Goal: Complete application form

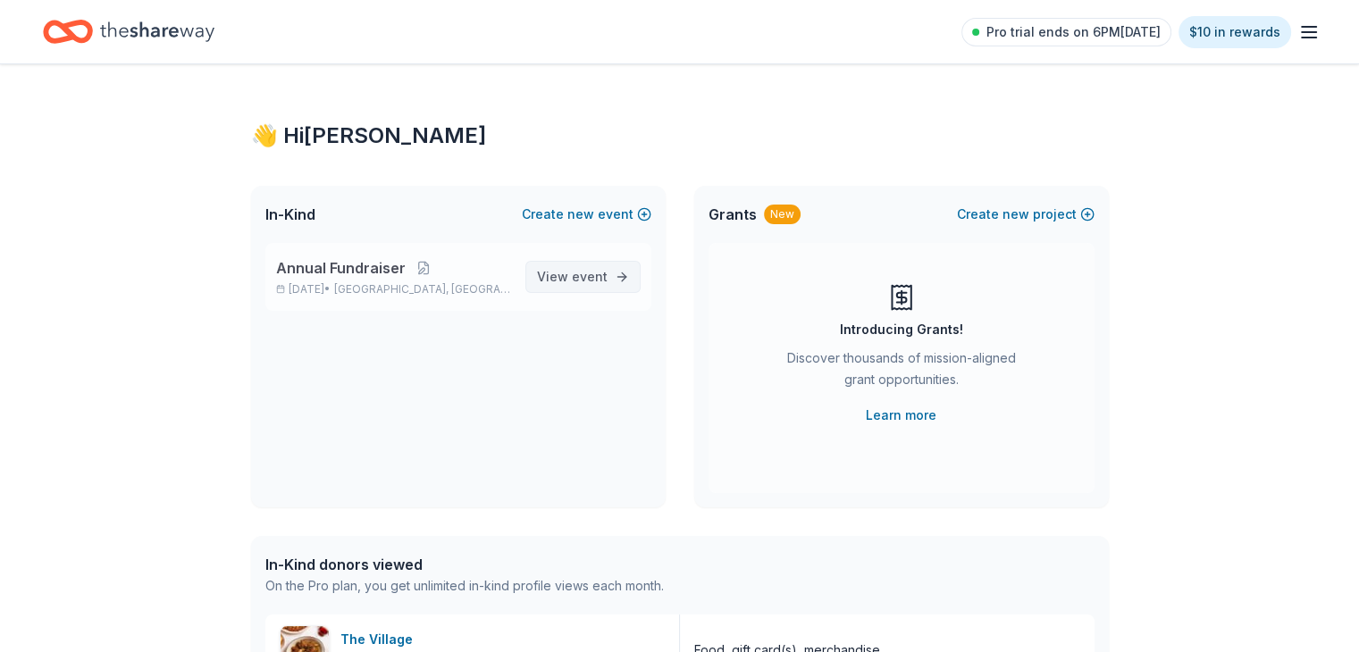
click at [583, 277] on span "event" at bounding box center [590, 276] width 36 height 15
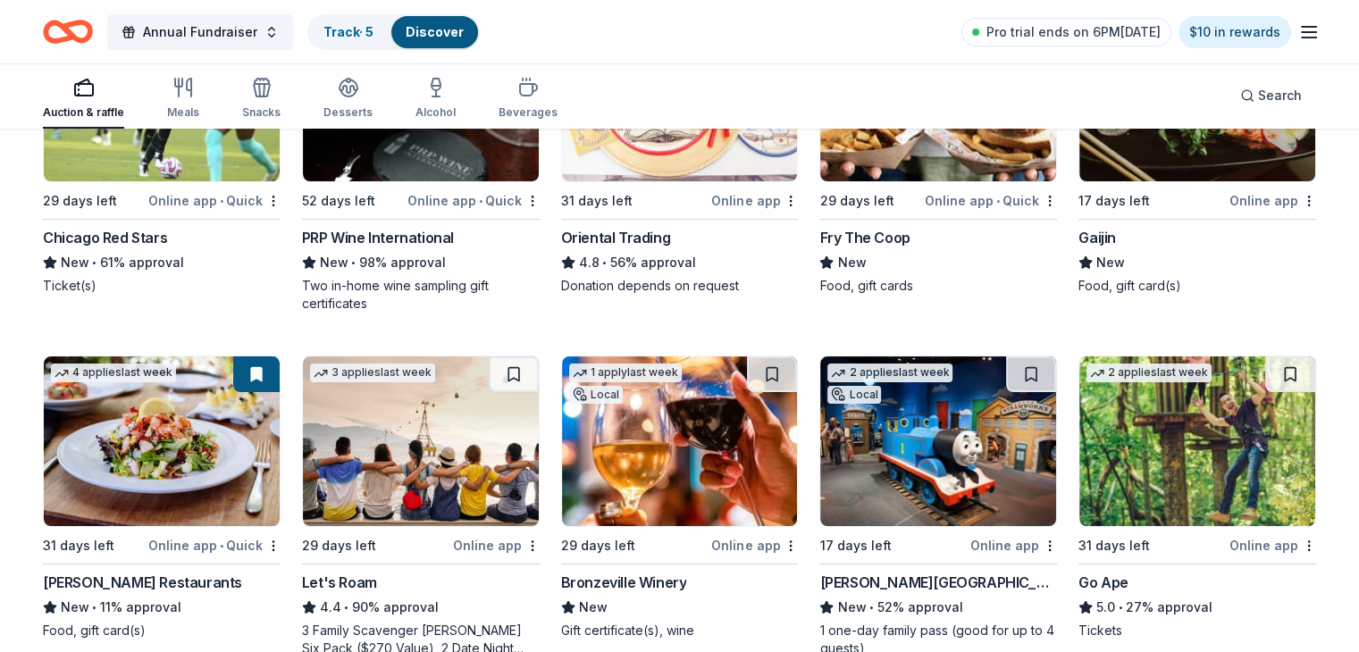
scroll to position [322, 0]
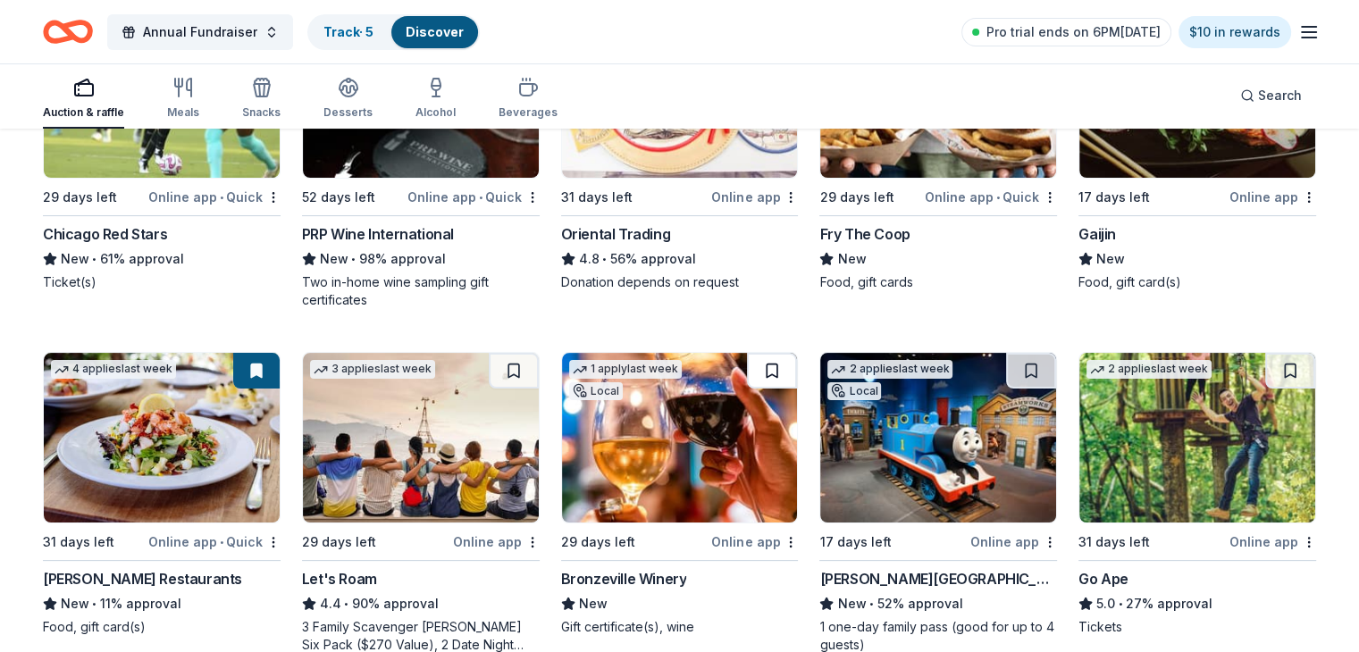
click at [766, 369] on button at bounding box center [772, 371] width 50 height 36
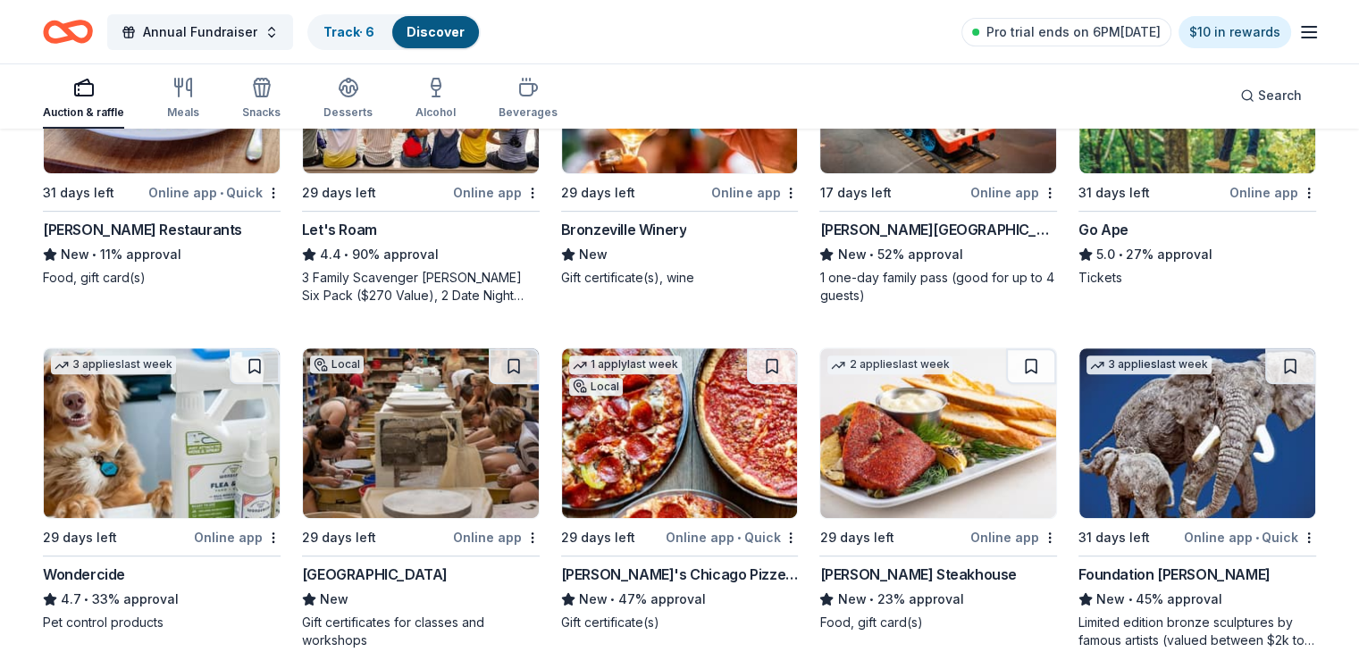
scroll to position [678, 0]
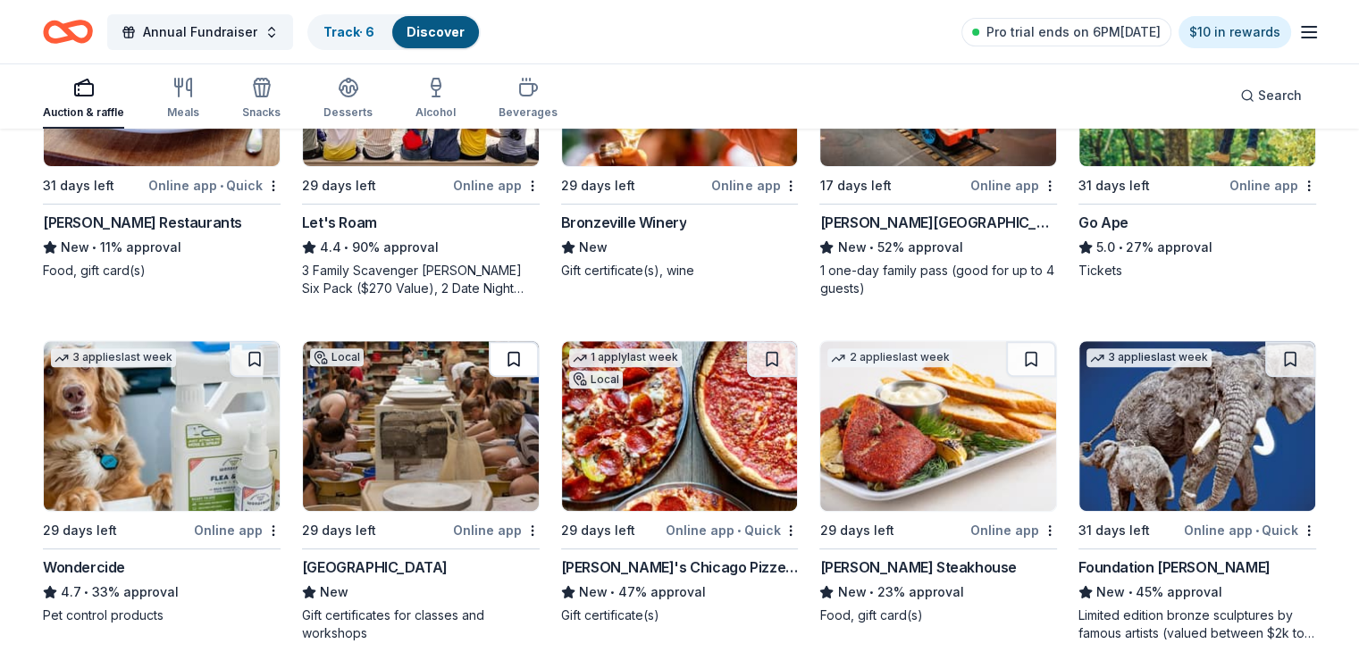
click at [517, 354] on button at bounding box center [514, 359] width 50 height 36
click at [771, 362] on button at bounding box center [772, 359] width 50 height 36
click at [1007, 357] on button at bounding box center [1031, 359] width 50 height 36
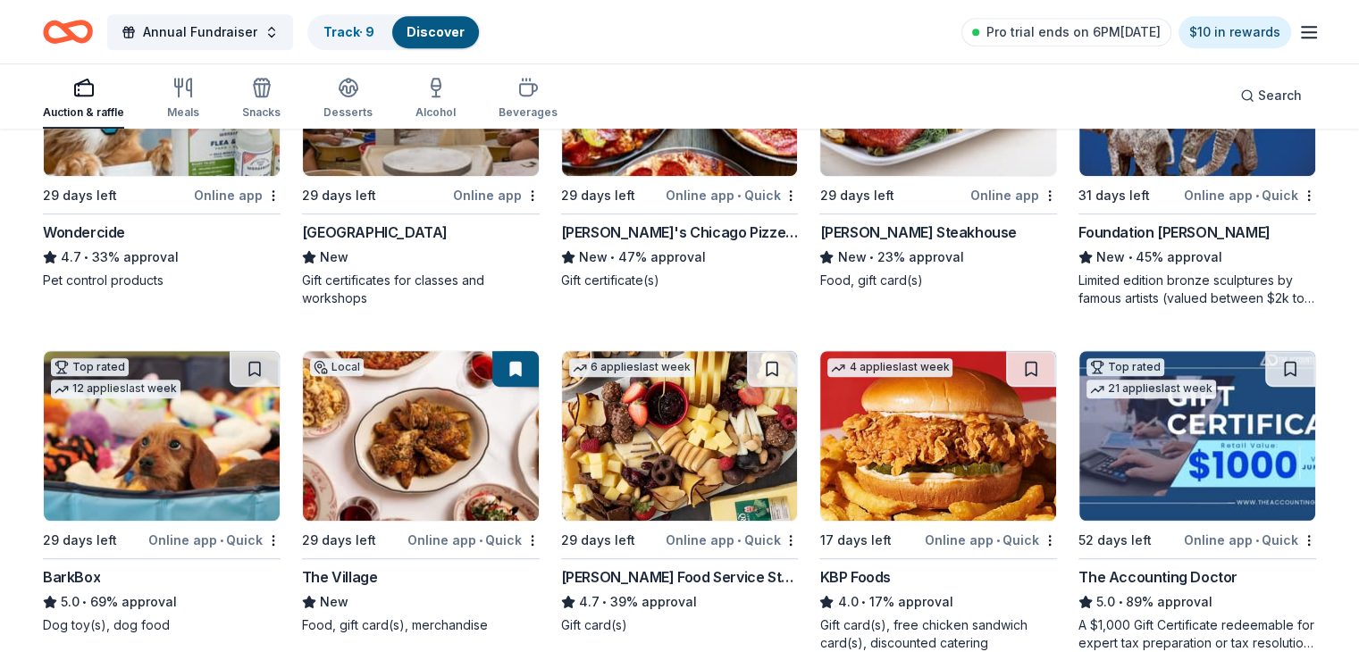
scroll to position [1022, 0]
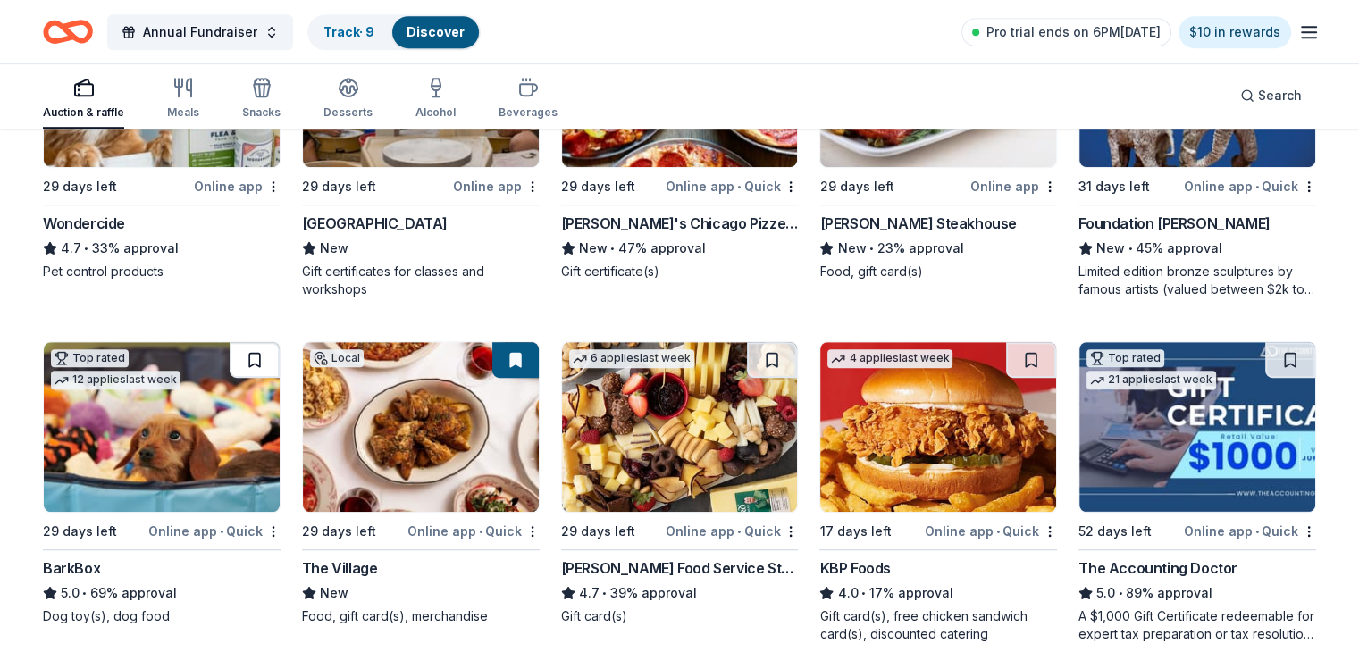
click at [272, 357] on button at bounding box center [255, 360] width 50 height 36
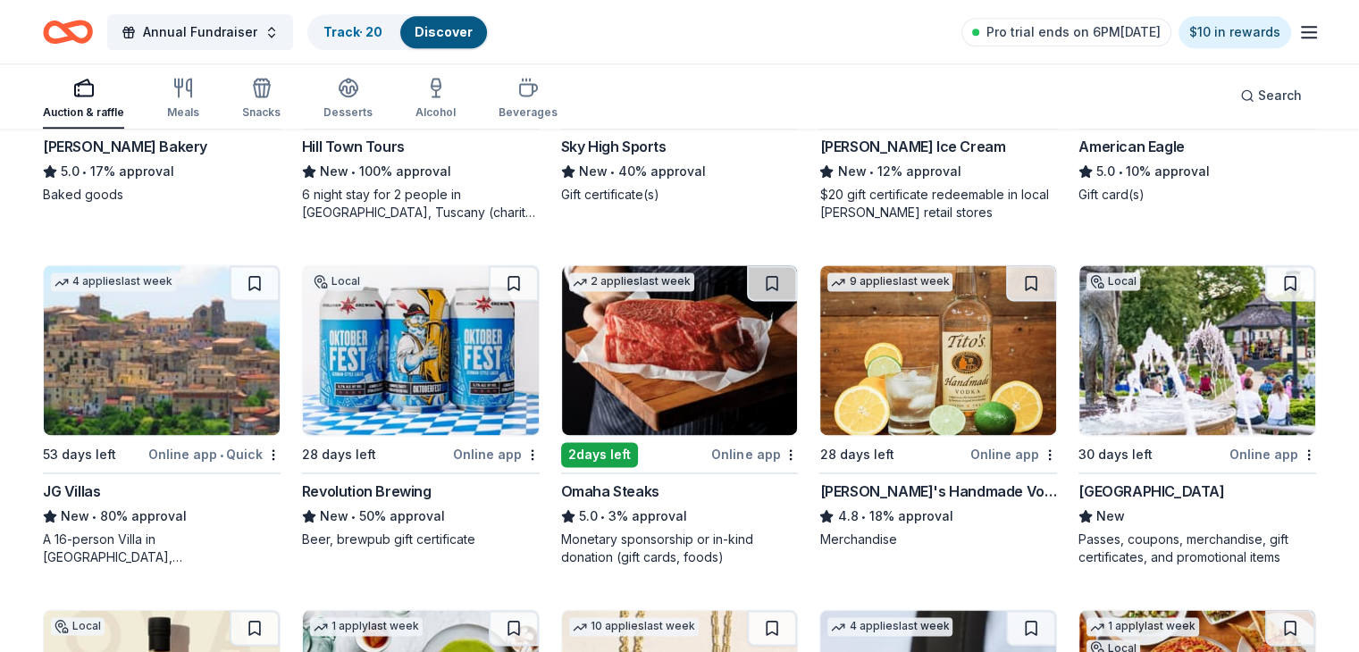
scroll to position [2480, 0]
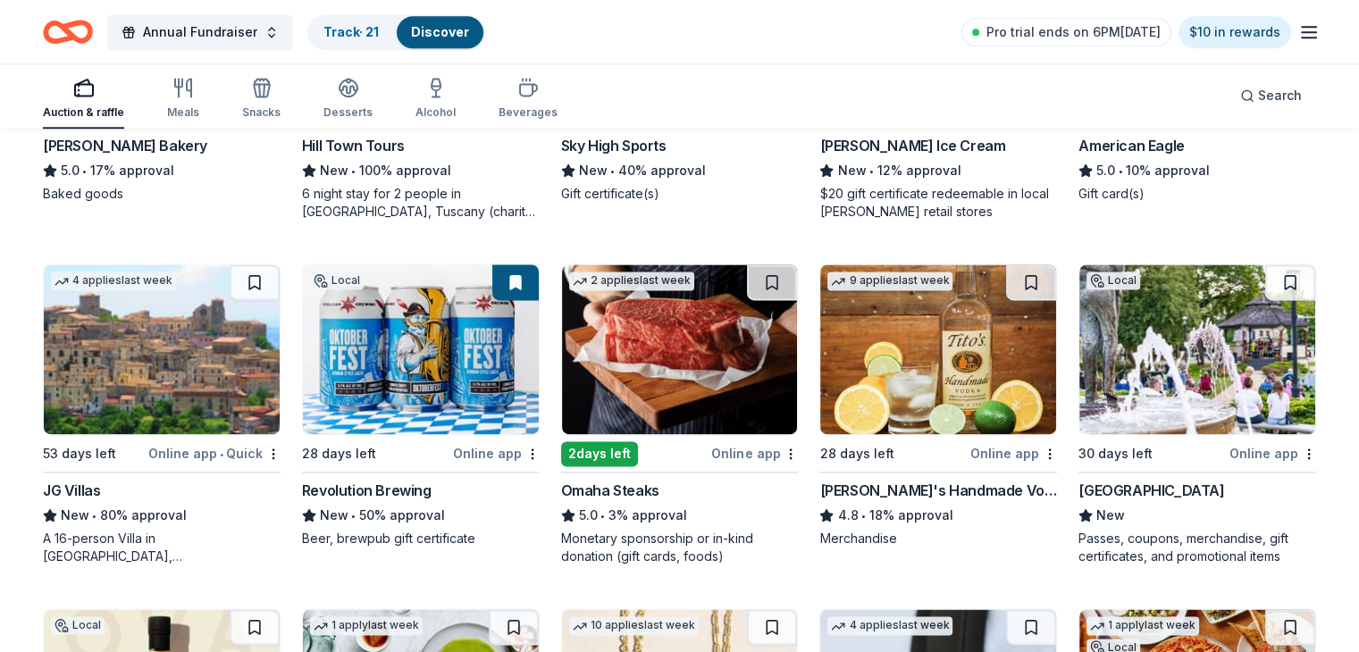
click at [614, 483] on div "Omaha Steaks" at bounding box center [610, 490] width 98 height 21
click at [890, 483] on div "Tito's Handmade Vodka" at bounding box center [938, 490] width 238 height 21
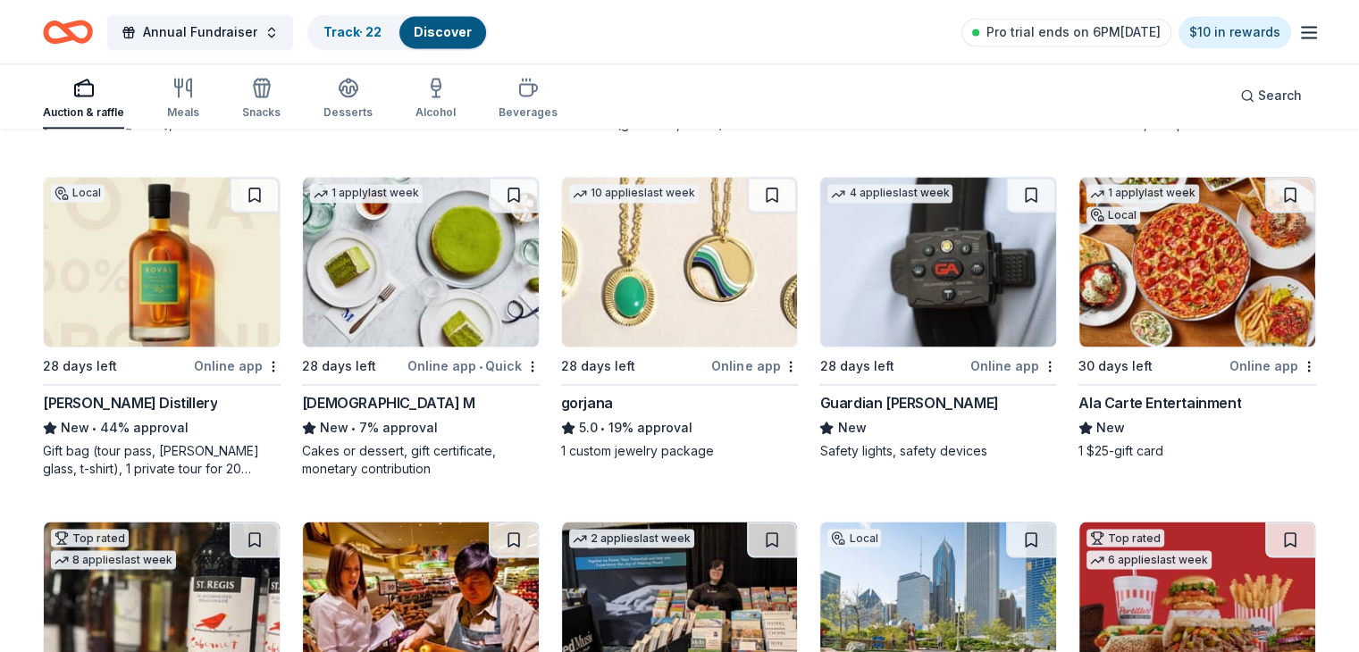
scroll to position [2887, 0]
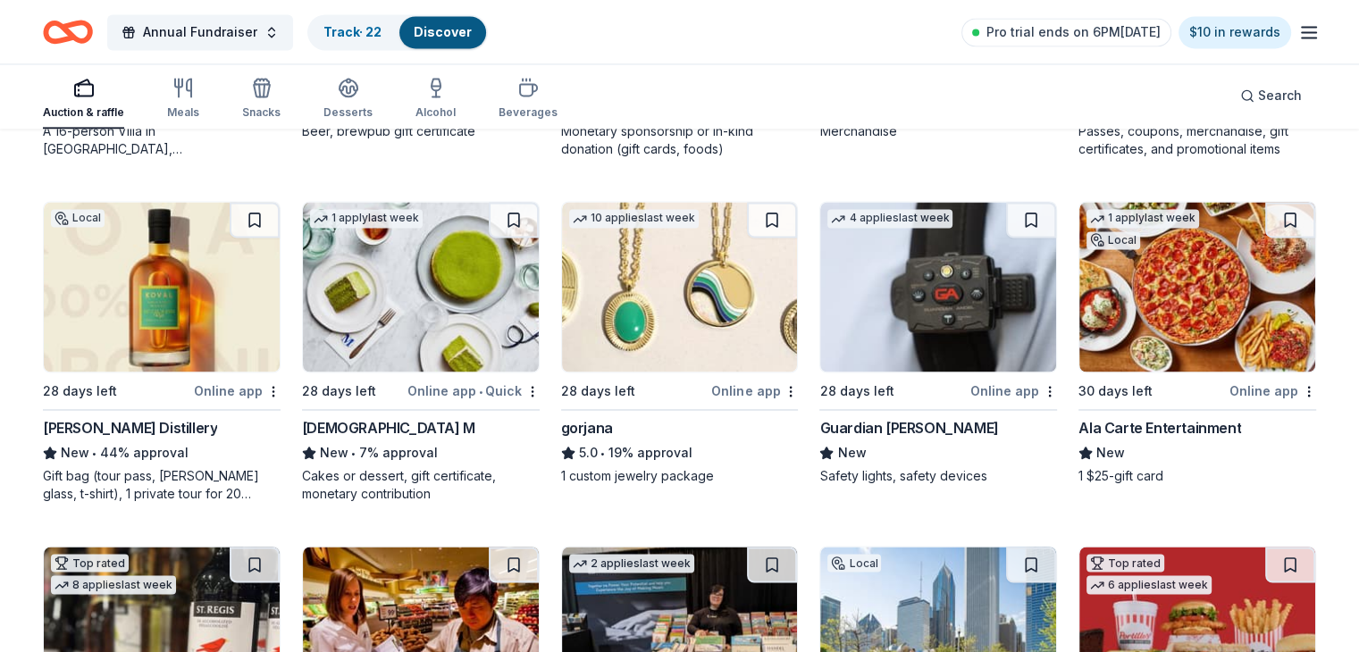
click at [112, 426] on div "KOVAL Distillery" at bounding box center [130, 427] width 174 height 21
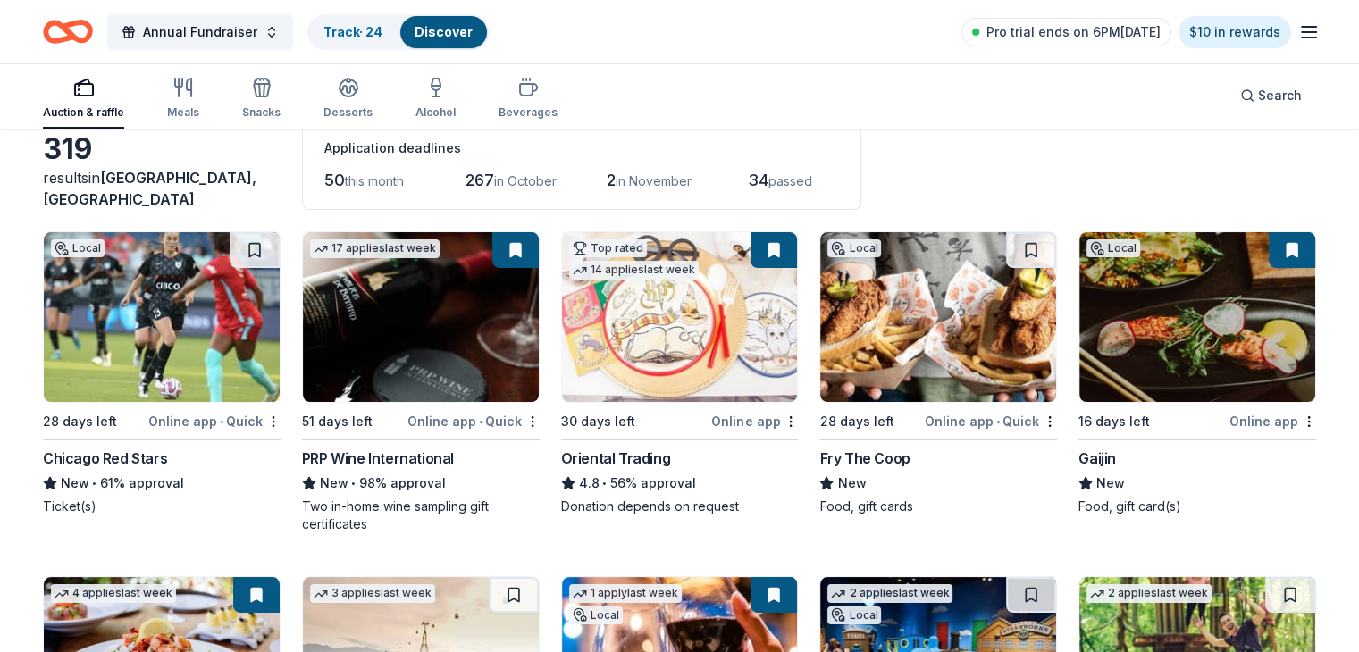
scroll to position [0, 0]
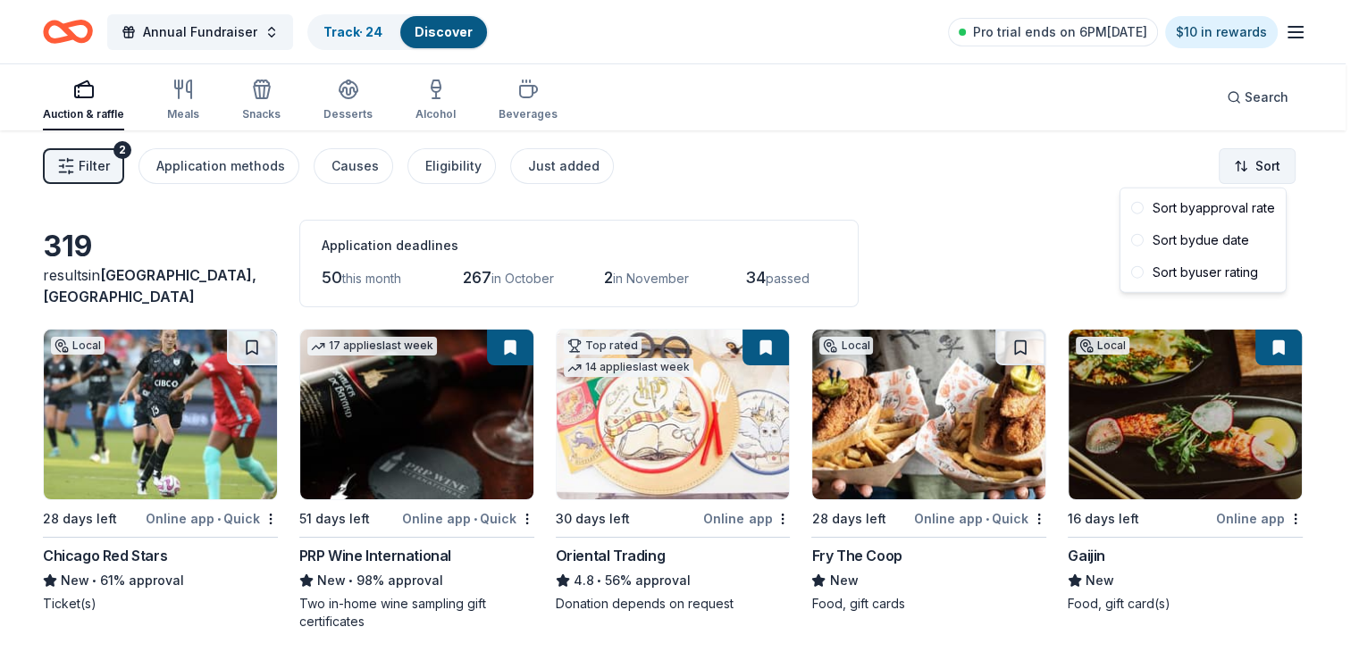
click at [1240, 170] on html "Annual Fundraiser Track · 24 Discover Pro trial ends on 6PM, 9/16 $10 in reward…" at bounding box center [679, 326] width 1359 height 652
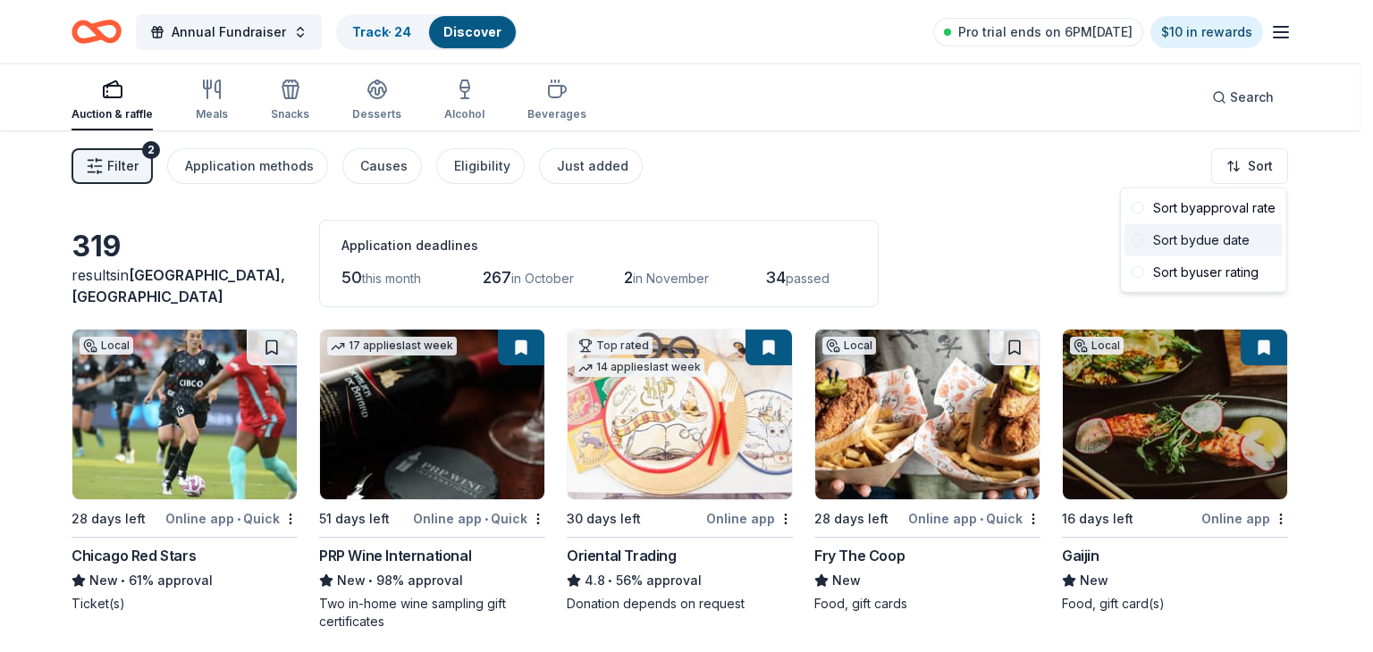
click at [1205, 244] on div "Sort by due date" at bounding box center [1203, 240] width 158 height 32
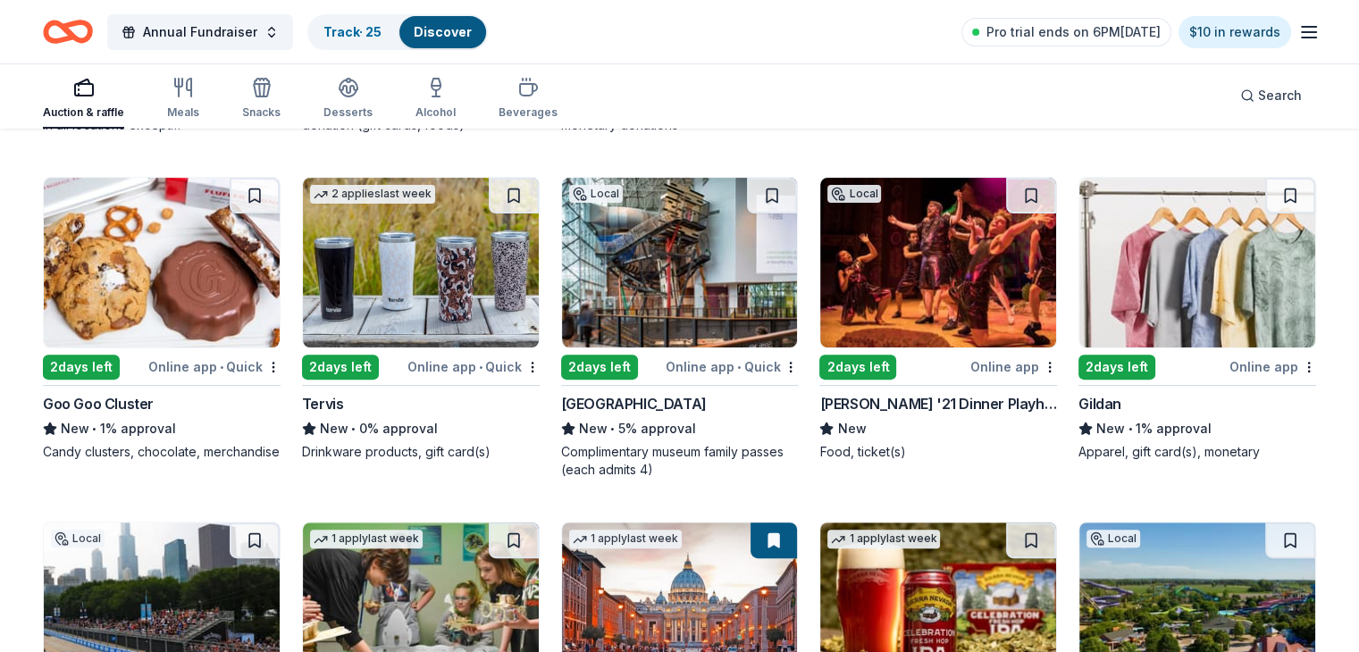
scroll to position [495, 0]
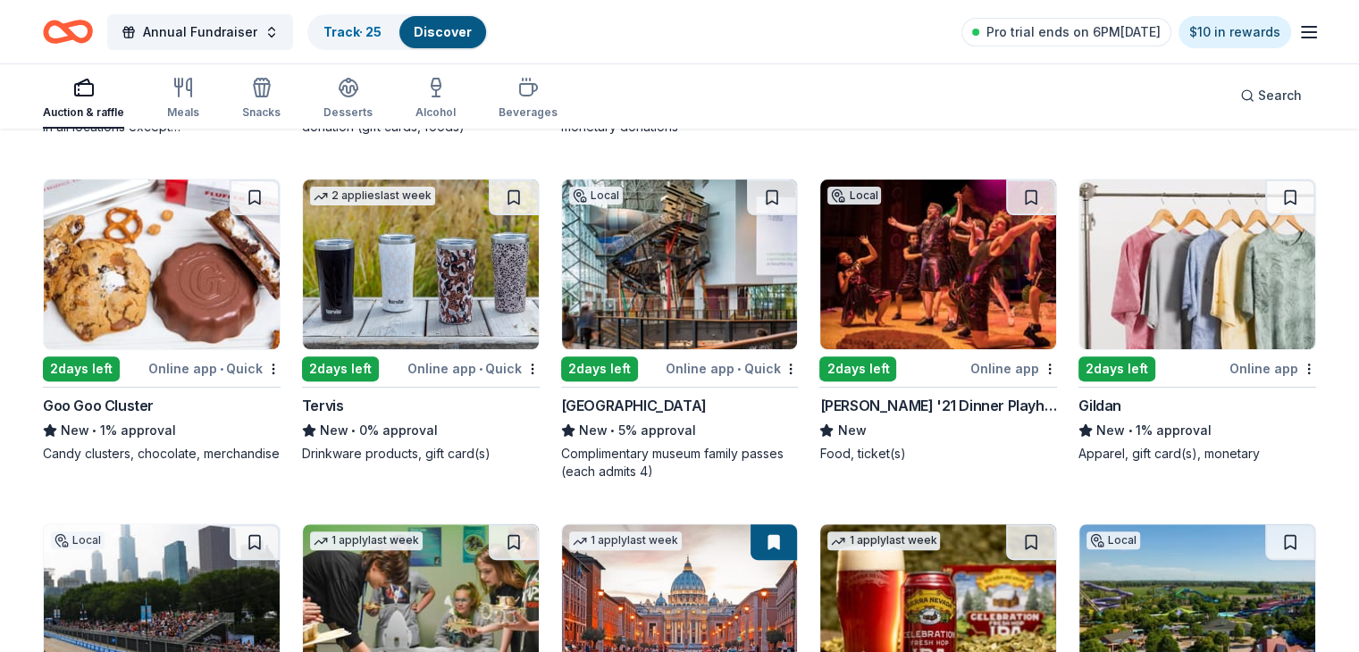
click at [344, 397] on div "Tervis" at bounding box center [323, 405] width 42 height 21
click at [895, 405] on div "Circa '21 Dinner Playhouse" at bounding box center [938, 405] width 238 height 21
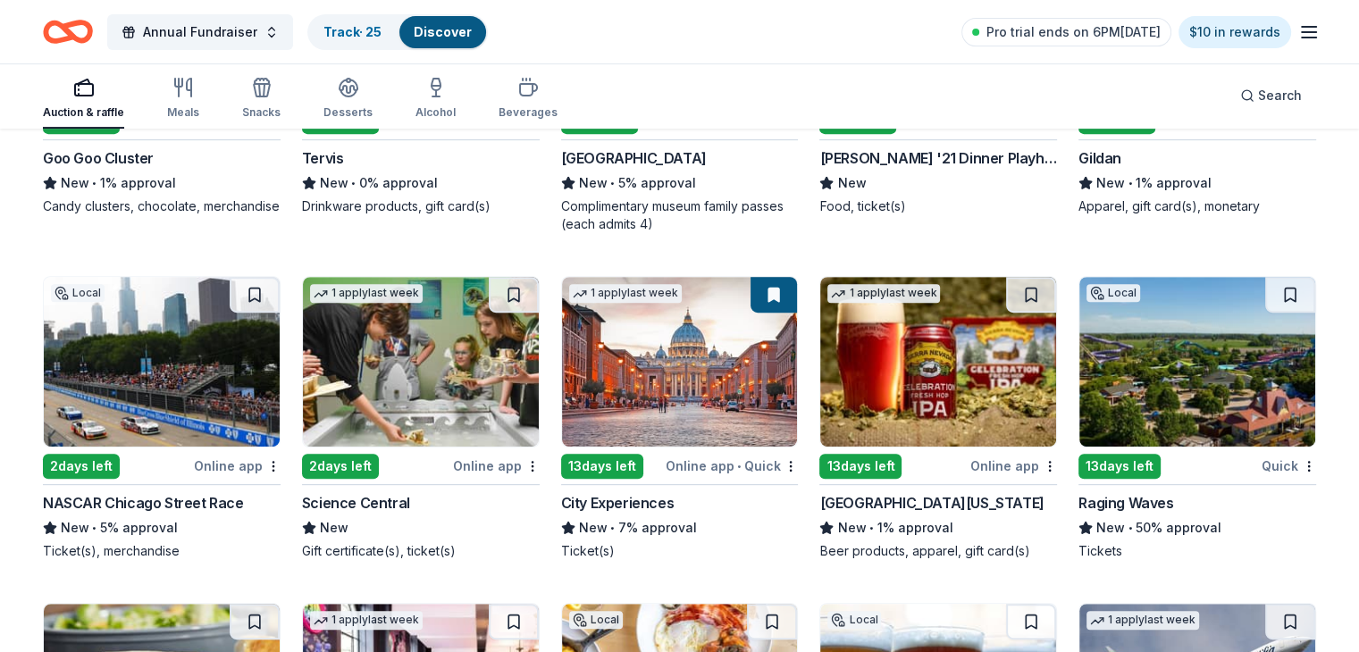
scroll to position [754, 0]
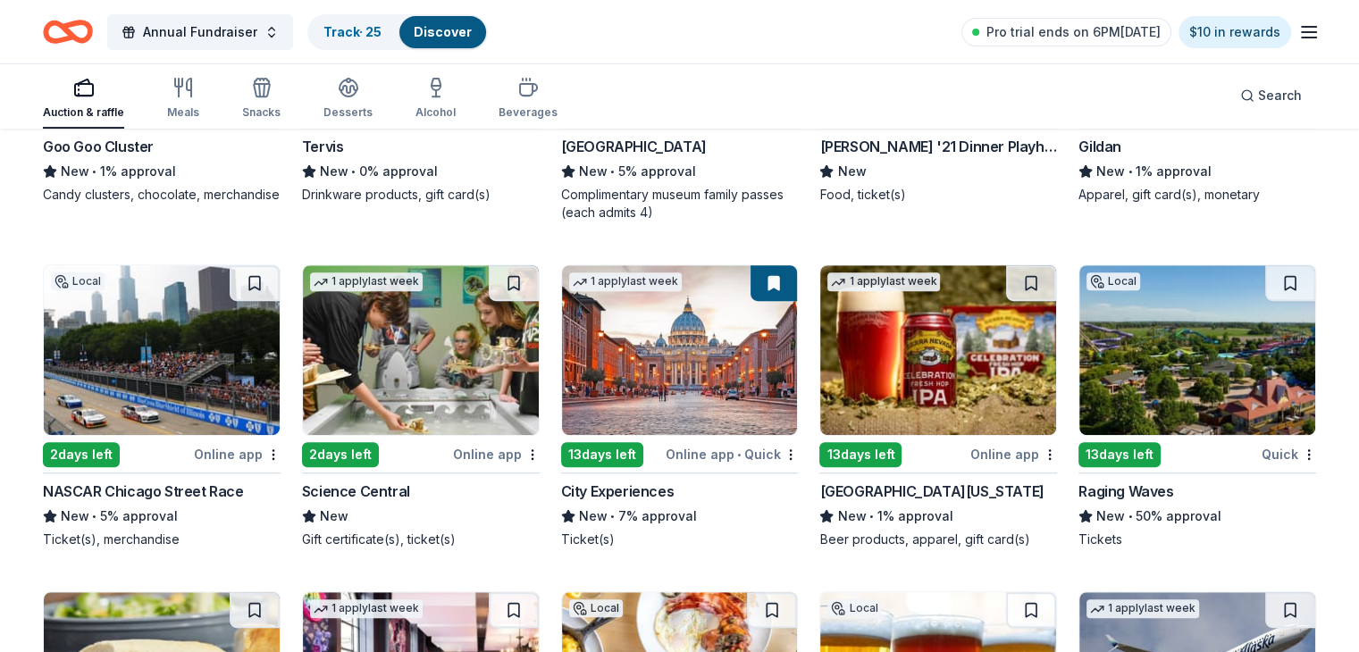
click at [186, 481] on div "NASCAR Chicago Street Race" at bounding box center [143, 491] width 201 height 21
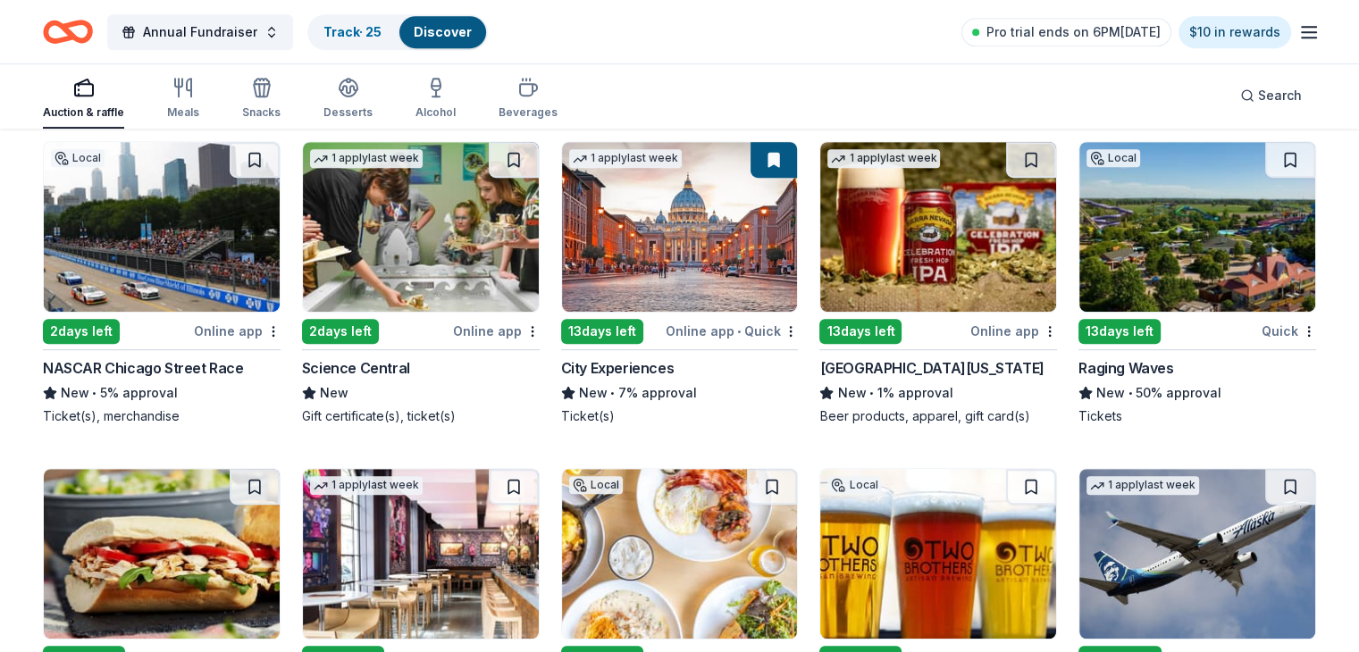
scroll to position [879, 0]
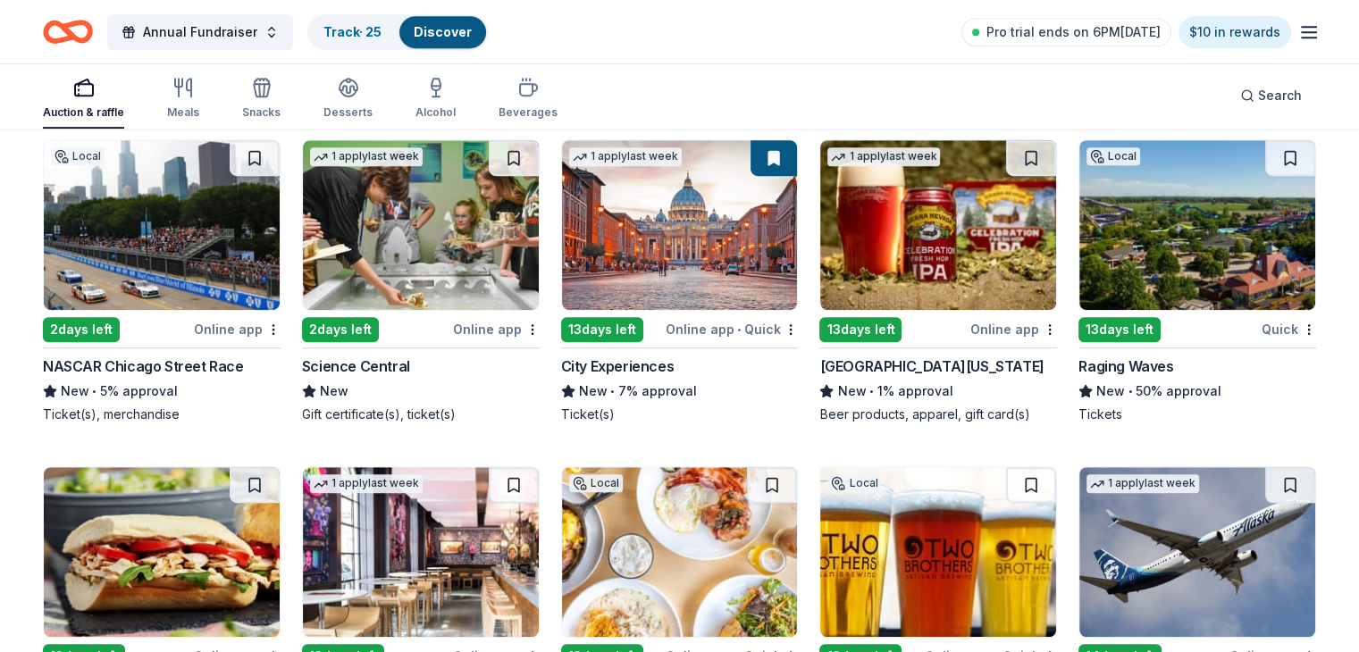
click at [1097, 364] on div "Raging Waves" at bounding box center [1126, 366] width 95 height 21
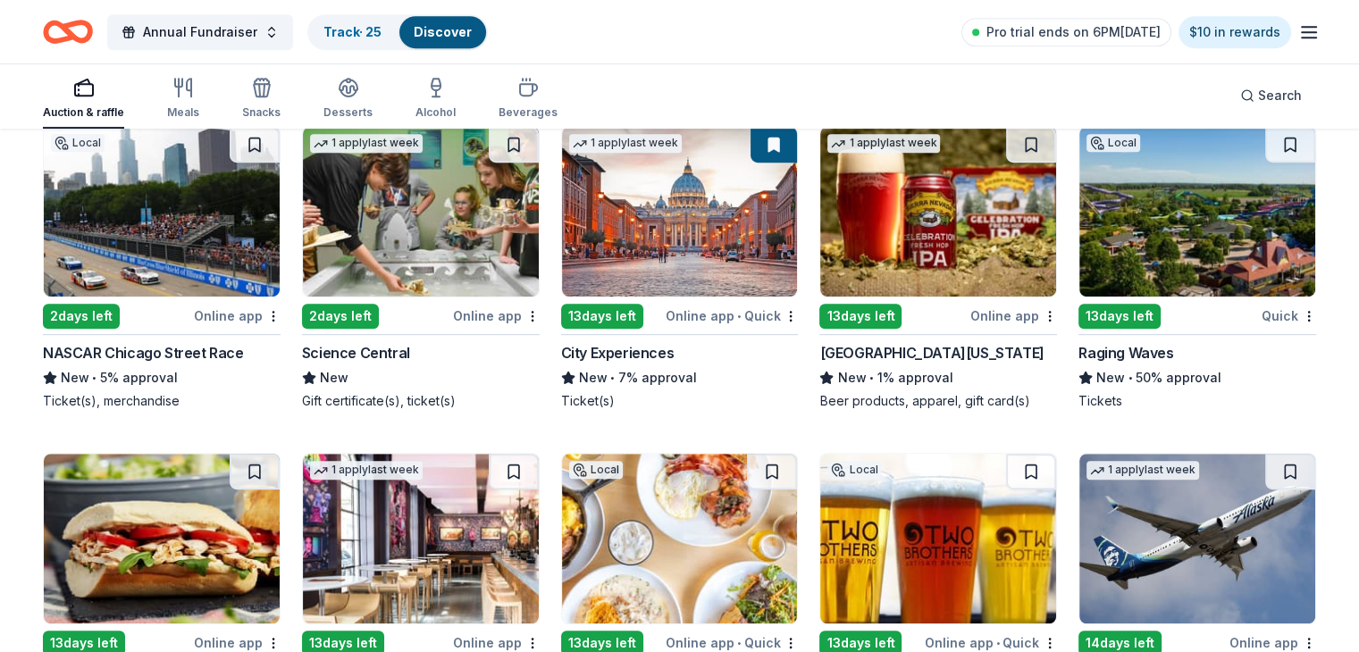
scroll to position [887, 0]
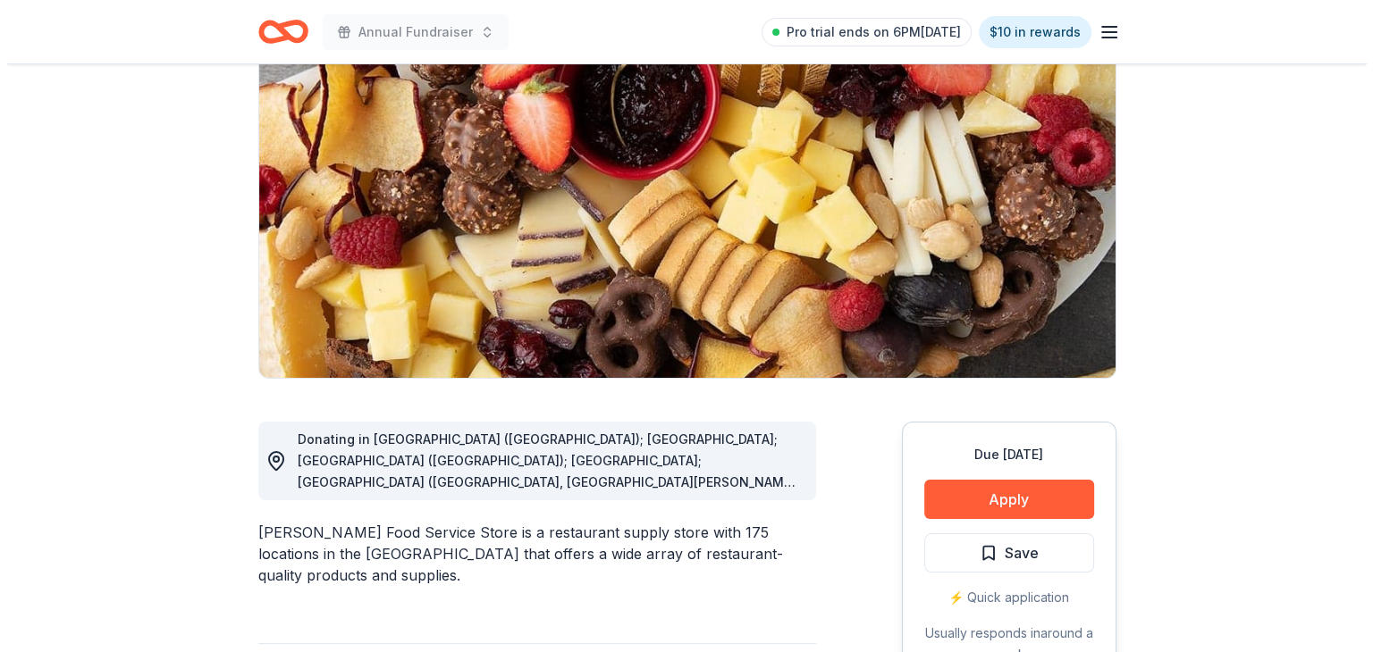
scroll to position [199, 0]
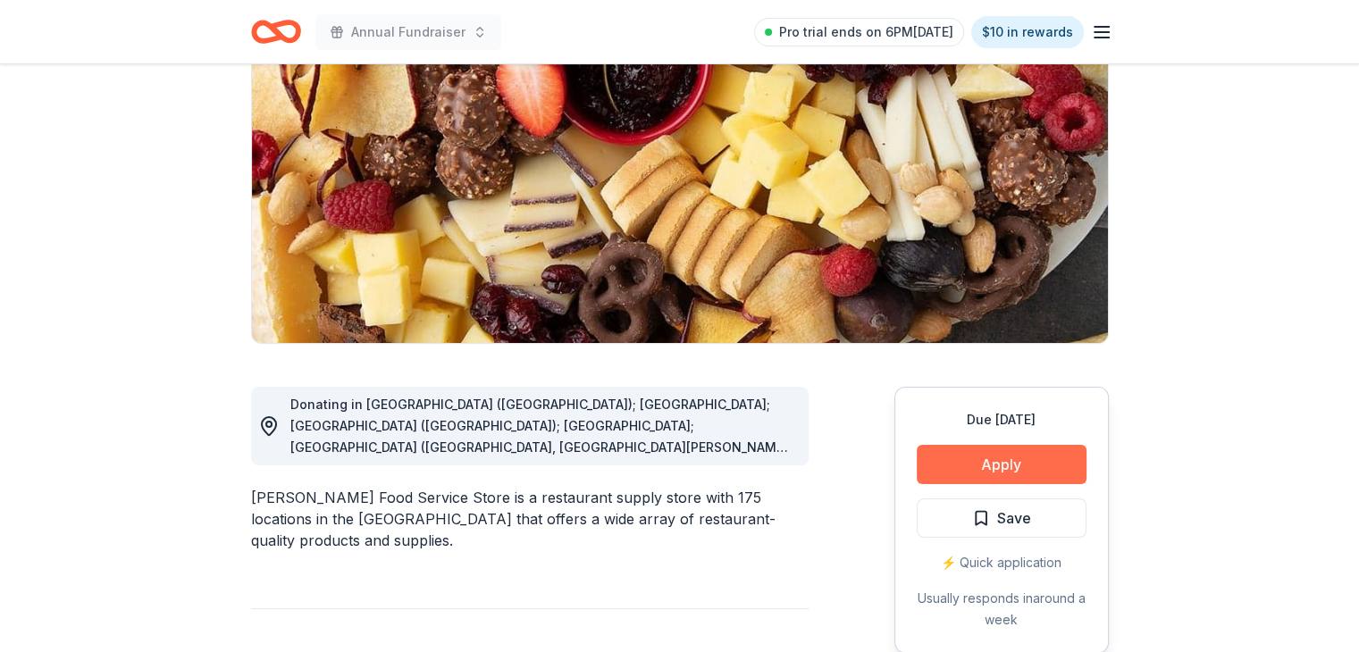
click at [1000, 456] on button "Apply" at bounding box center [1002, 464] width 170 height 39
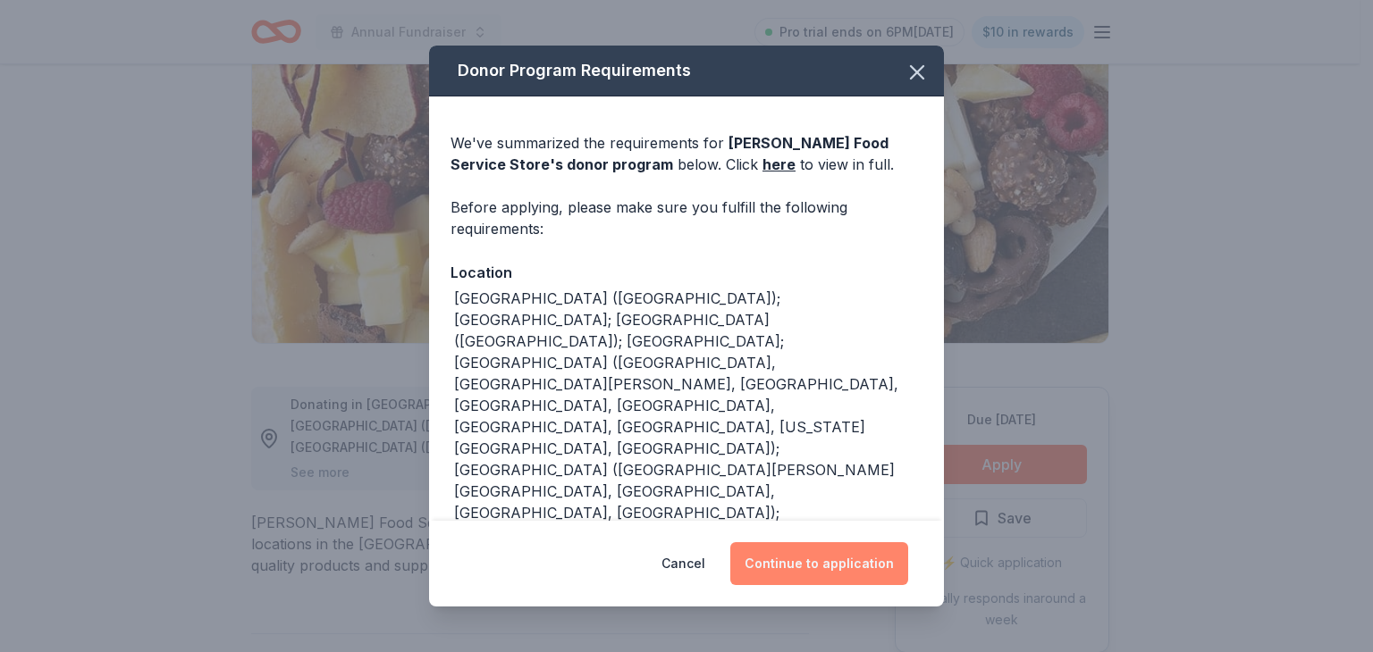
click at [811, 553] on button "Continue to application" at bounding box center [819, 563] width 178 height 43
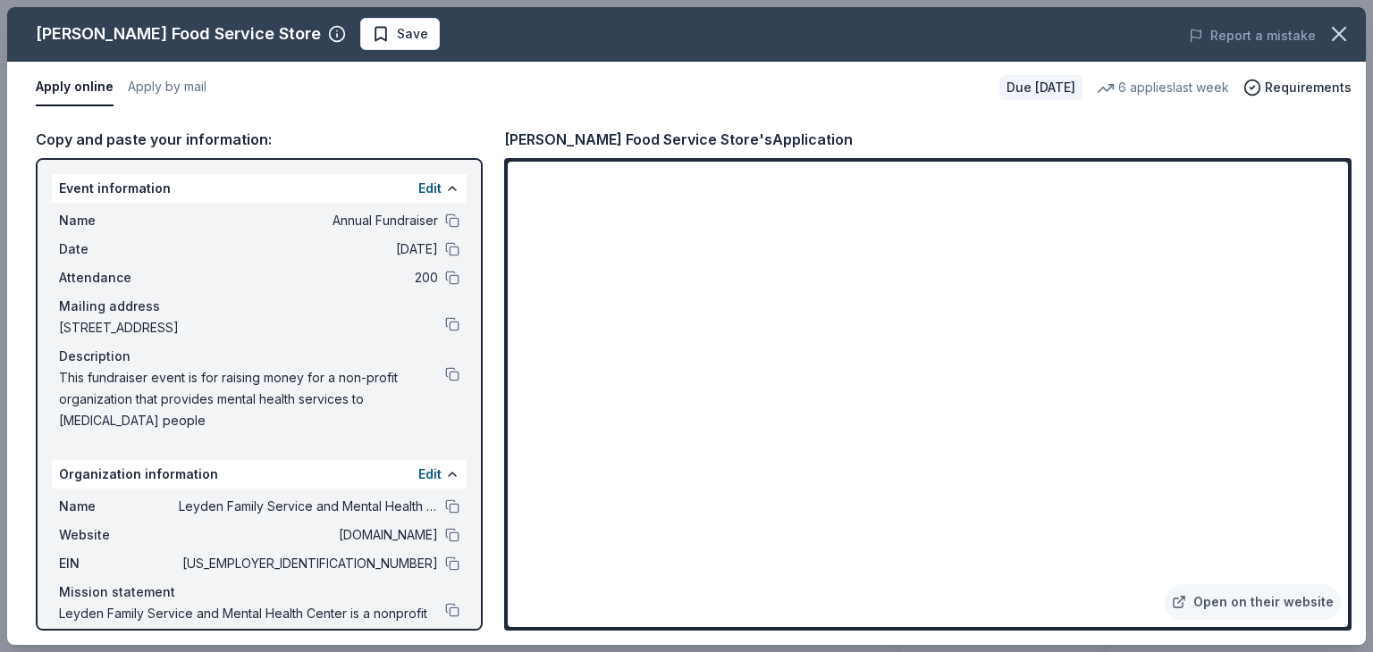
drag, startPoint x: 507, startPoint y: 135, endPoint x: 614, endPoint y: 148, distance: 108.1
click at [614, 148] on div "[PERSON_NAME] Food Service Store's Application" at bounding box center [678, 139] width 349 height 23
click at [372, 31] on span "Save" at bounding box center [400, 33] width 56 height 21
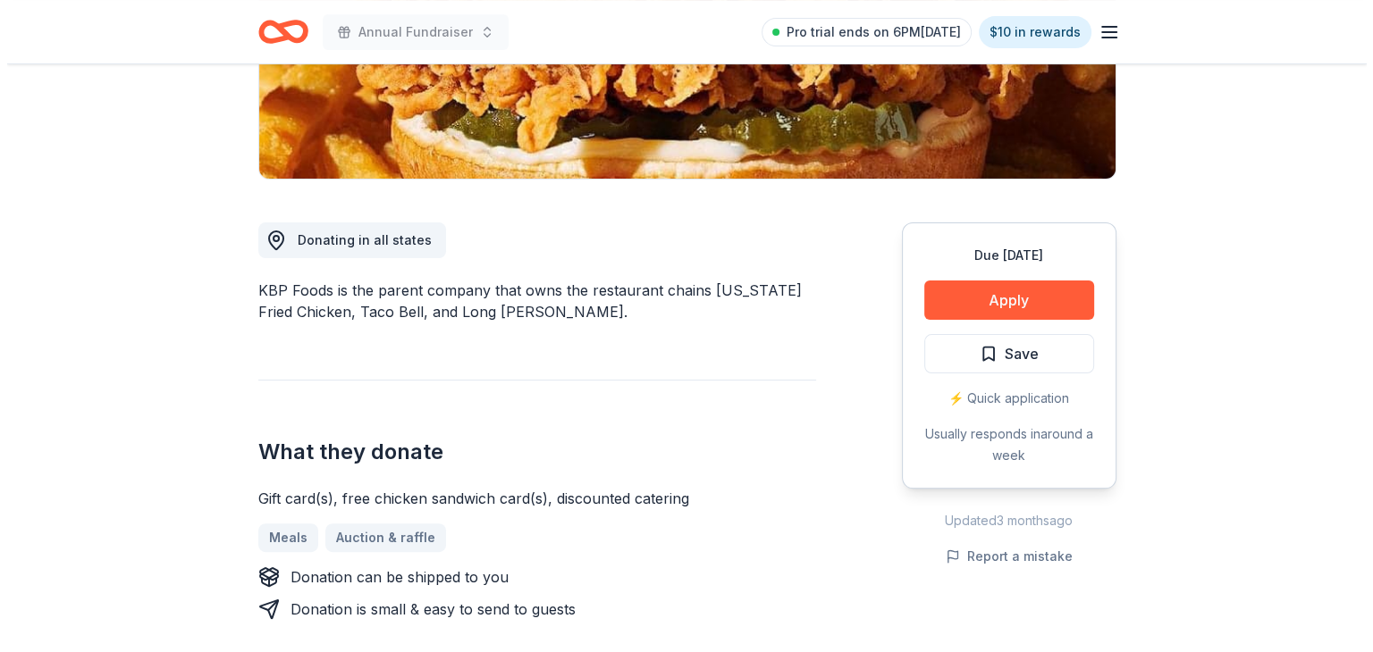
scroll to position [363, 0]
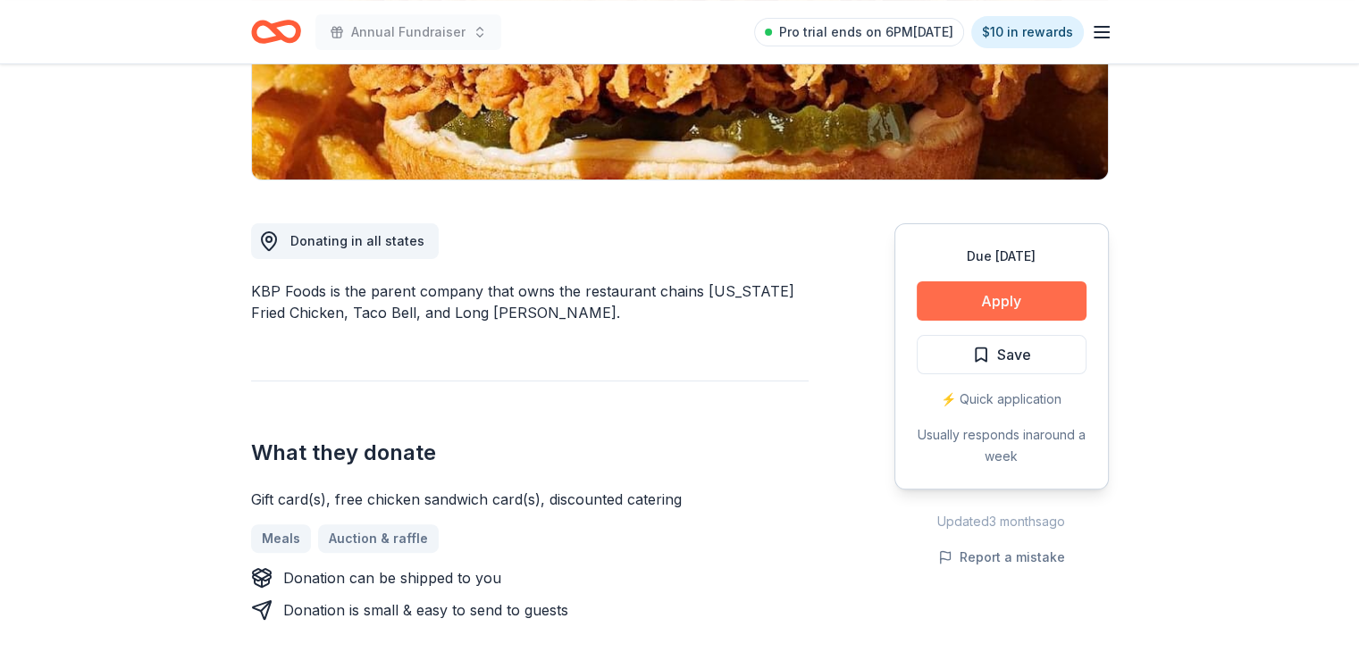
click at [998, 297] on button "Apply" at bounding box center [1002, 301] width 170 height 39
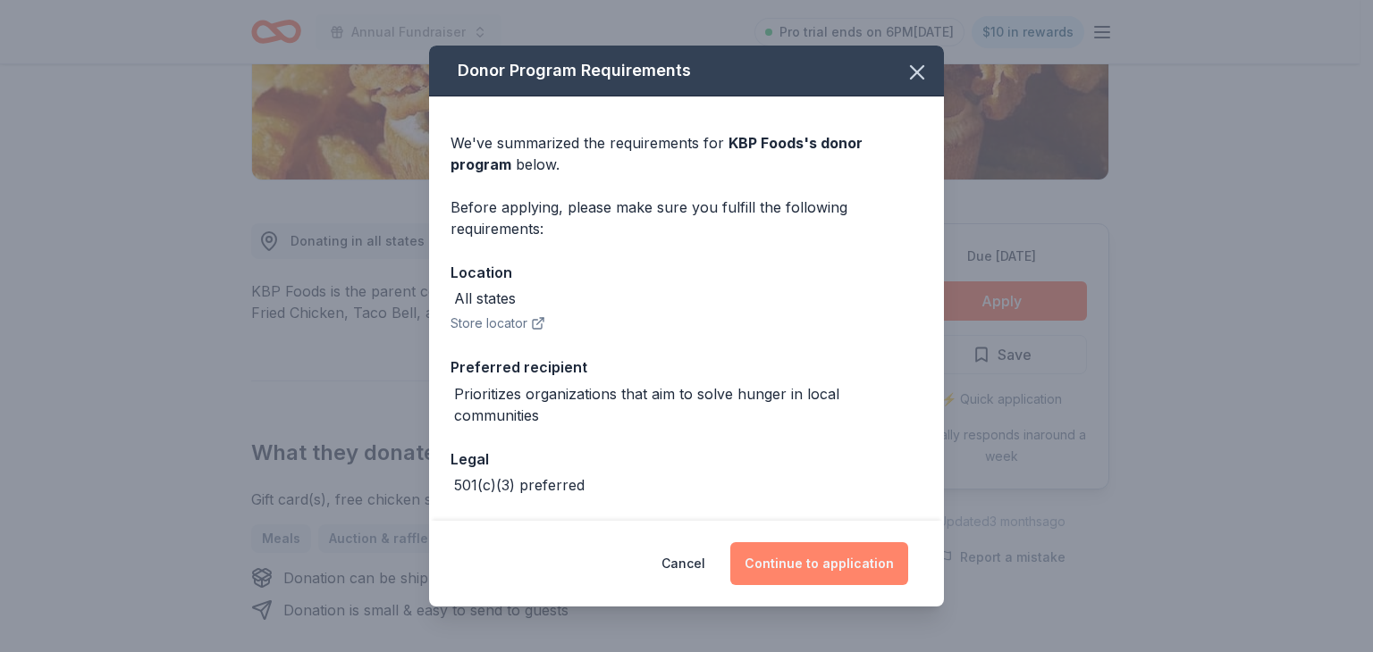
click at [806, 562] on button "Continue to application" at bounding box center [819, 563] width 178 height 43
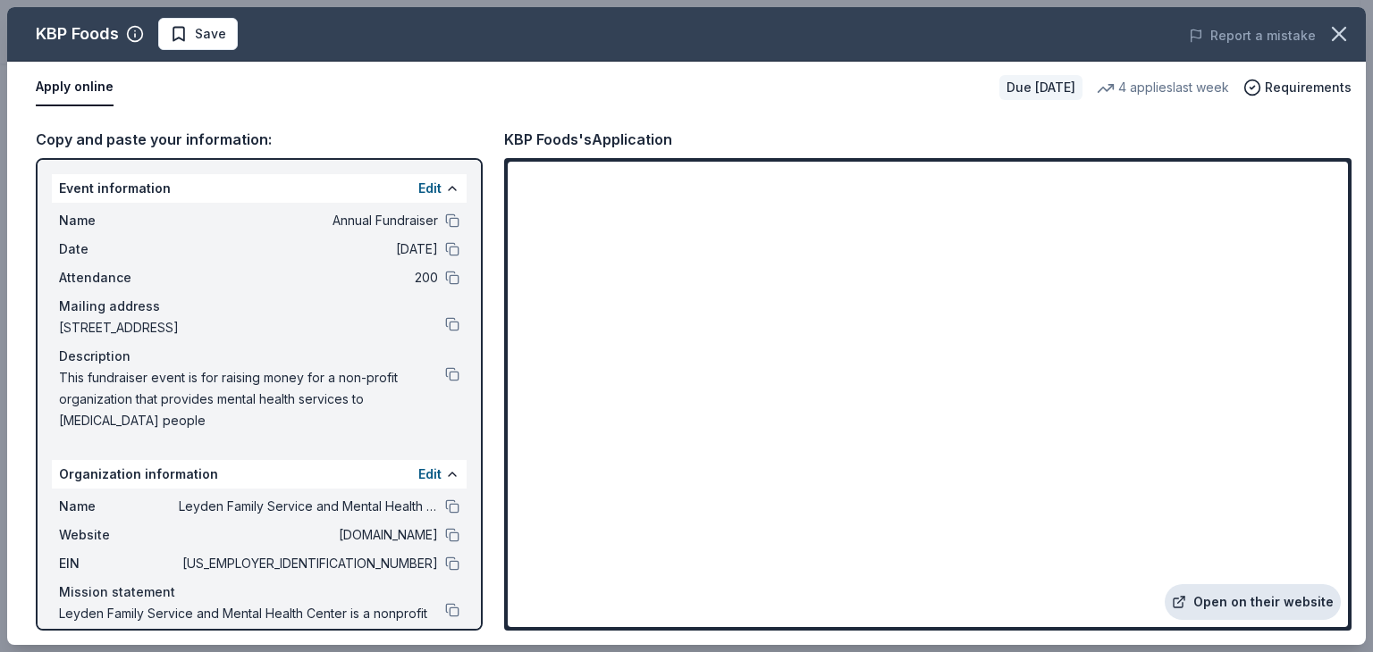
click at [1255, 602] on link "Open on their website" at bounding box center [1252, 602] width 176 height 36
click at [191, 28] on span "Save" at bounding box center [198, 33] width 56 height 21
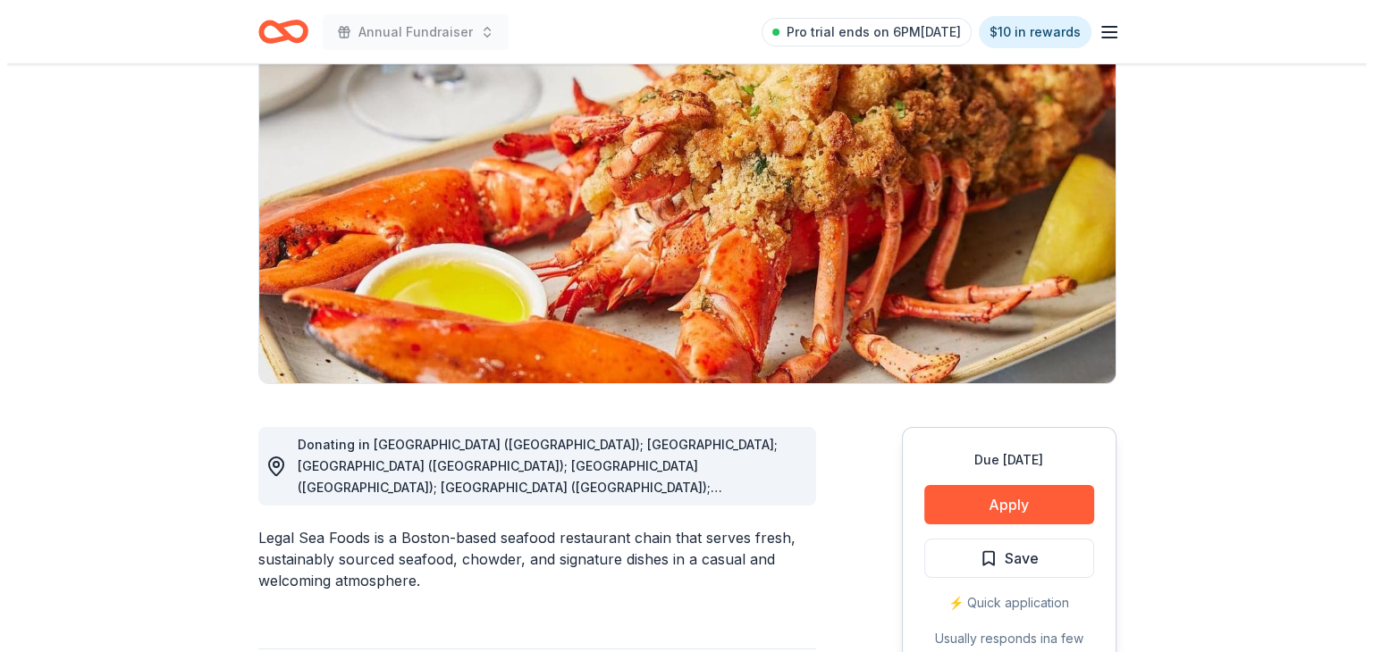
scroll to position [160, 0]
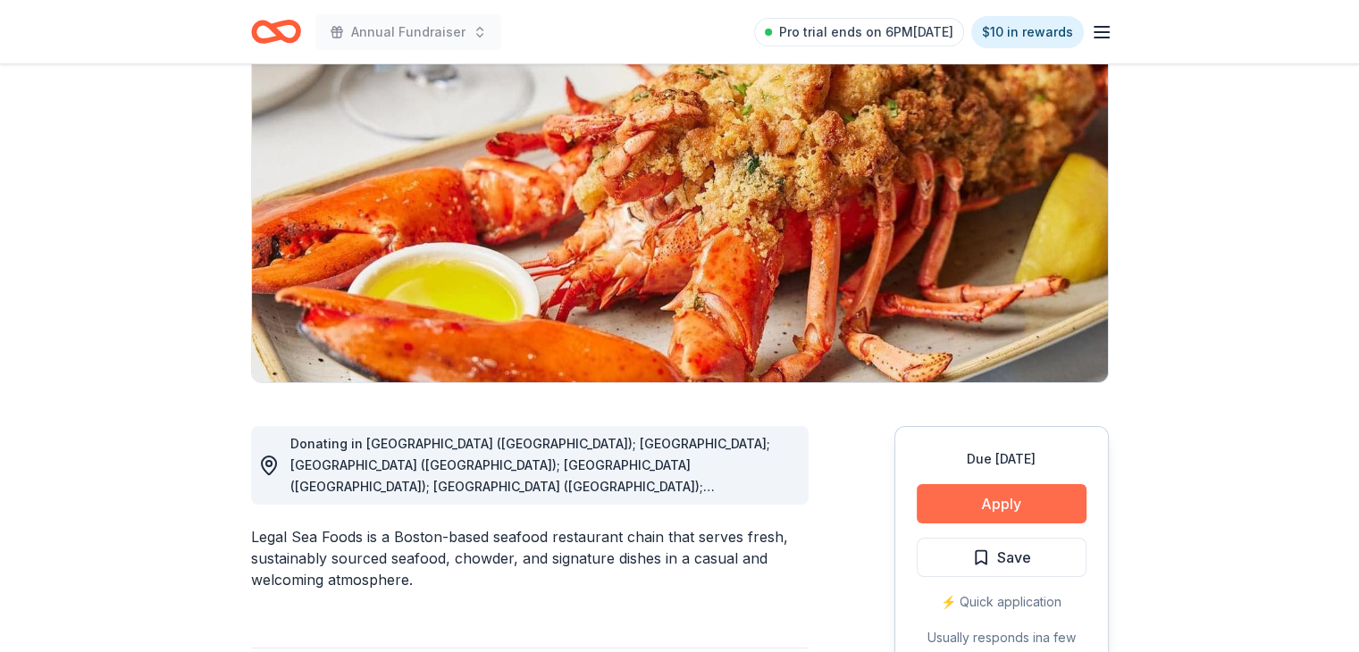
click at [1012, 501] on button "Apply" at bounding box center [1002, 503] width 170 height 39
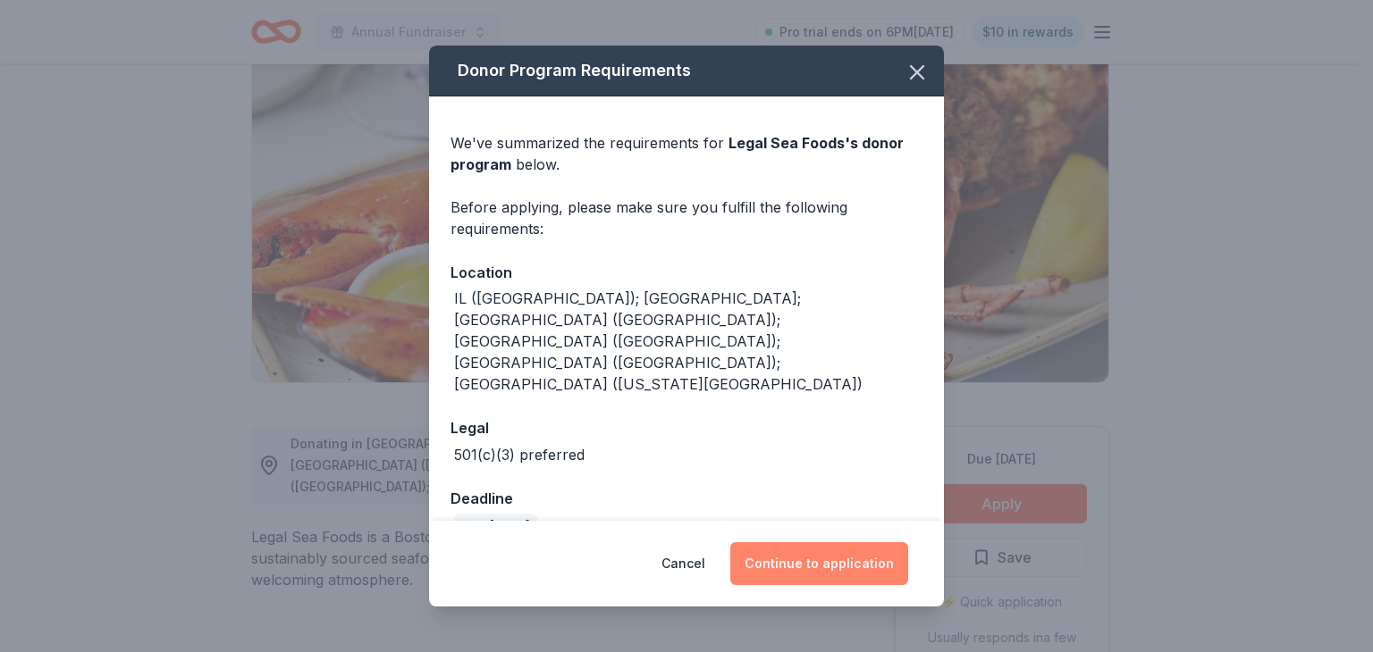
click at [801, 542] on button "Continue to application" at bounding box center [819, 563] width 178 height 43
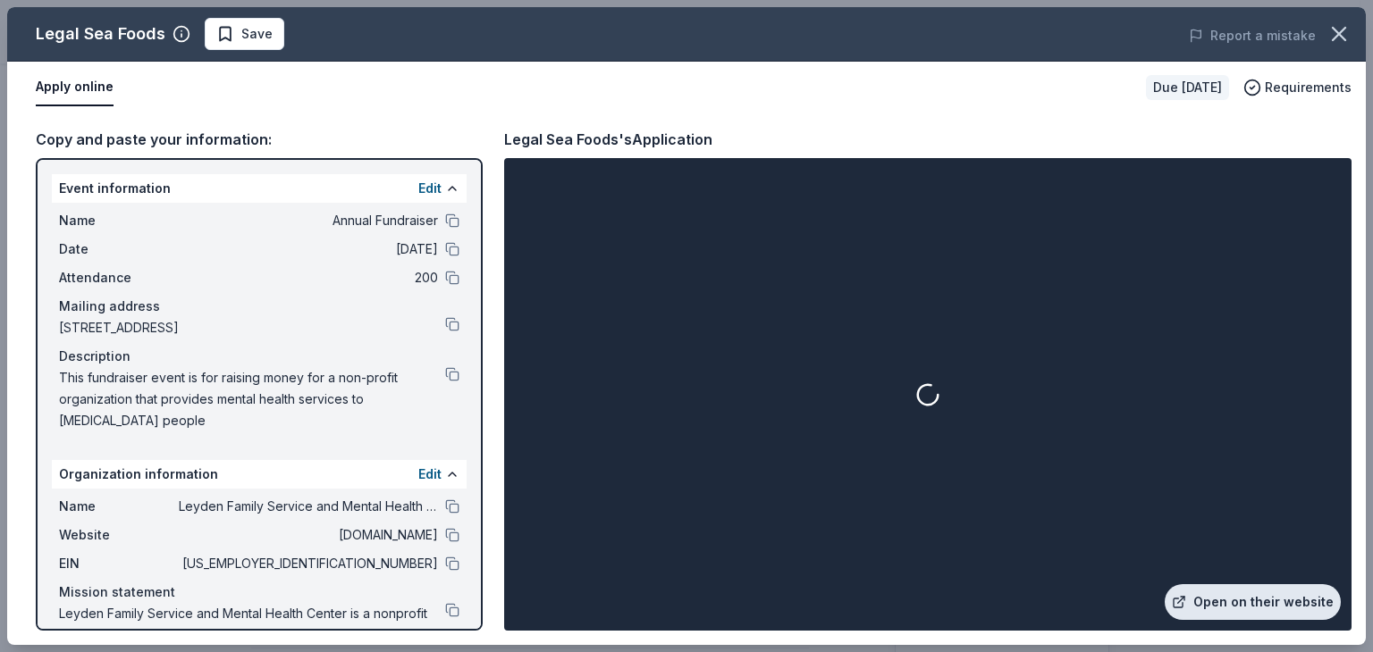
click at [1234, 589] on link "Open on their website" at bounding box center [1252, 602] width 176 height 36
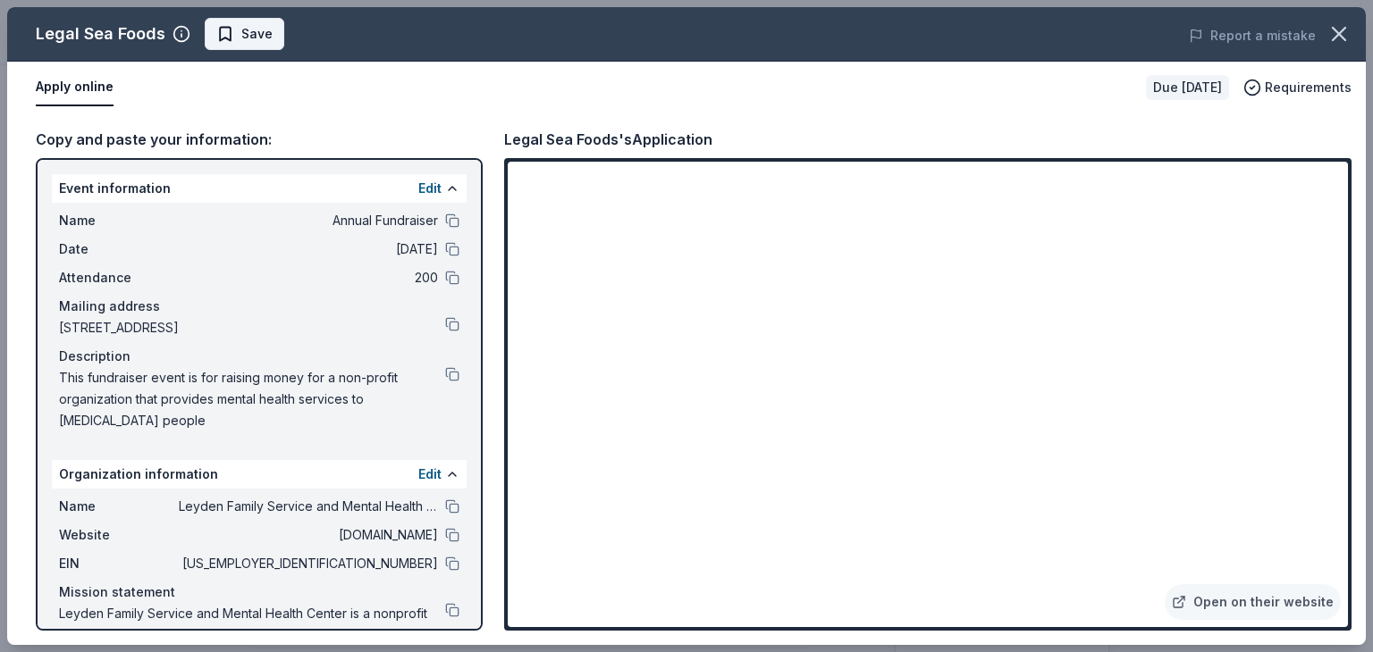
click at [230, 26] on span "Save" at bounding box center [244, 33] width 56 height 21
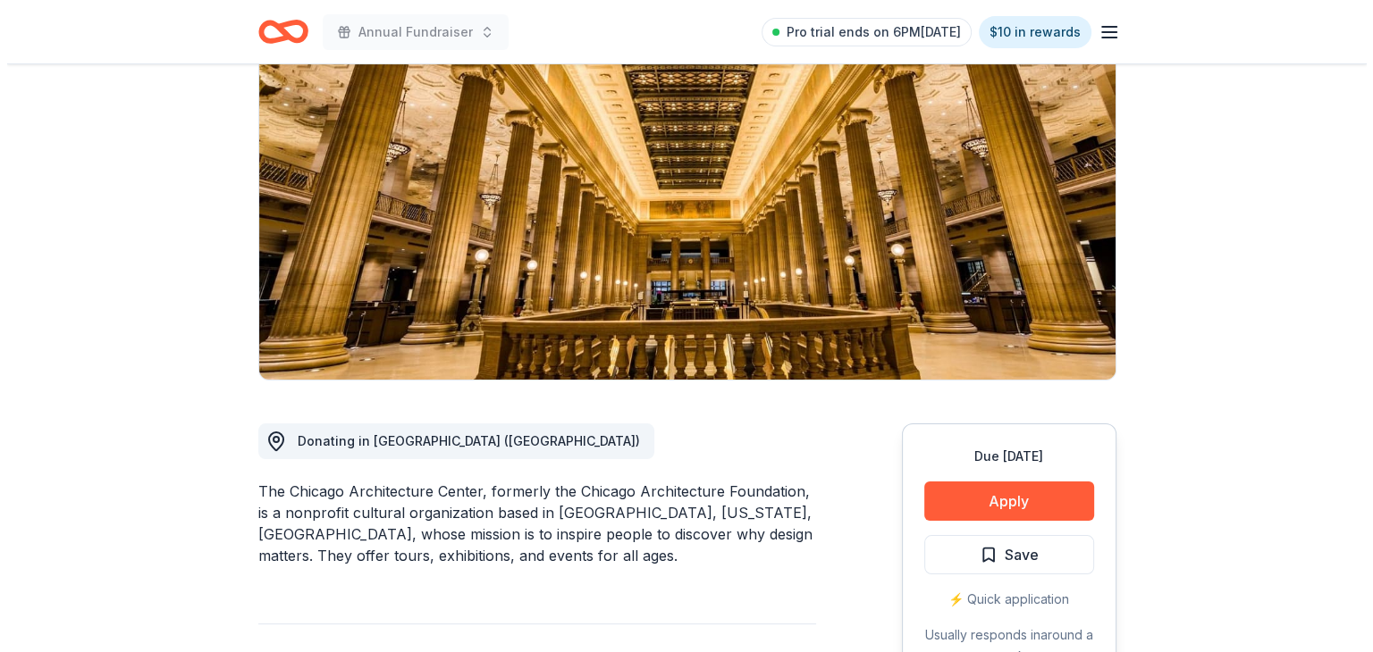
scroll to position [164, 0]
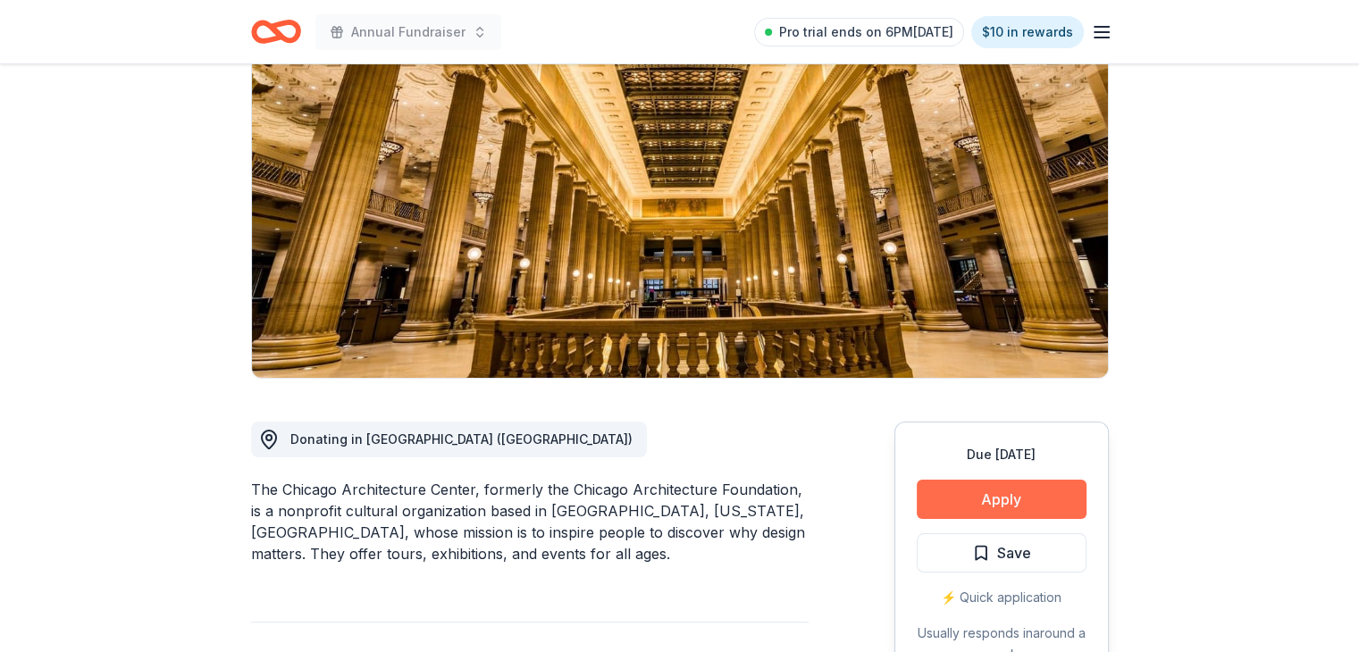
click at [1033, 507] on button "Apply" at bounding box center [1002, 499] width 170 height 39
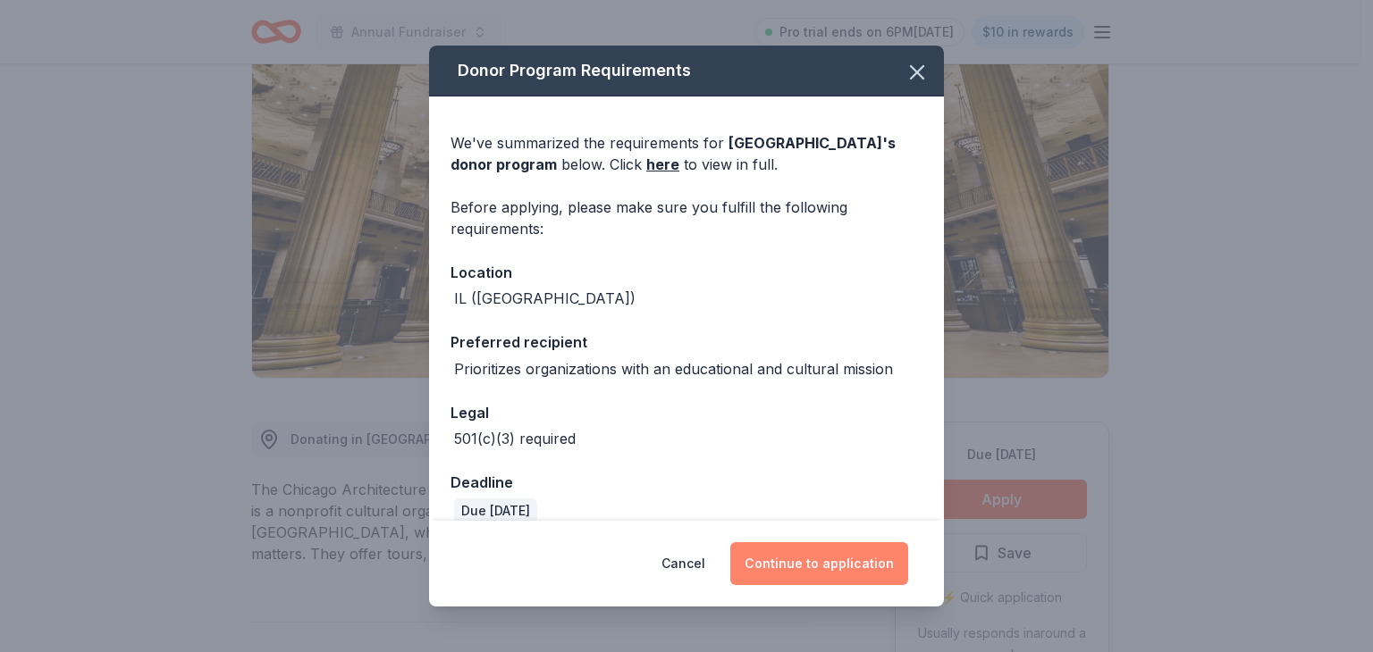
click at [820, 556] on button "Continue to application" at bounding box center [819, 563] width 178 height 43
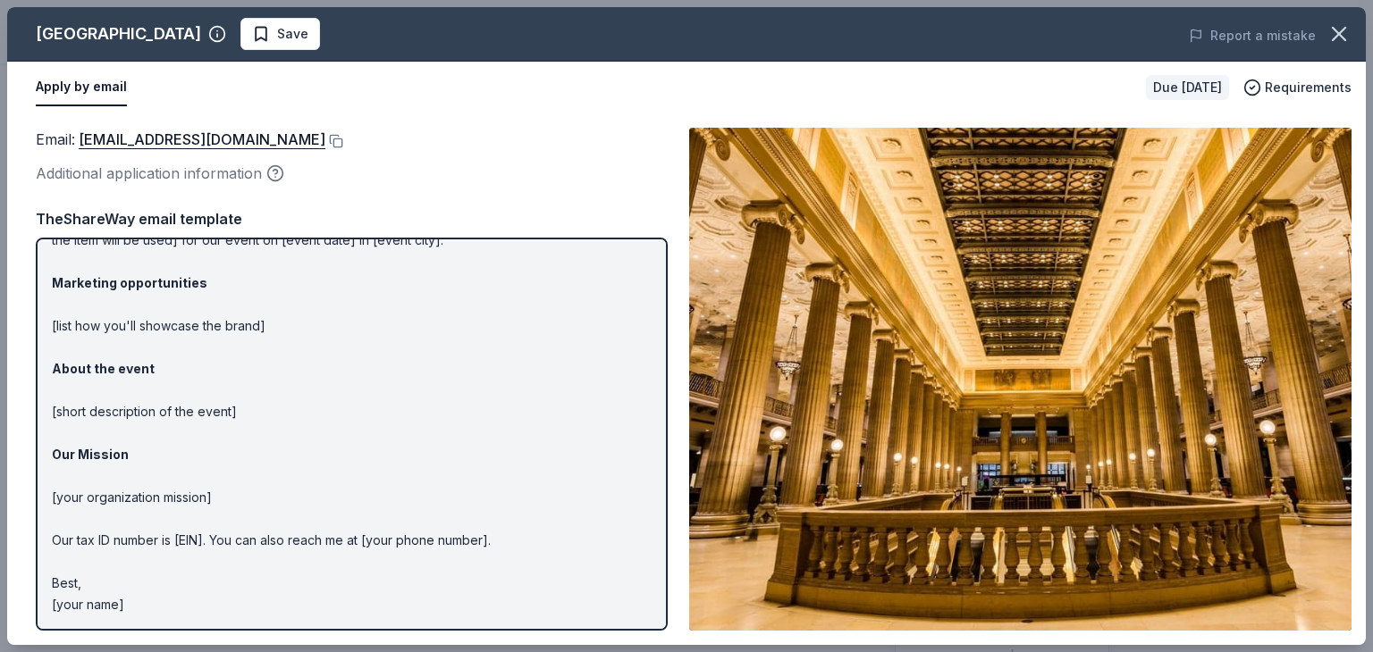
scroll to position [0, 0]
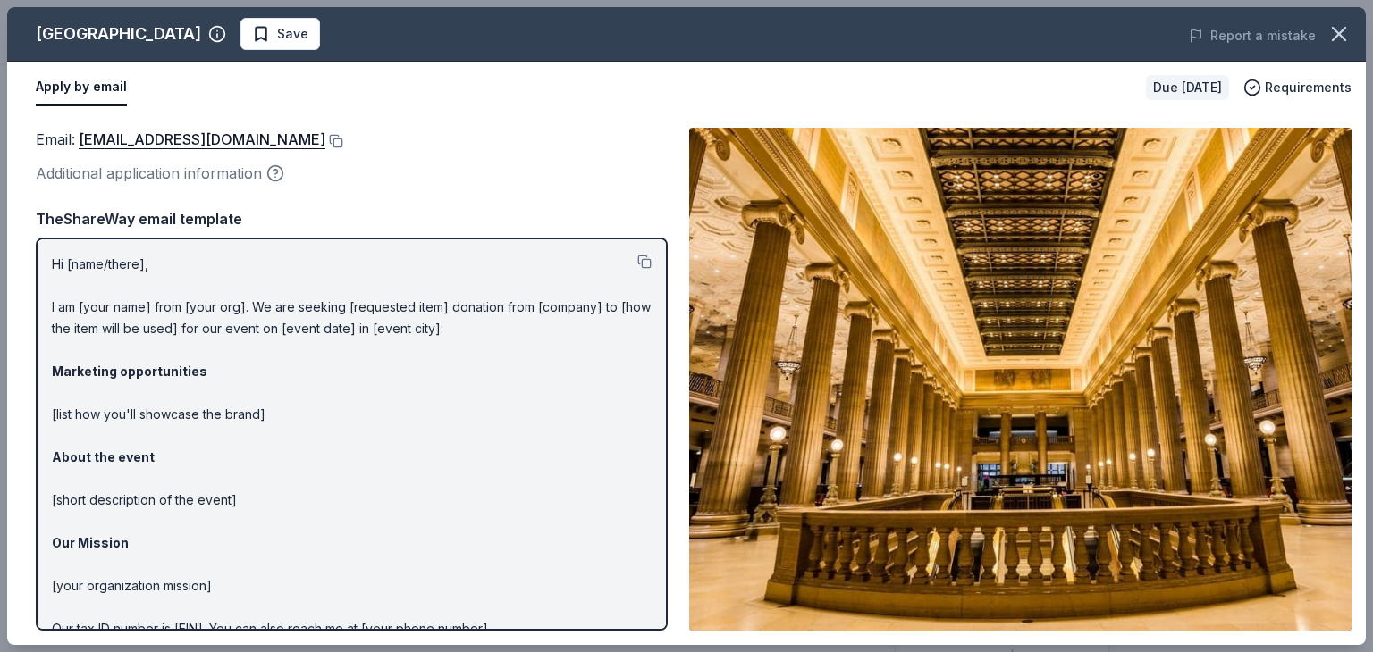
click at [134, 262] on p "Hi [name/there], I am [your name] from [your org]. We are seeking [requested it…" at bounding box center [352, 479] width 600 height 450
click at [336, 139] on button at bounding box center [334, 141] width 18 height 14
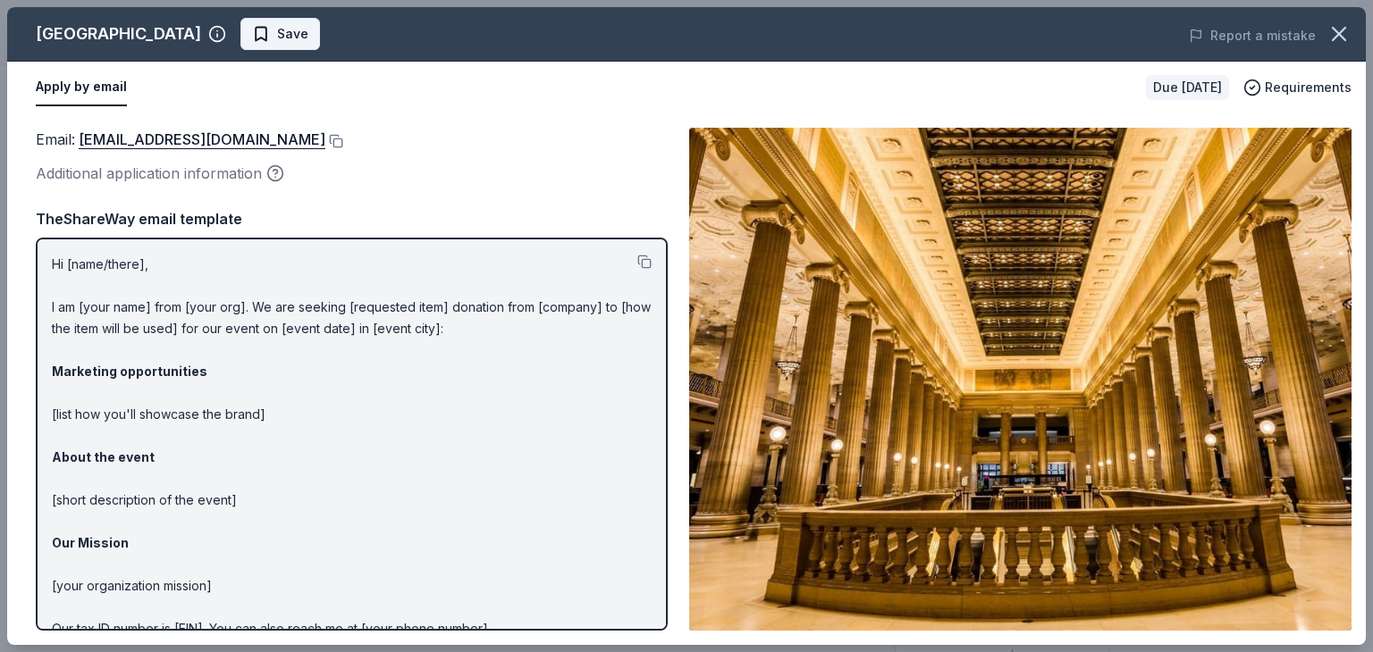
click at [307, 34] on span "Save" at bounding box center [280, 33] width 56 height 21
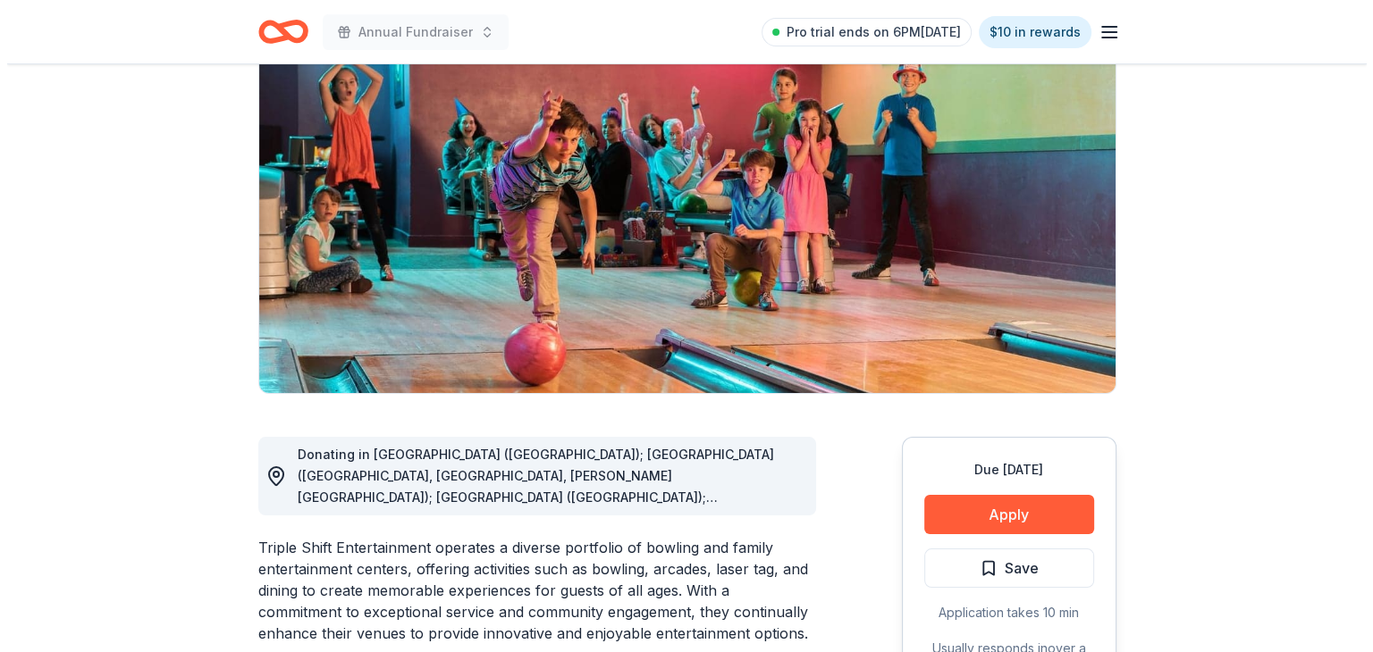
scroll to position [150, 0]
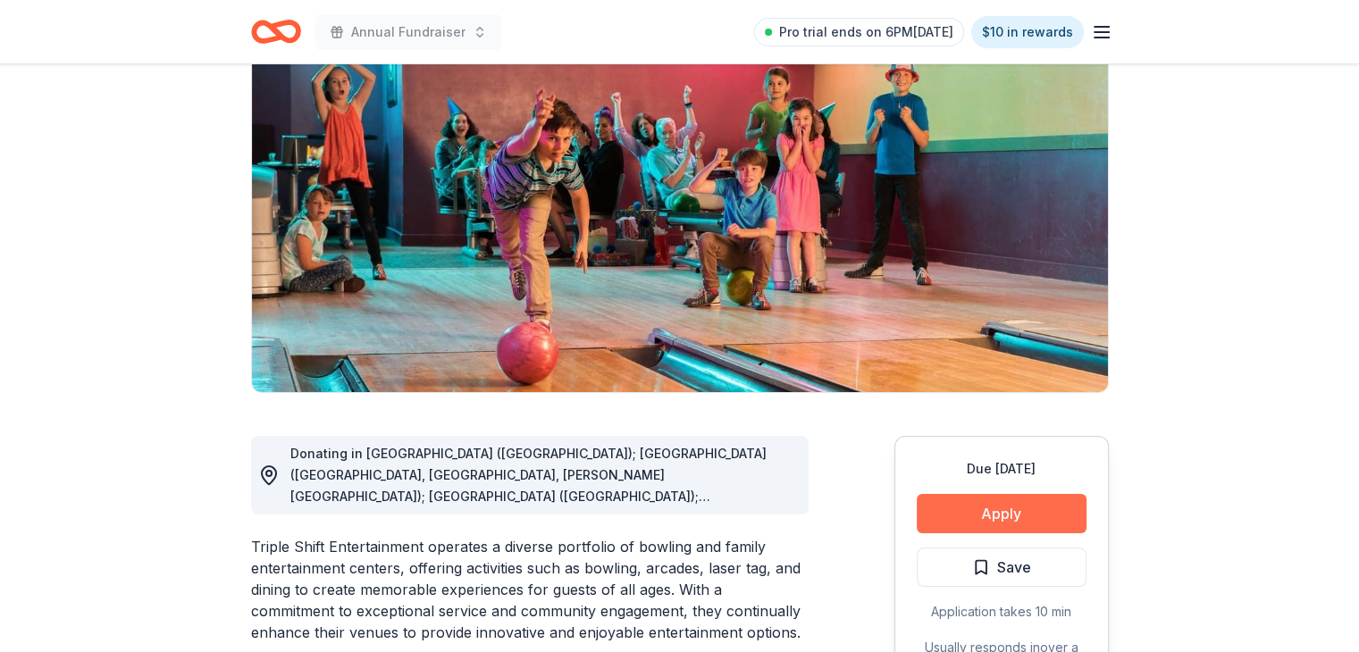
click at [992, 509] on button "Apply" at bounding box center [1002, 513] width 170 height 39
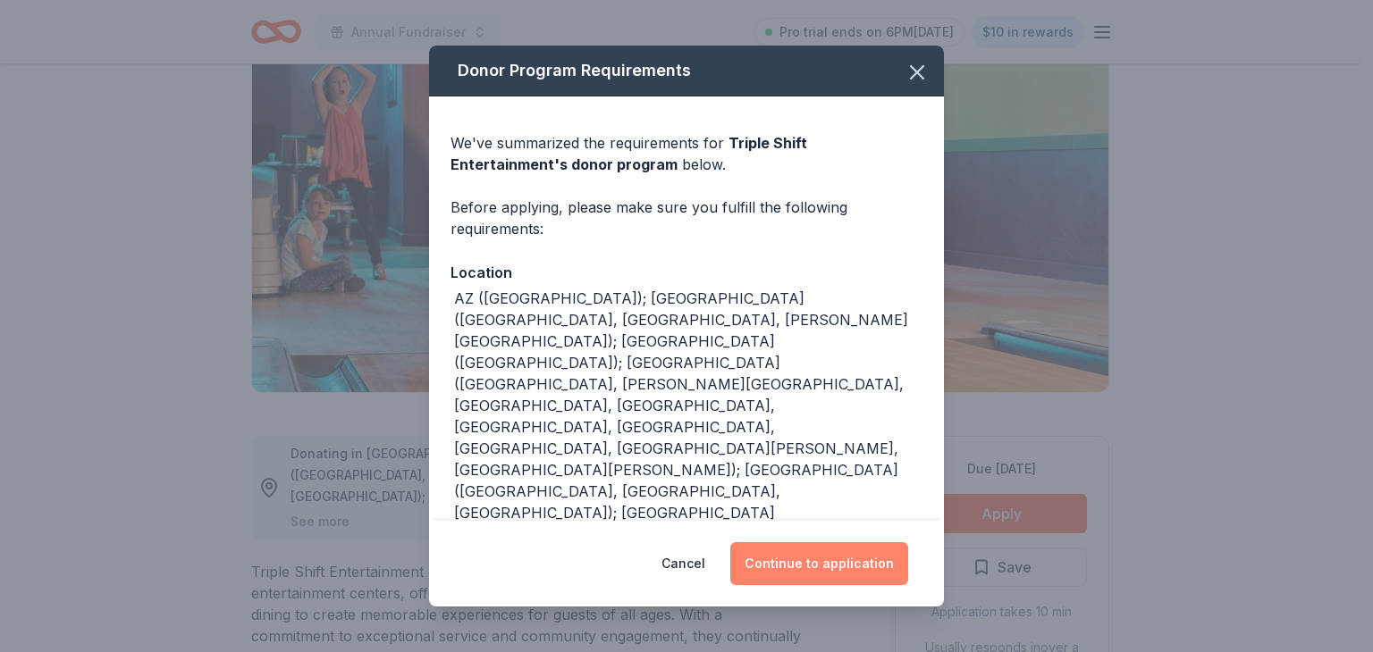
click at [815, 563] on button "Continue to application" at bounding box center [819, 563] width 178 height 43
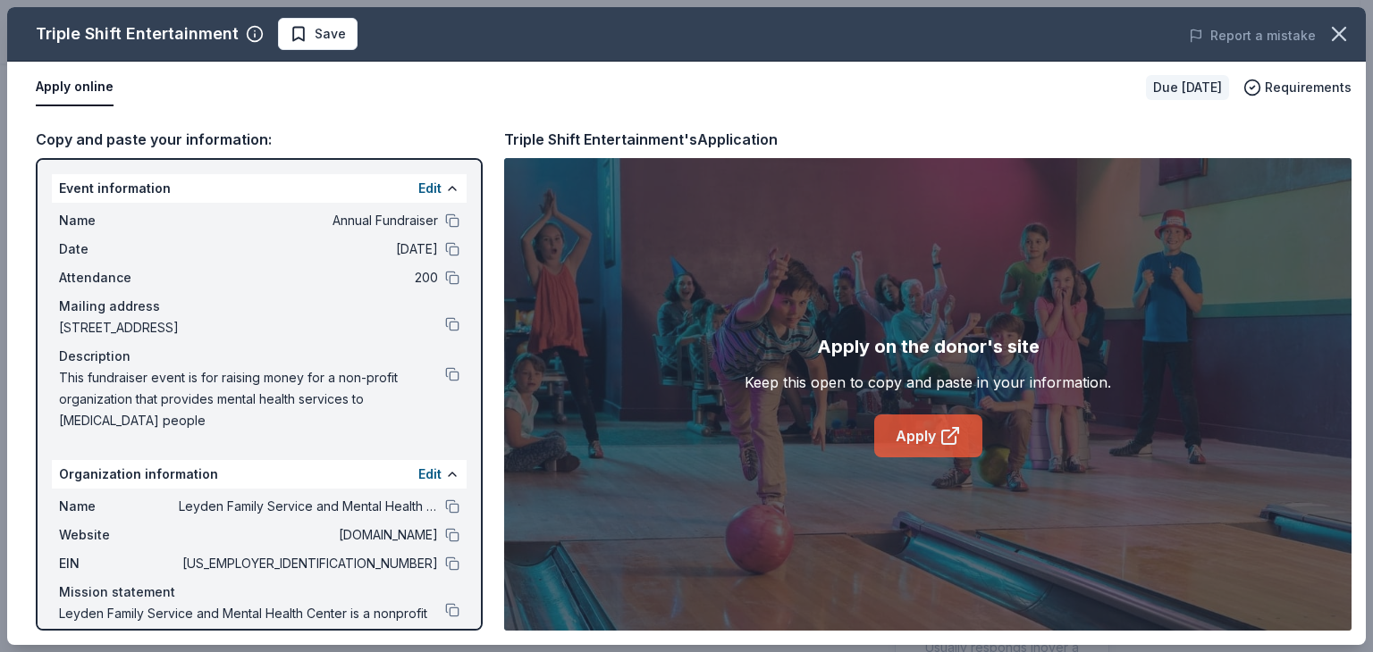
click at [937, 434] on link "Apply" at bounding box center [928, 436] width 108 height 43
click at [300, 28] on span "Save" at bounding box center [318, 33] width 56 height 21
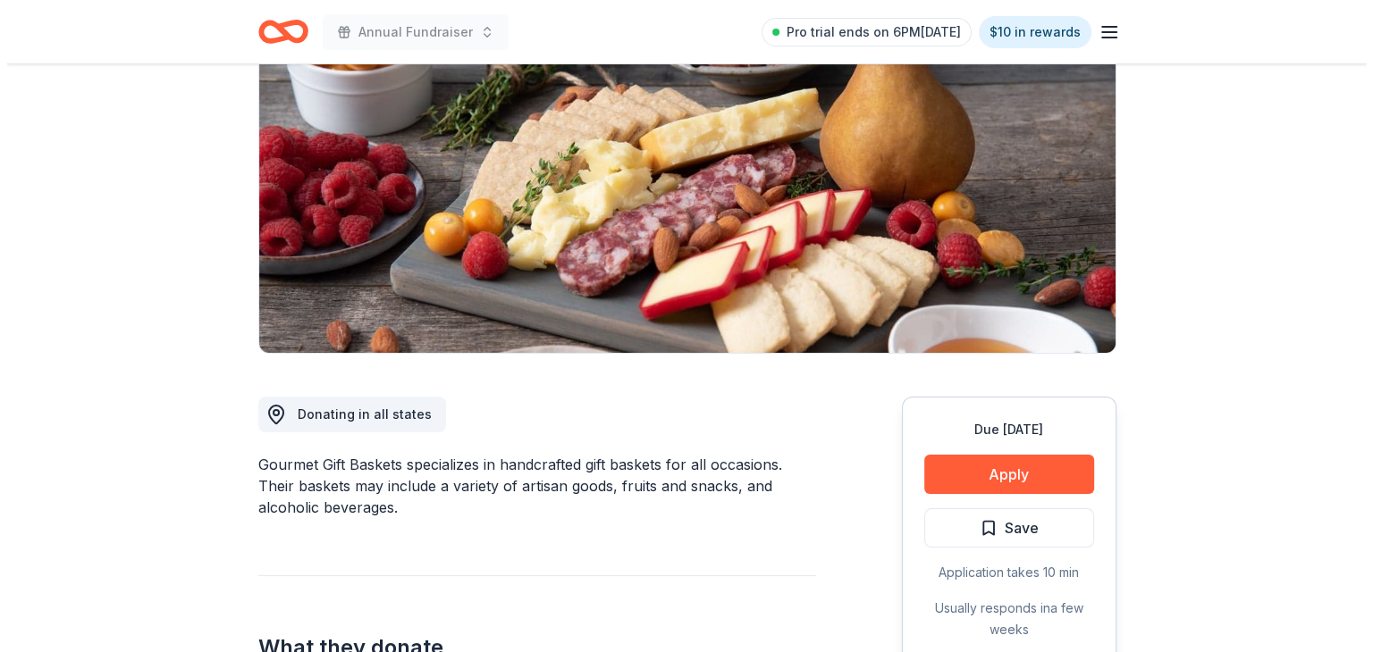
scroll to position [191, 0]
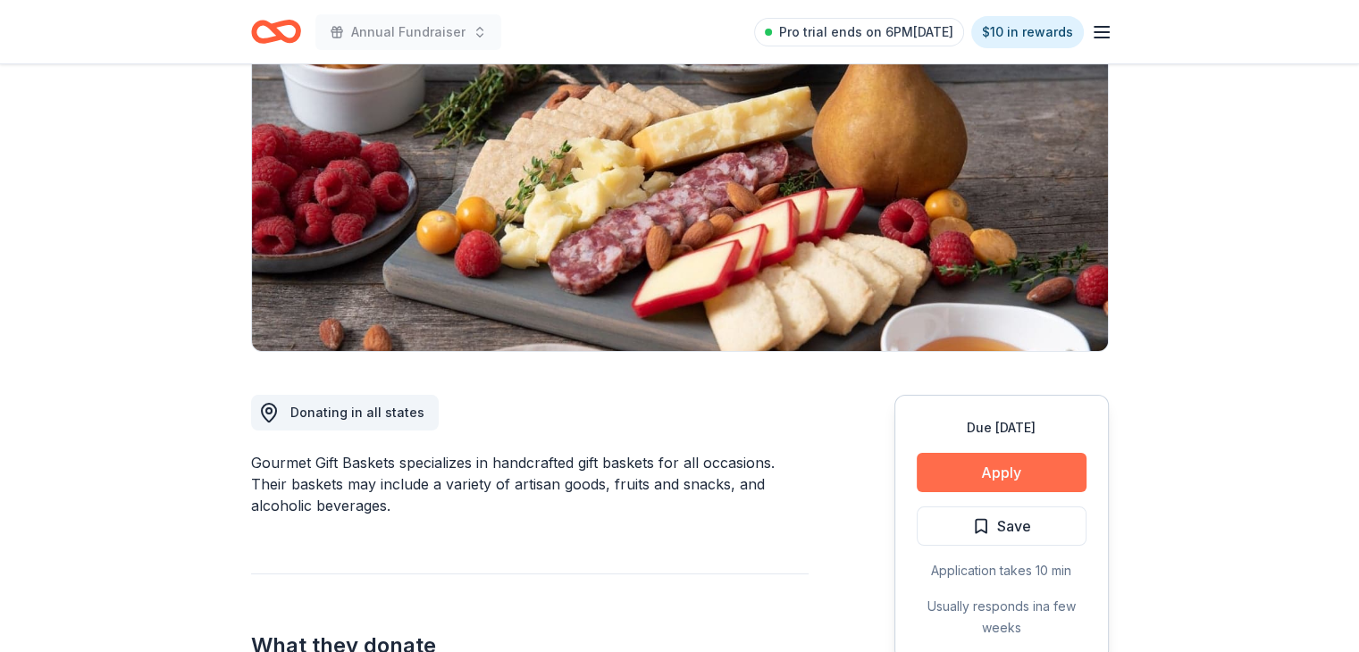
click at [987, 474] on button "Apply" at bounding box center [1002, 472] width 170 height 39
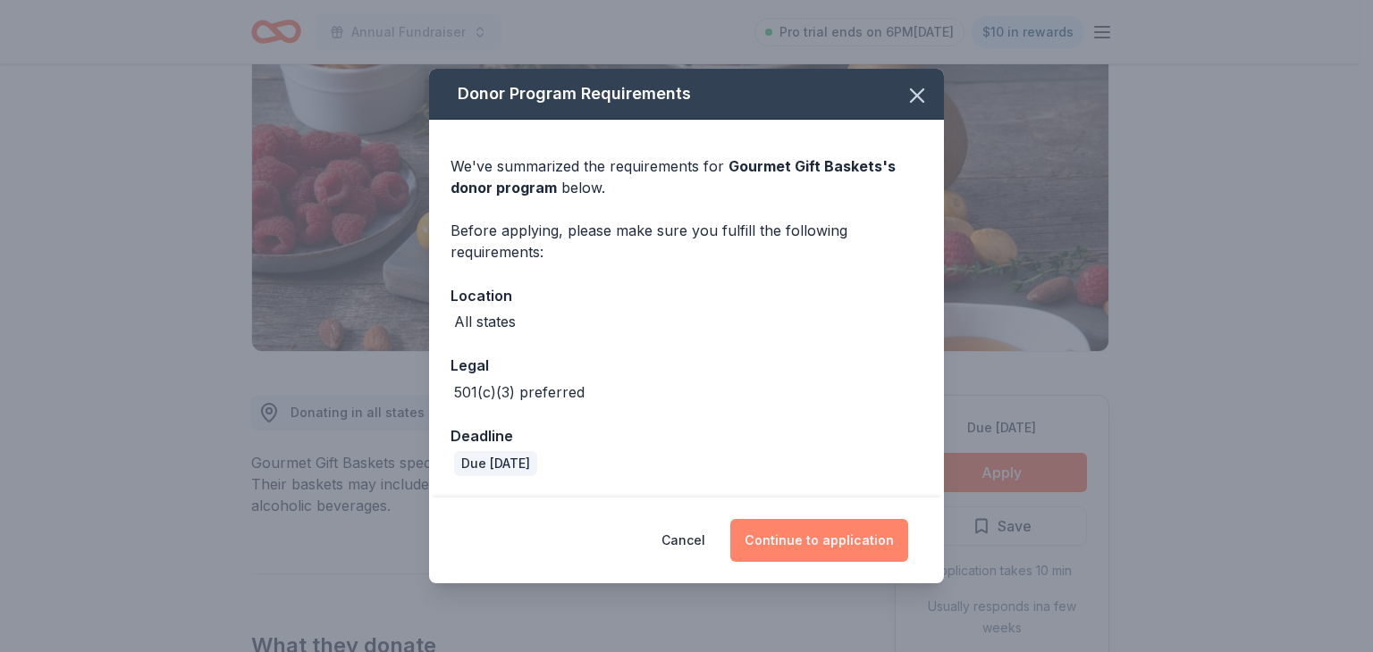
click at [826, 545] on button "Continue to application" at bounding box center [819, 540] width 178 height 43
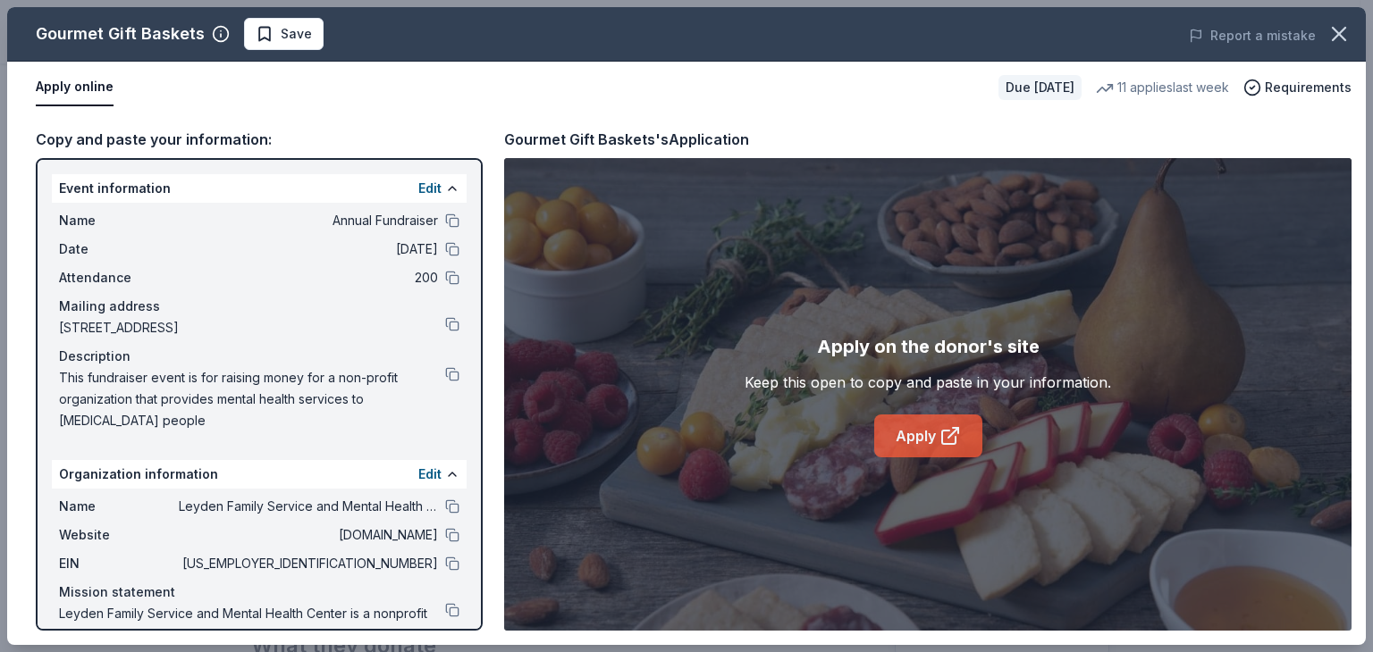
click at [922, 439] on link "Apply" at bounding box center [928, 436] width 108 height 43
click at [258, 26] on span "Save" at bounding box center [284, 33] width 56 height 21
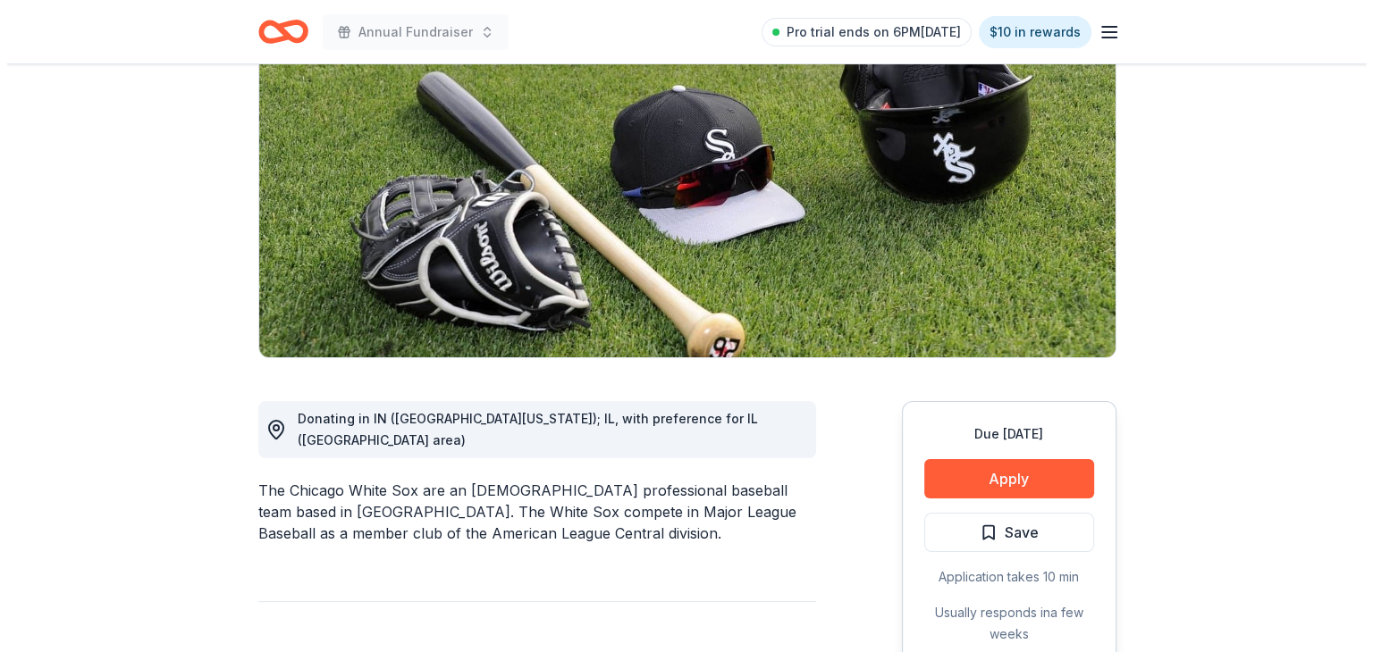
scroll to position [211, 0]
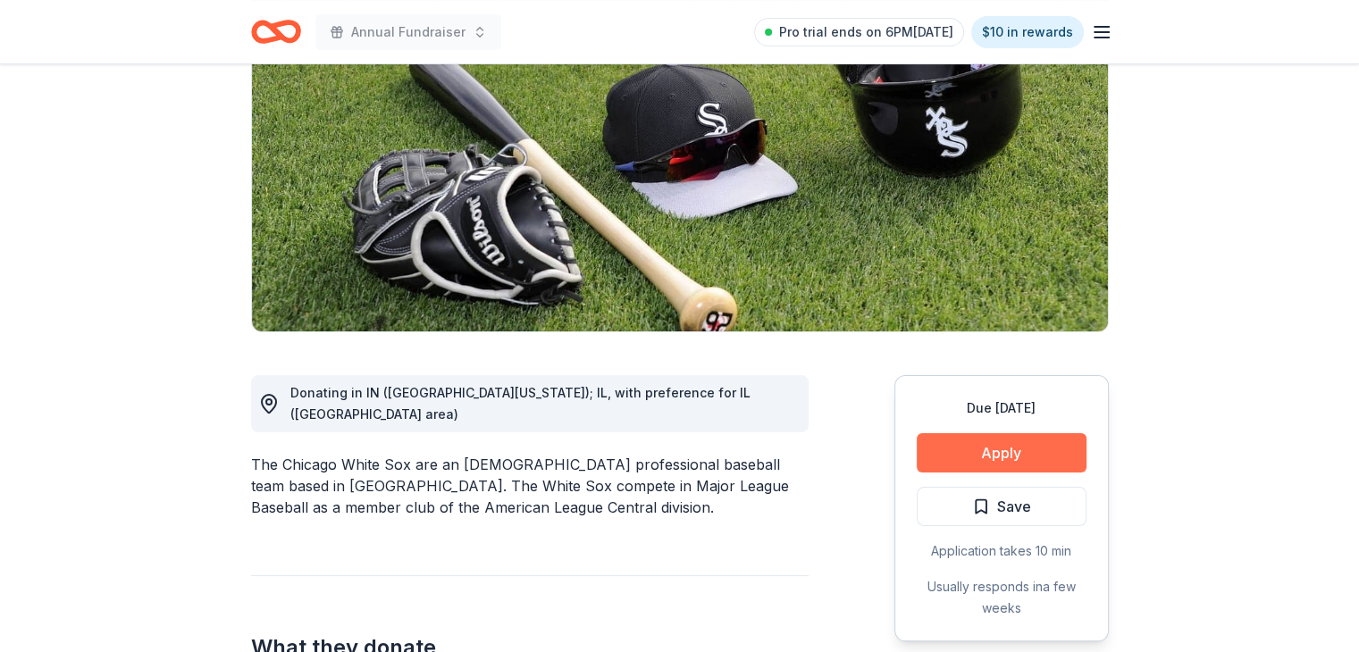
click at [994, 450] on button "Apply" at bounding box center [1002, 452] width 170 height 39
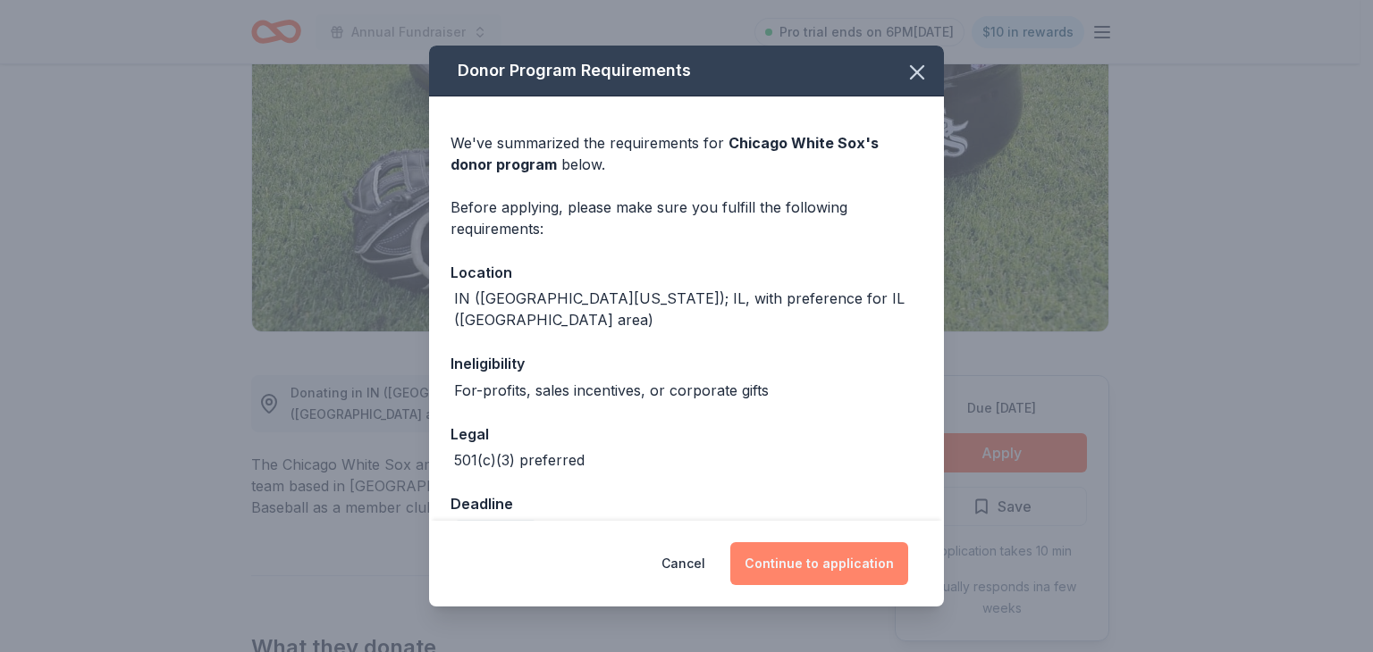
click at [838, 562] on button "Continue to application" at bounding box center [819, 563] width 178 height 43
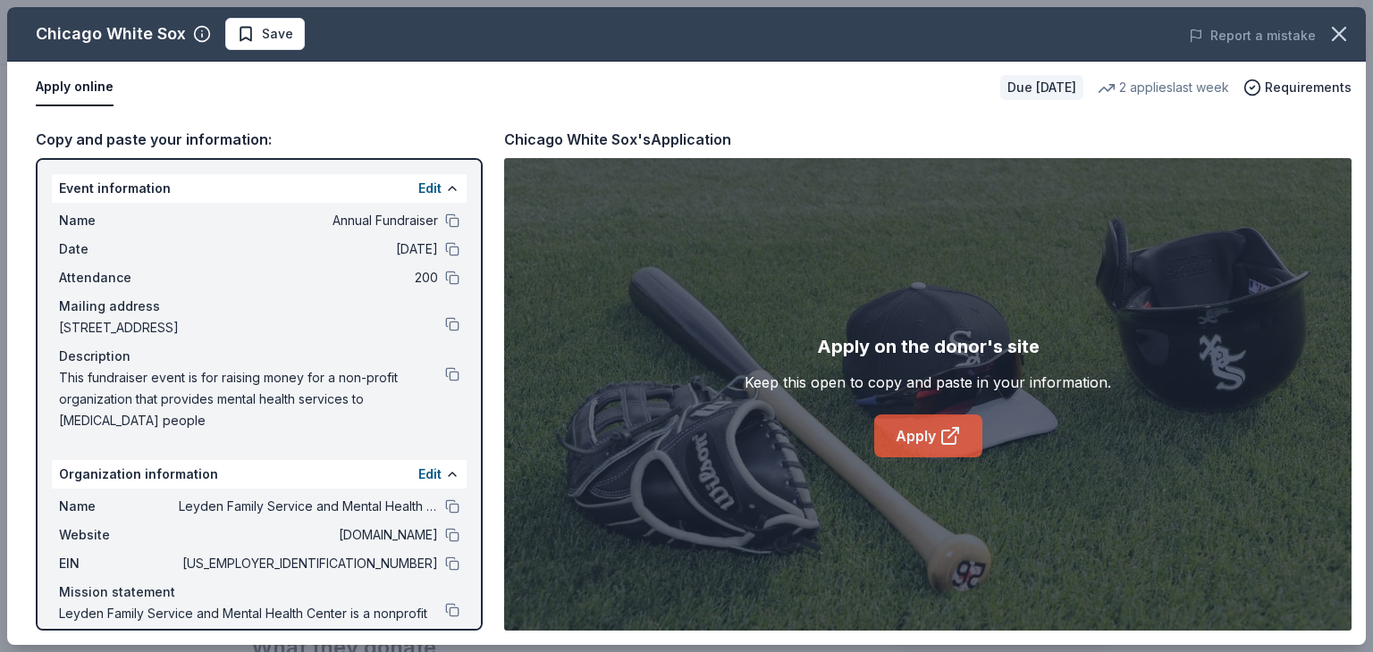
click at [901, 433] on link "Apply" at bounding box center [928, 436] width 108 height 43
click at [243, 36] on span "Save" at bounding box center [265, 33] width 56 height 21
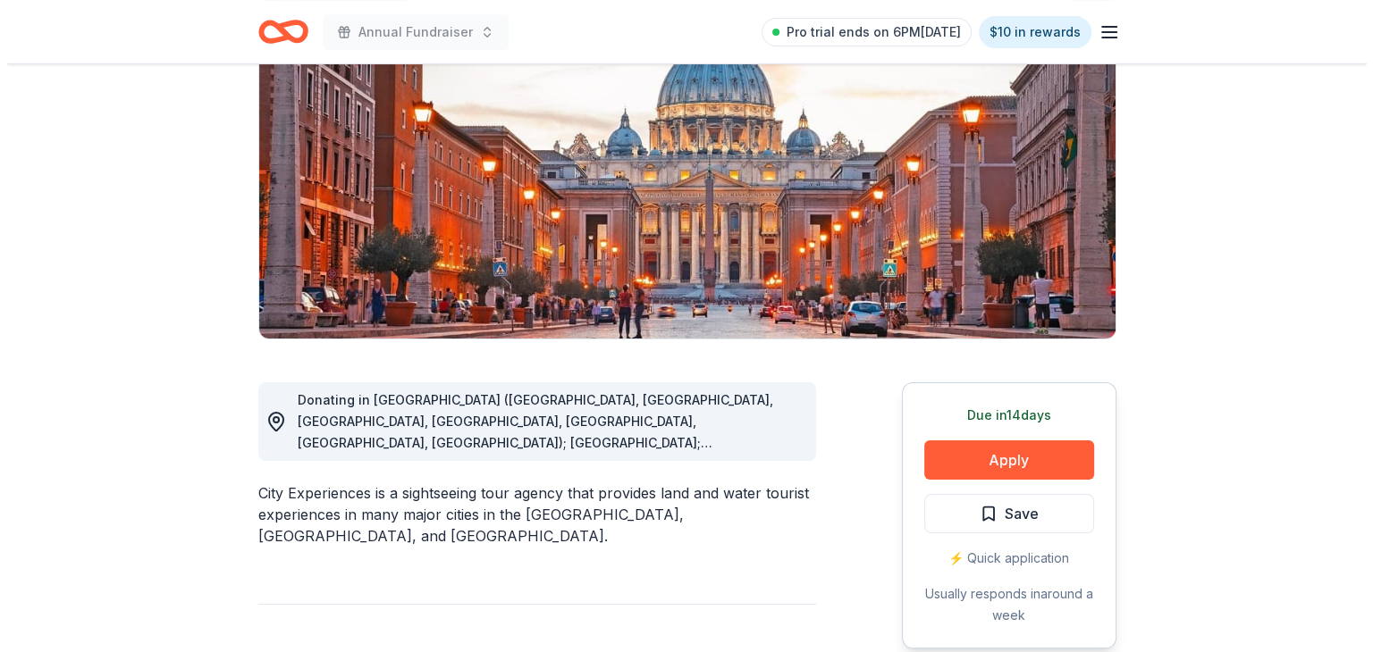
scroll to position [203, 0]
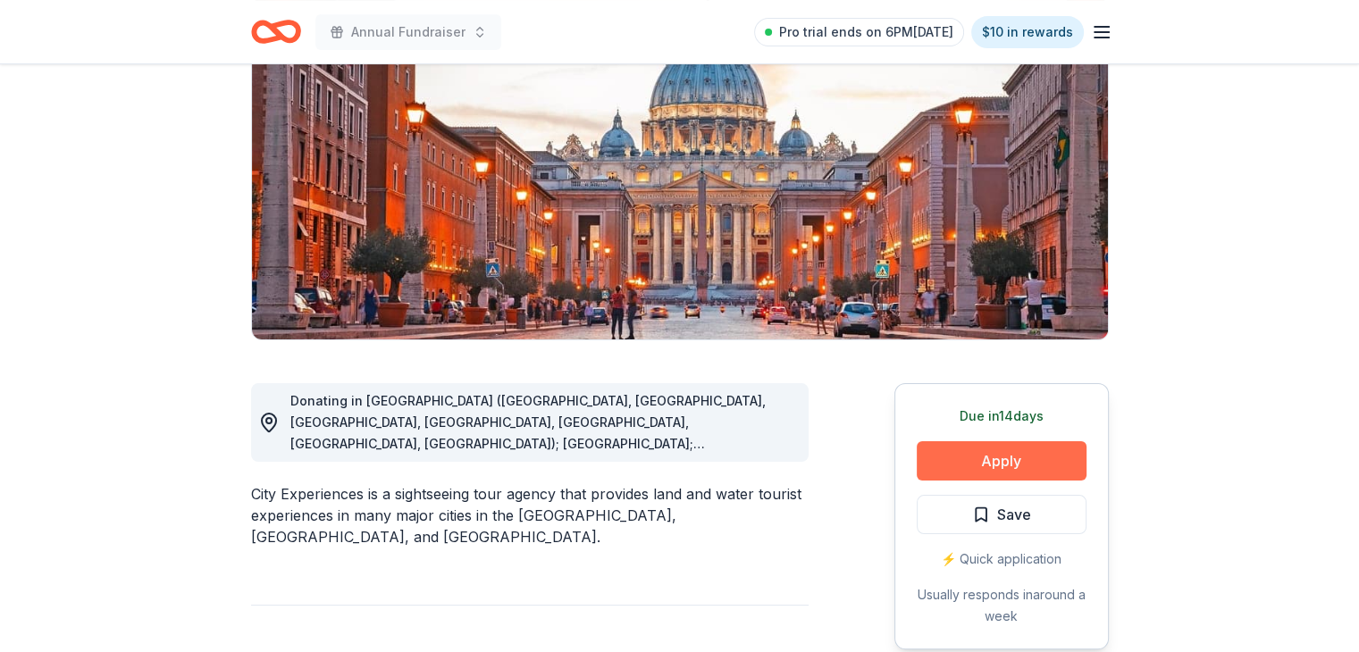
click at [1002, 455] on button "Apply" at bounding box center [1002, 460] width 170 height 39
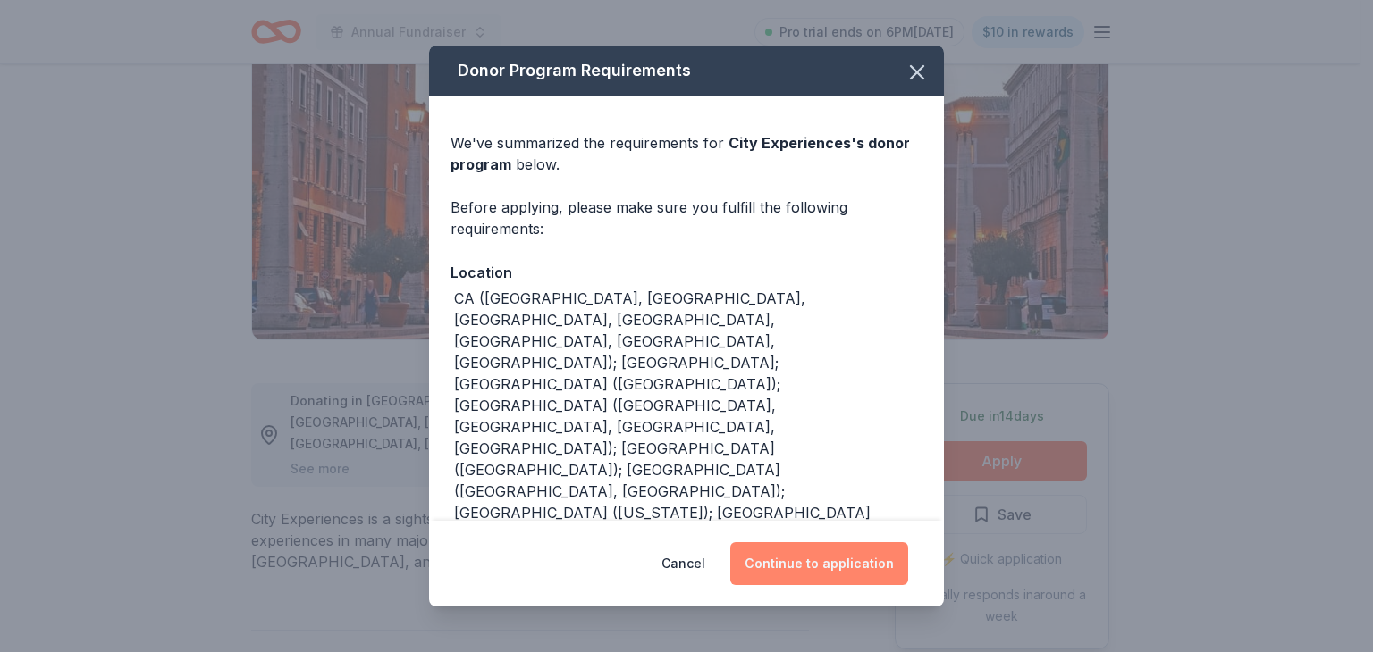
click at [804, 563] on button "Continue to application" at bounding box center [819, 563] width 178 height 43
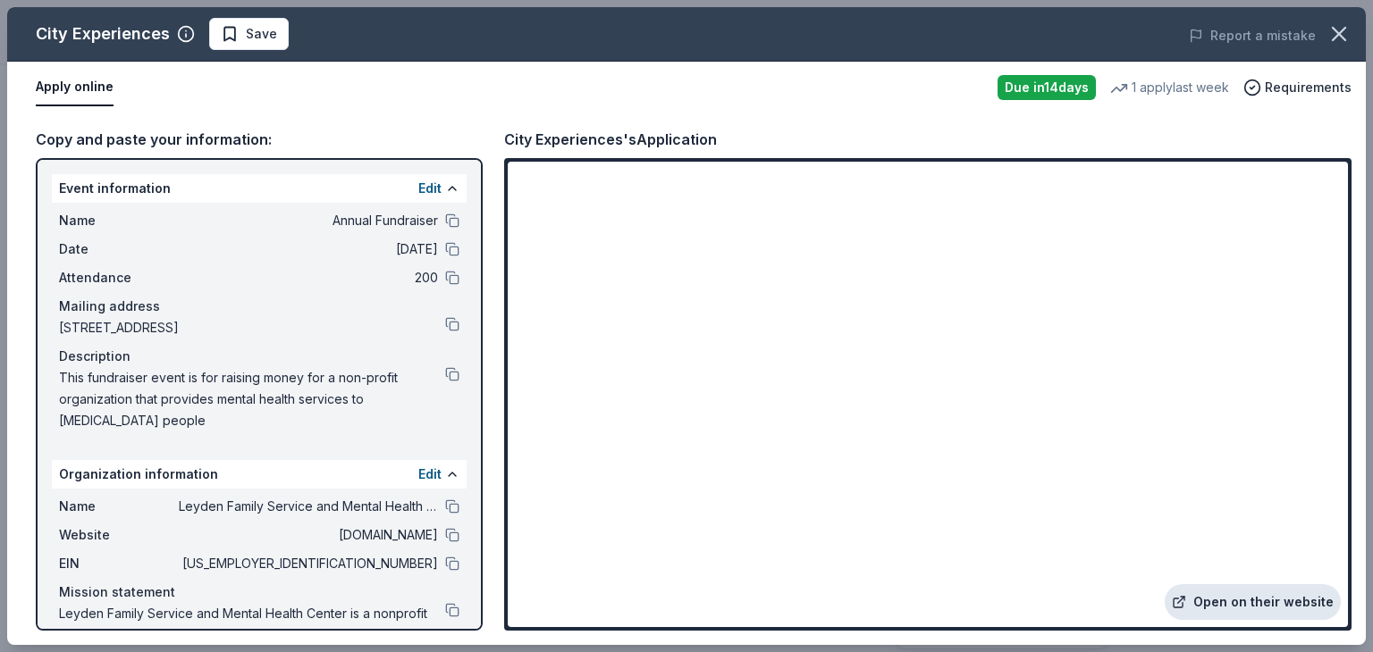
click at [1257, 598] on link "Open on their website" at bounding box center [1252, 602] width 176 height 36
click at [226, 39] on span "Save" at bounding box center [249, 33] width 56 height 21
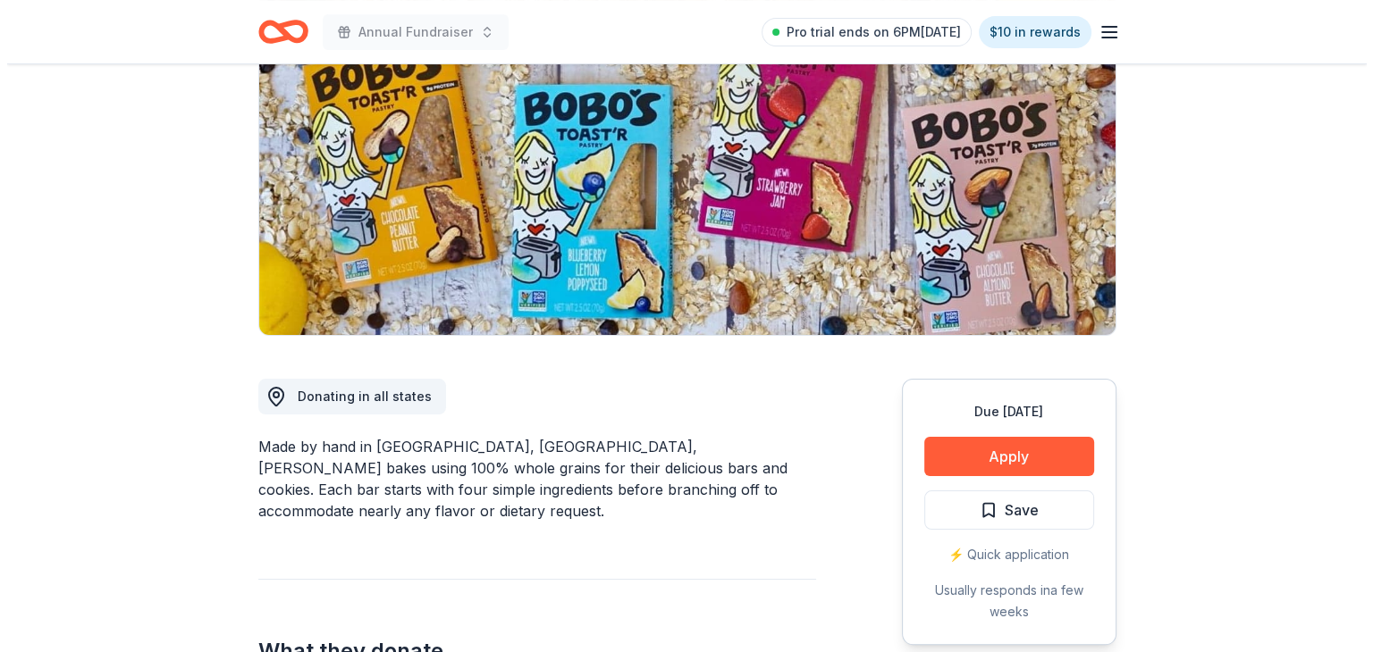
scroll to position [225, 0]
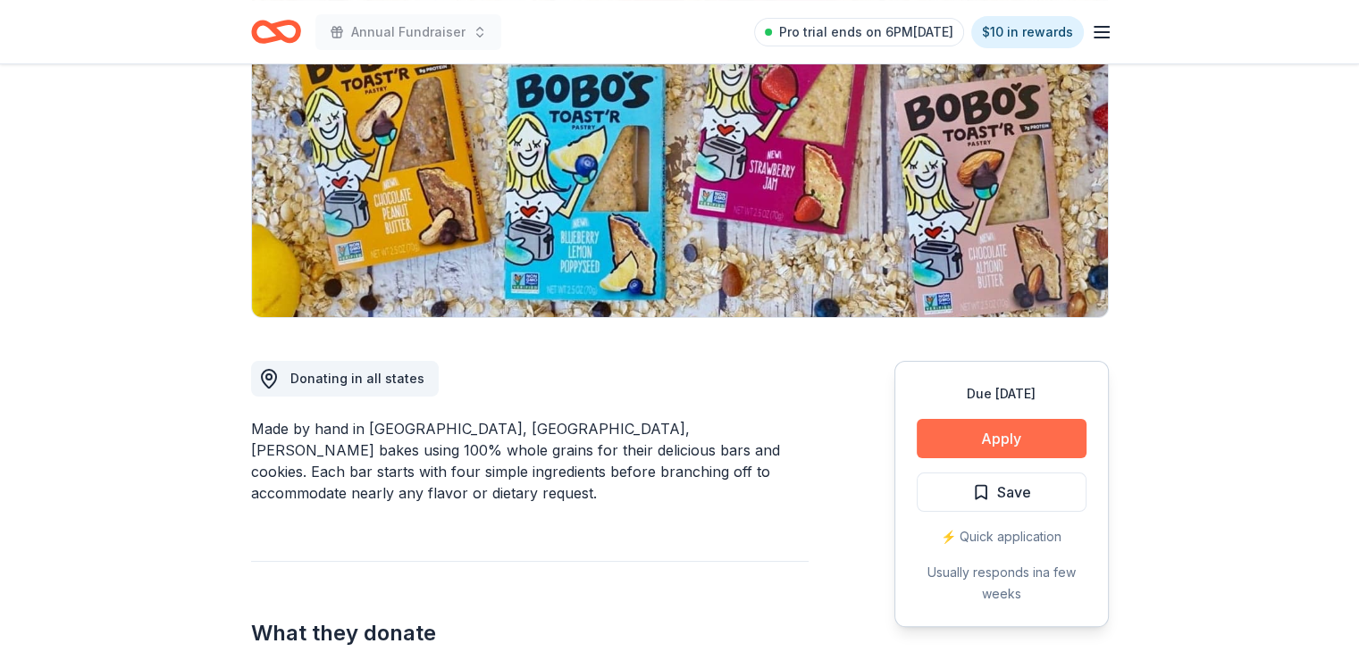
click at [976, 451] on button "Apply" at bounding box center [1002, 438] width 170 height 39
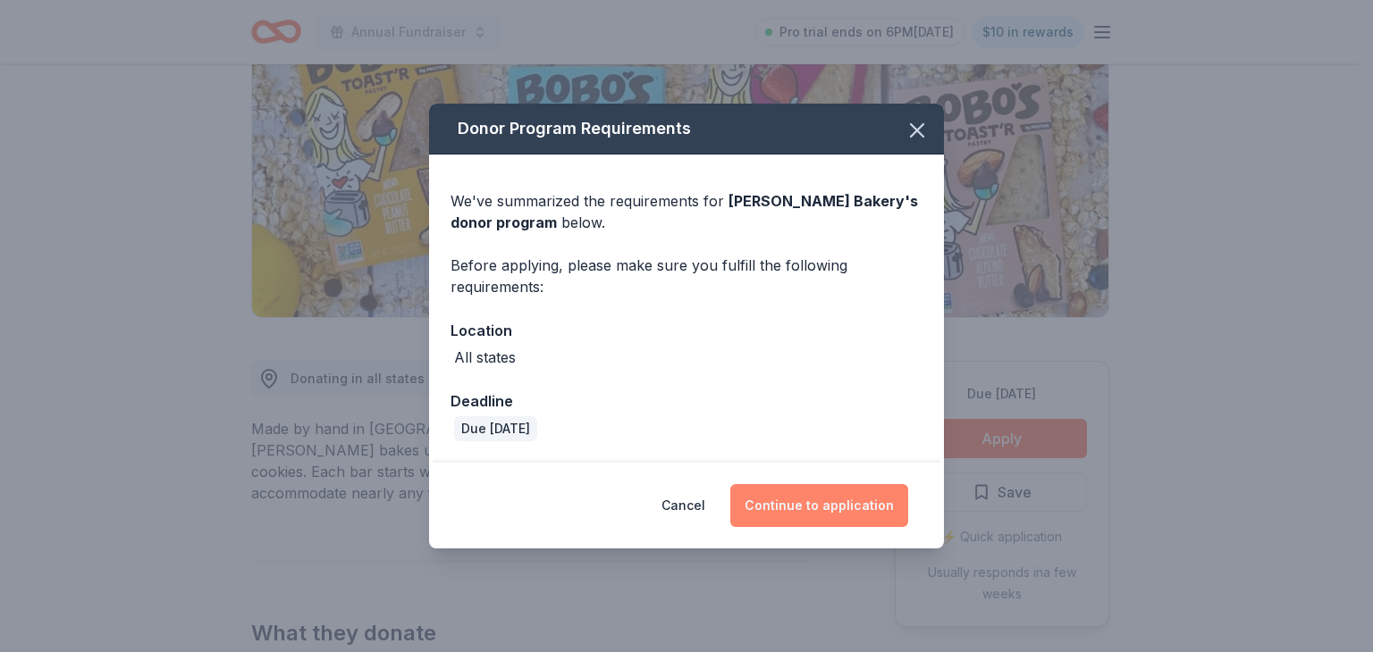
click at [820, 508] on button "Continue to application" at bounding box center [819, 505] width 178 height 43
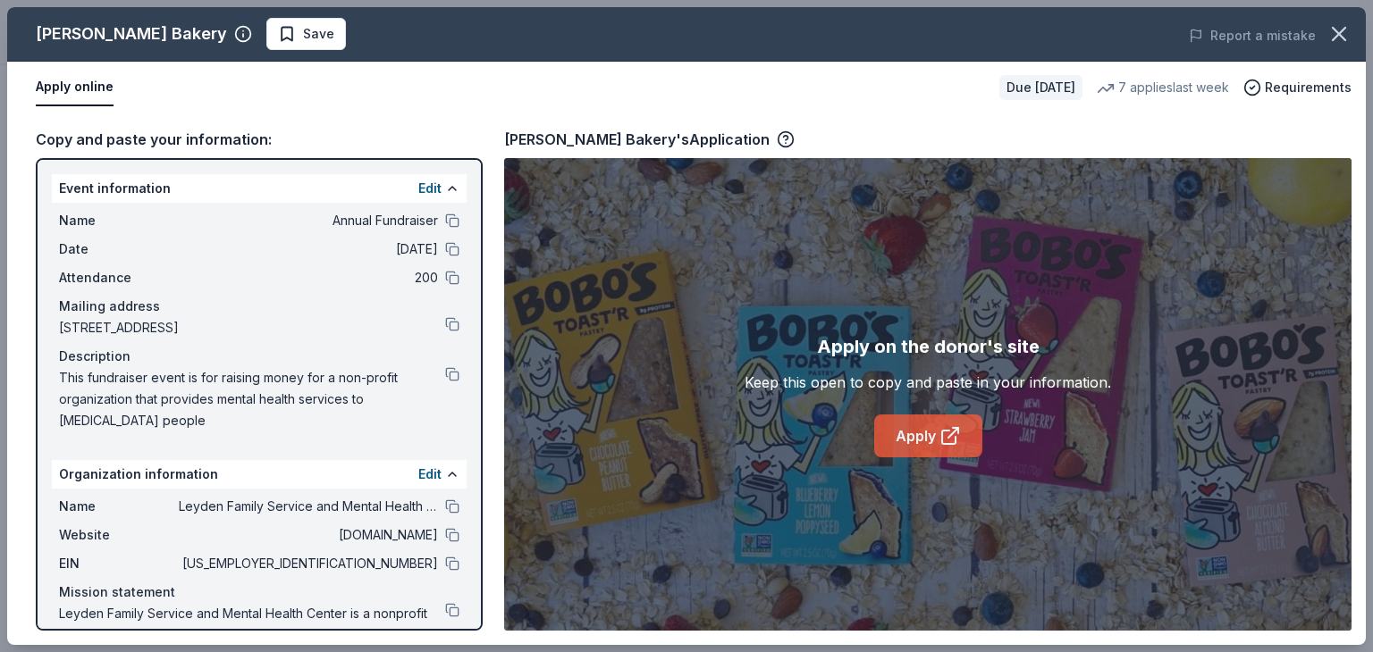
click at [937, 435] on link "Apply" at bounding box center [928, 436] width 108 height 43
click at [278, 34] on span "Save" at bounding box center [306, 33] width 56 height 21
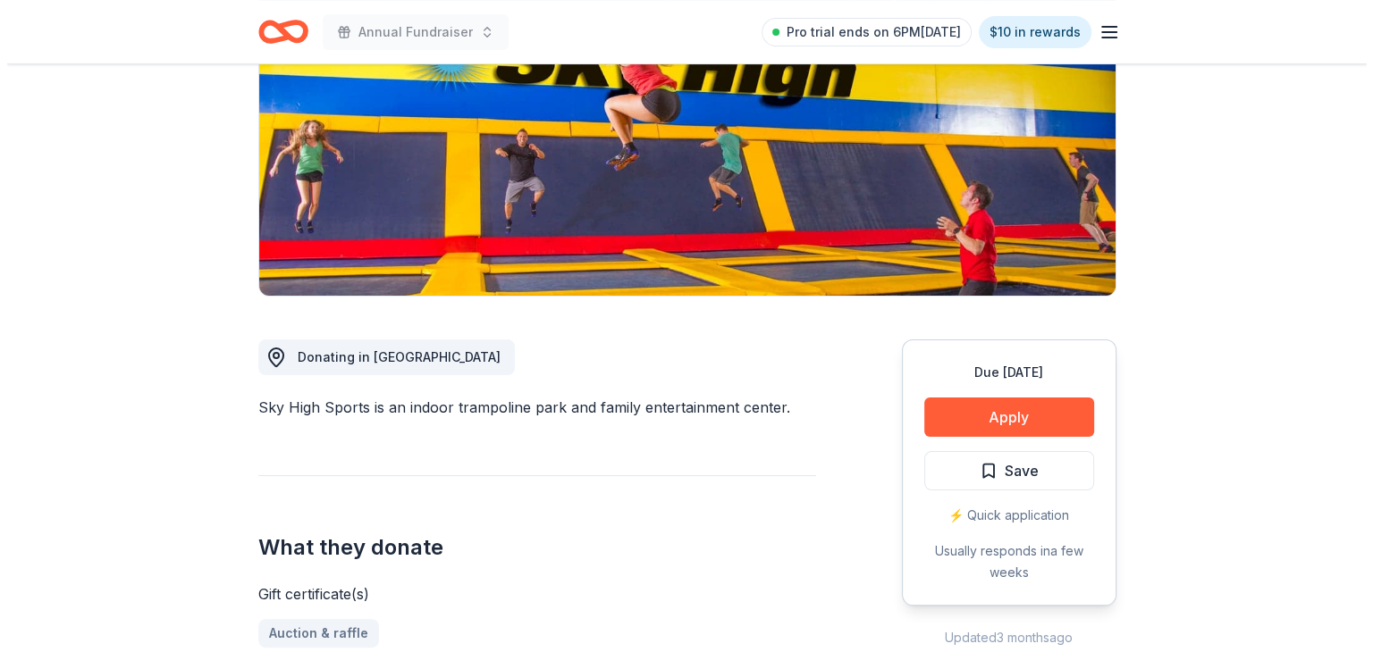
scroll to position [247, 0]
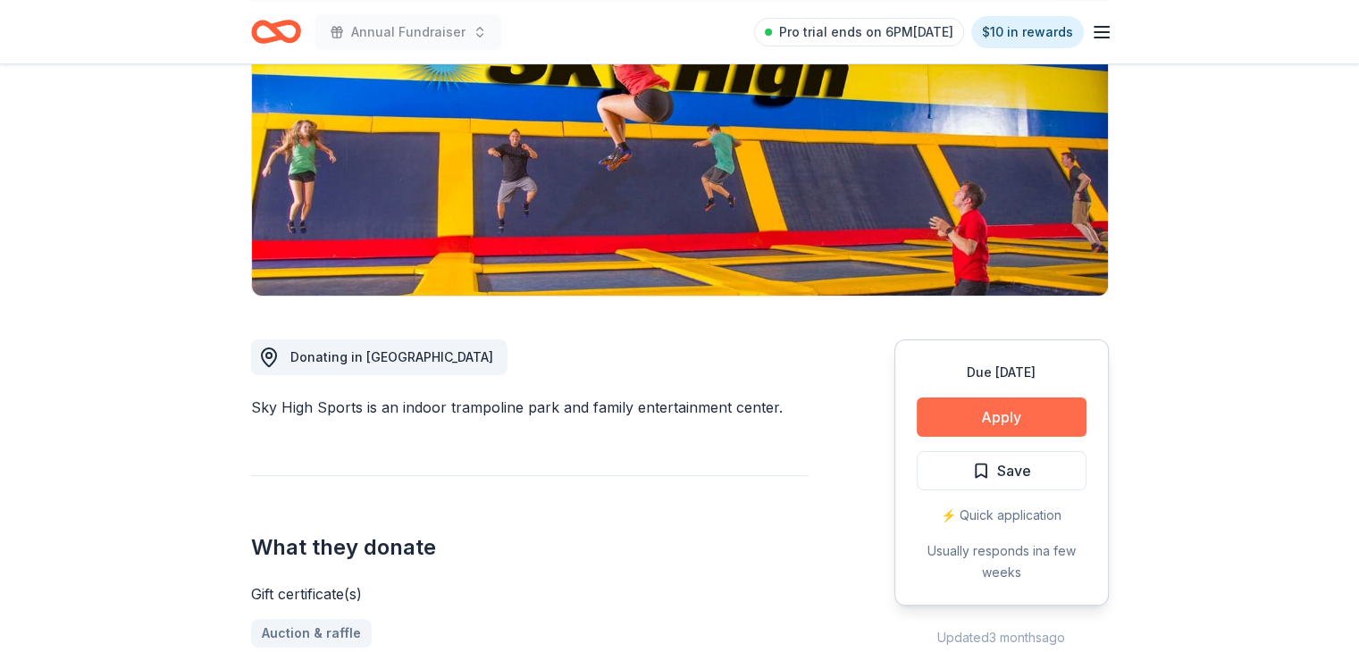
click at [983, 410] on button "Apply" at bounding box center [1002, 417] width 170 height 39
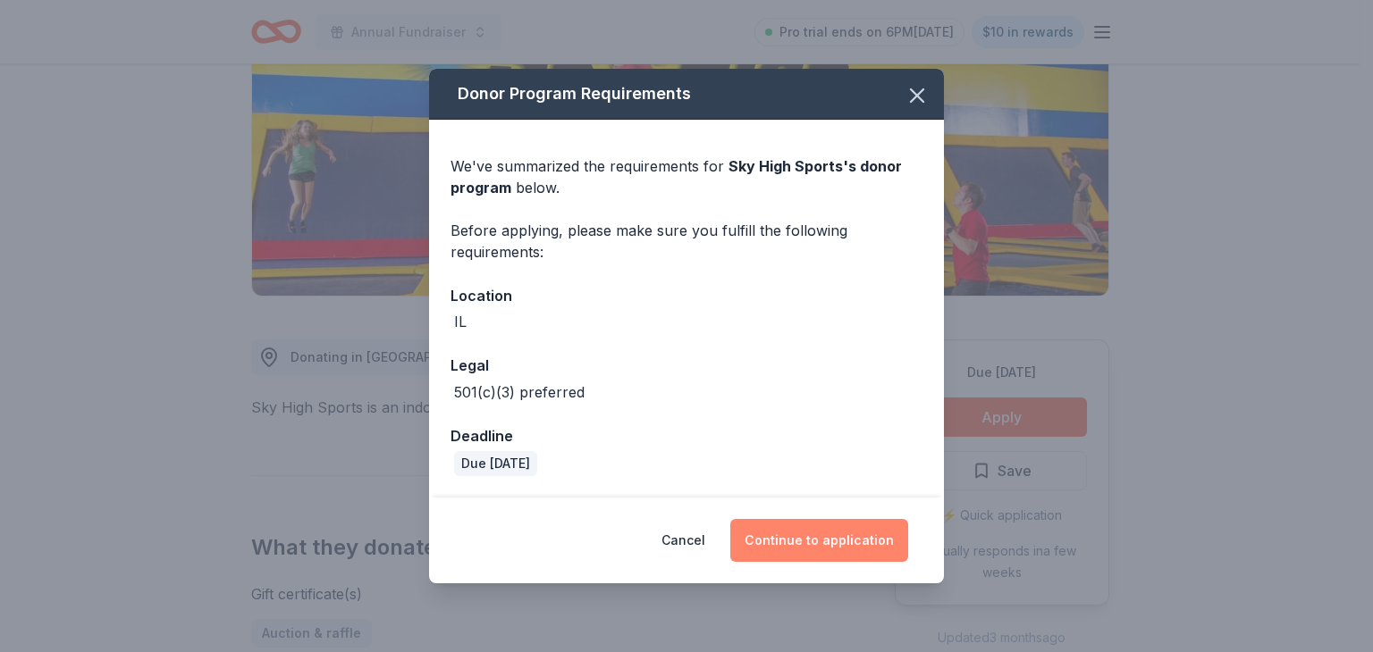
click at [812, 536] on button "Continue to application" at bounding box center [819, 540] width 178 height 43
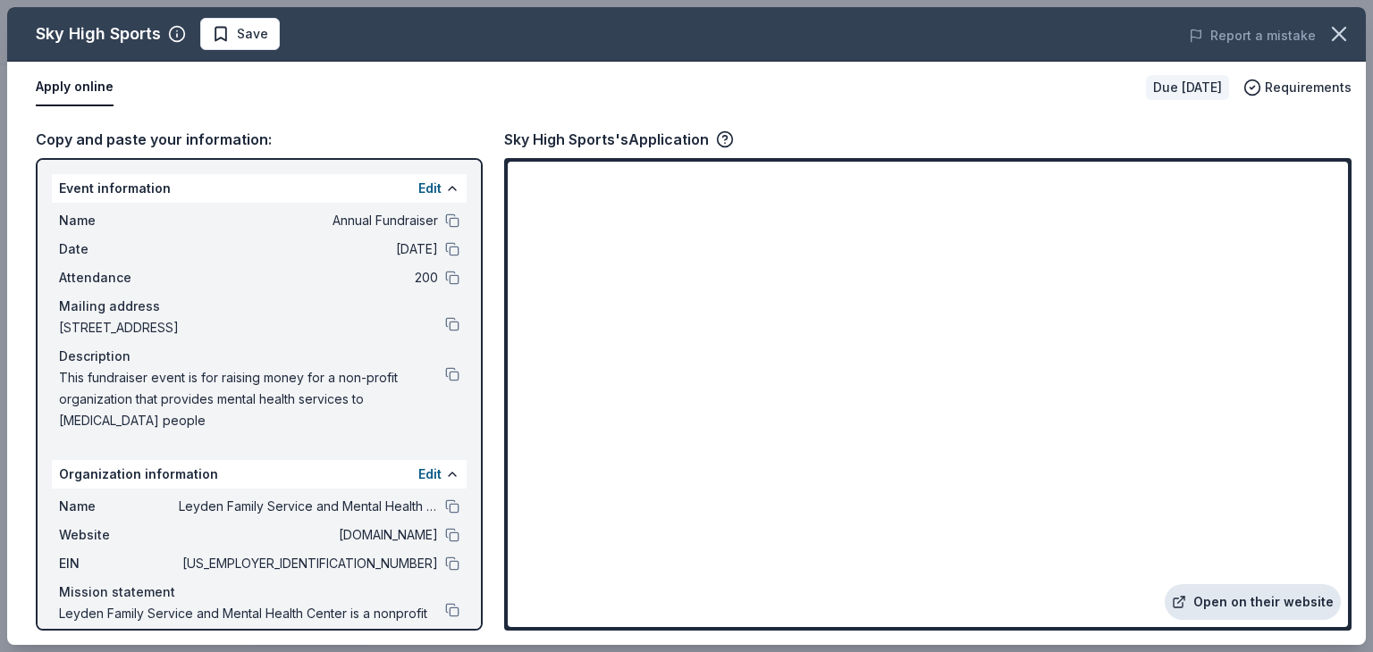
click at [1269, 596] on link "Open on their website" at bounding box center [1252, 602] width 176 height 36
click at [213, 33] on span "Save" at bounding box center [240, 33] width 56 height 21
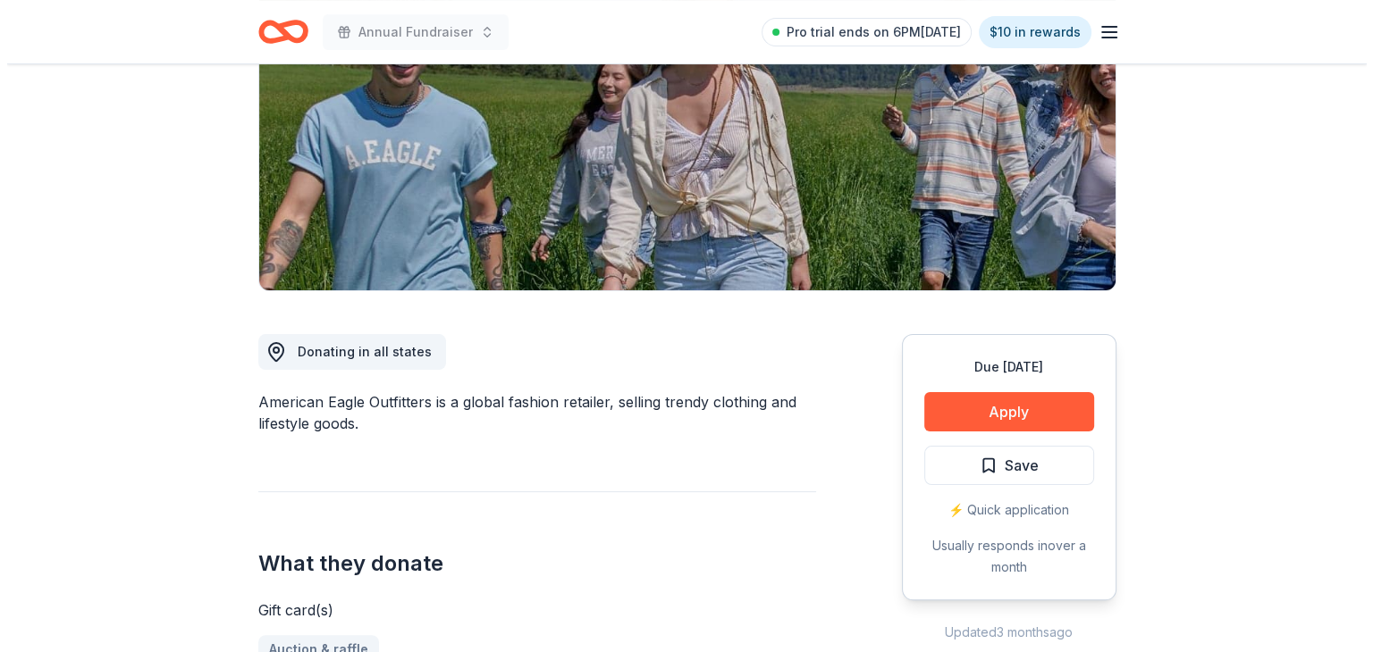
scroll to position [250, 0]
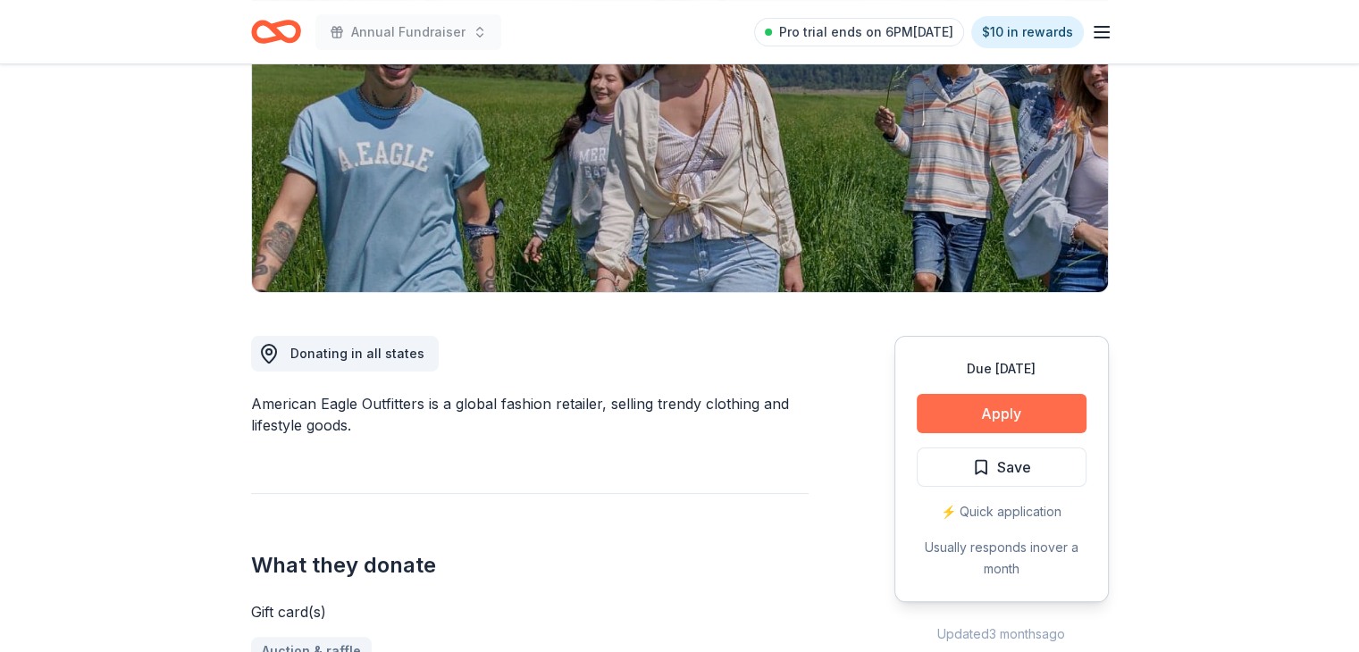
click at [979, 407] on button "Apply" at bounding box center [1002, 413] width 170 height 39
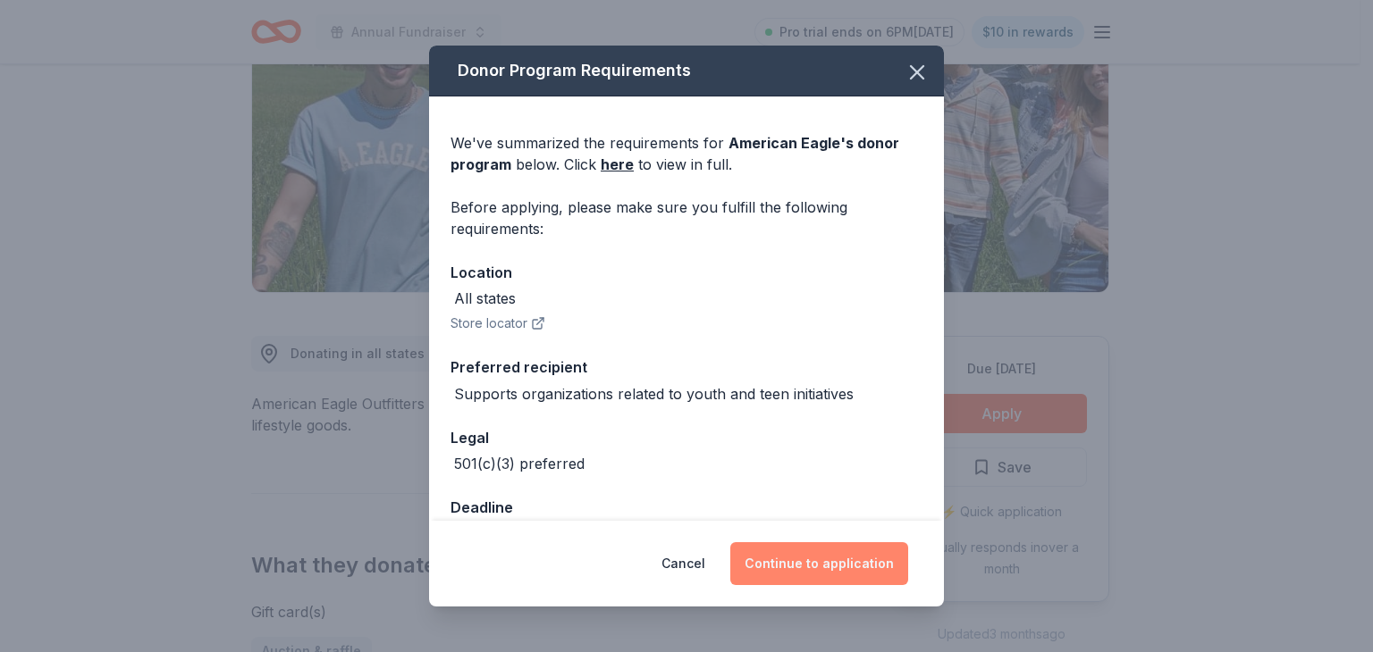
click at [819, 570] on button "Continue to application" at bounding box center [819, 563] width 178 height 43
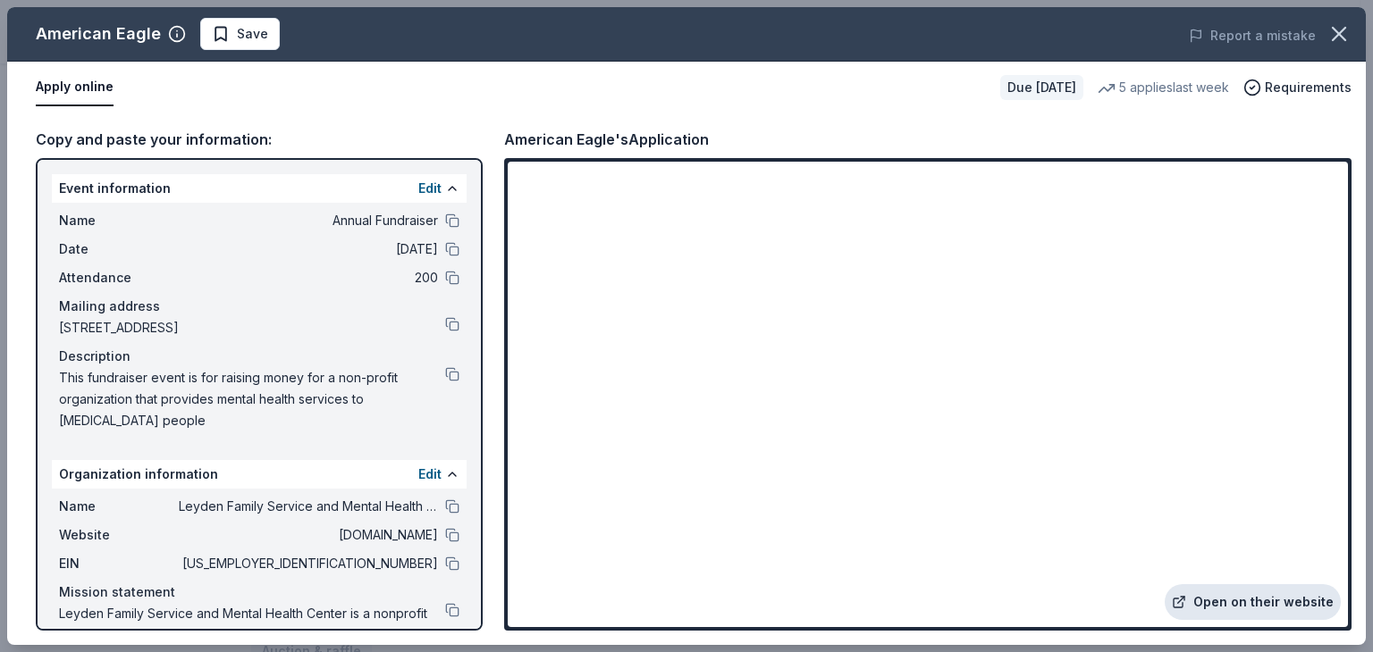
click at [1243, 597] on link "Open on their website" at bounding box center [1252, 602] width 176 height 36
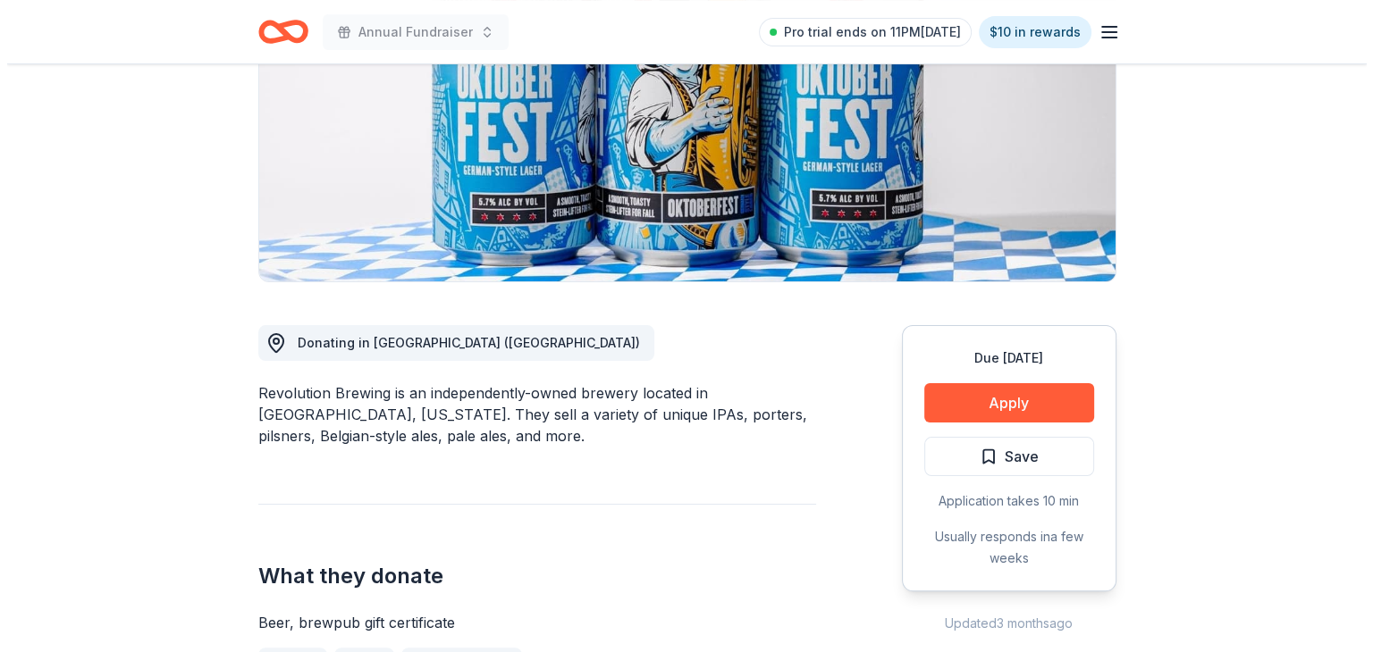
scroll to position [274, 0]
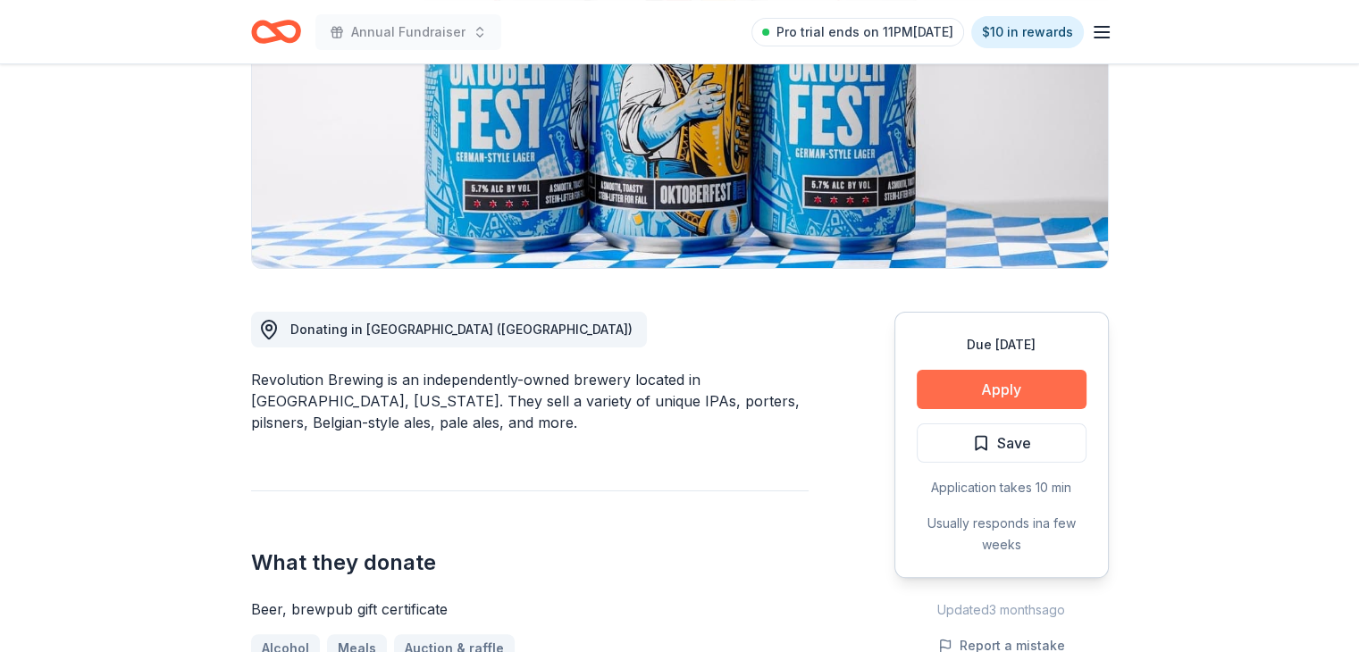
click at [1004, 389] on button "Apply" at bounding box center [1002, 389] width 170 height 39
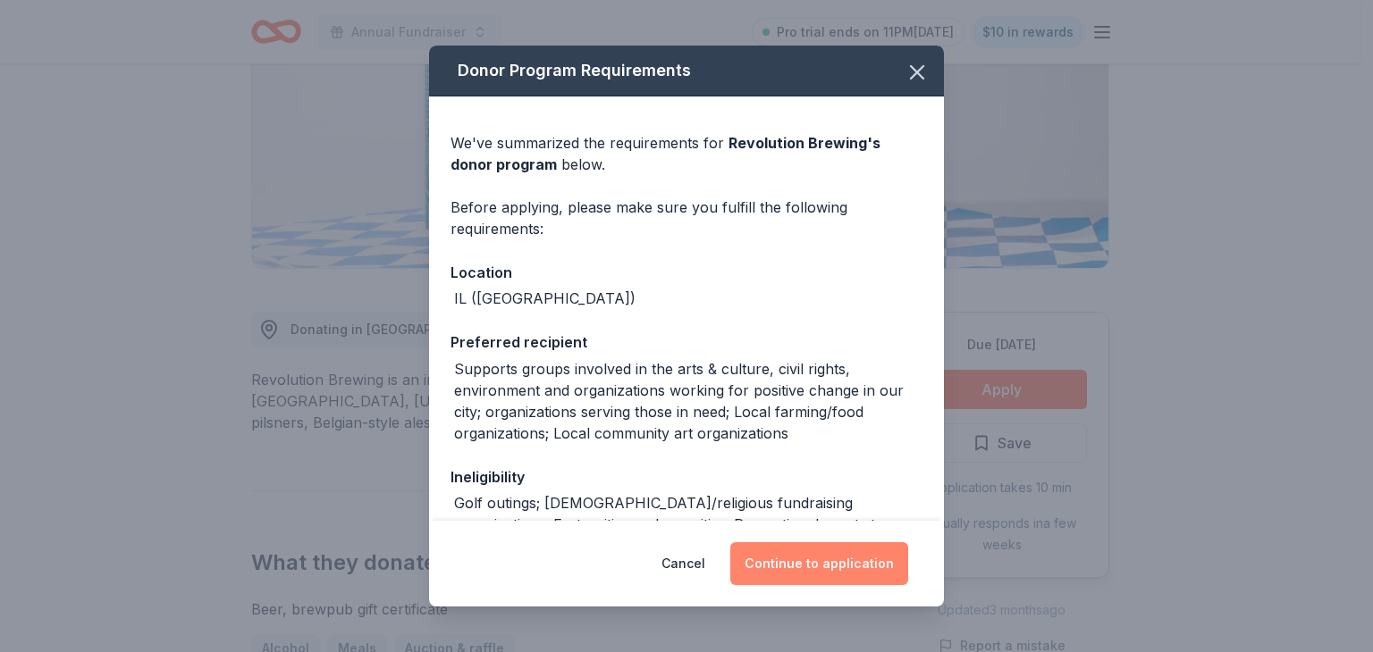
click at [810, 562] on button "Continue to application" at bounding box center [819, 563] width 178 height 43
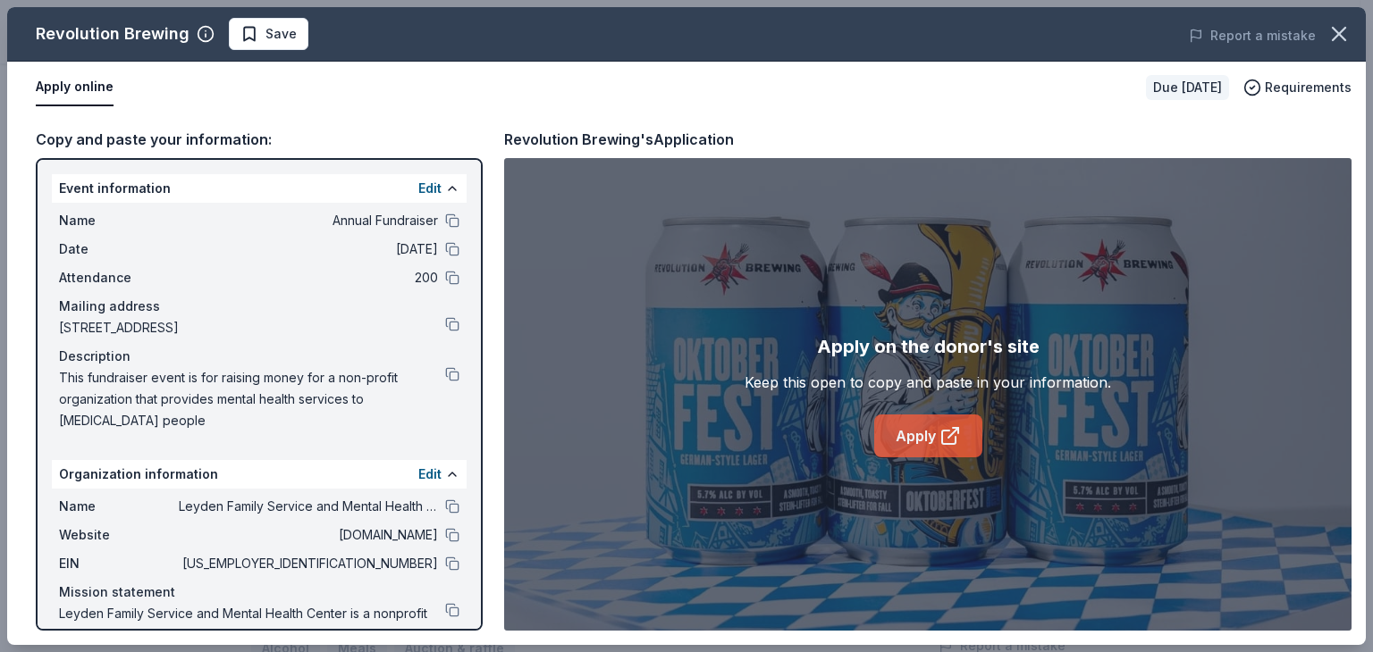
click at [924, 422] on link "Apply" at bounding box center [928, 436] width 108 height 43
click at [242, 35] on span "Save" at bounding box center [268, 33] width 56 height 21
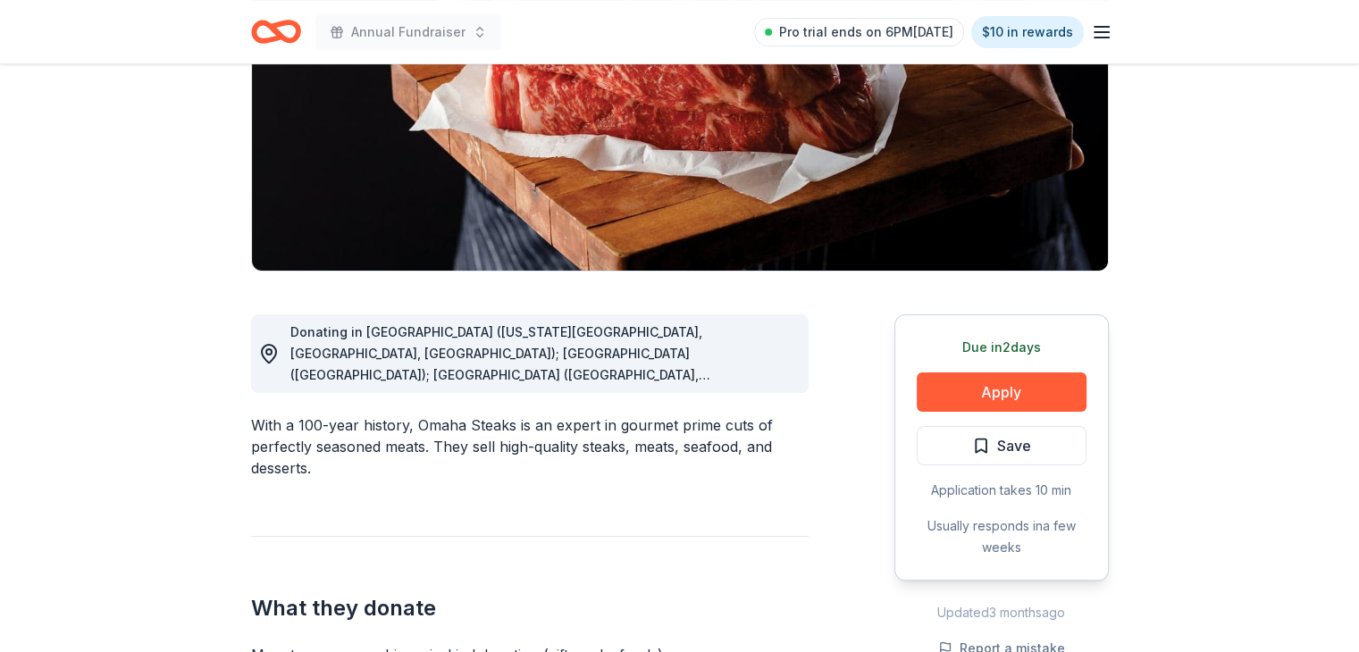
scroll to position [273, 0]
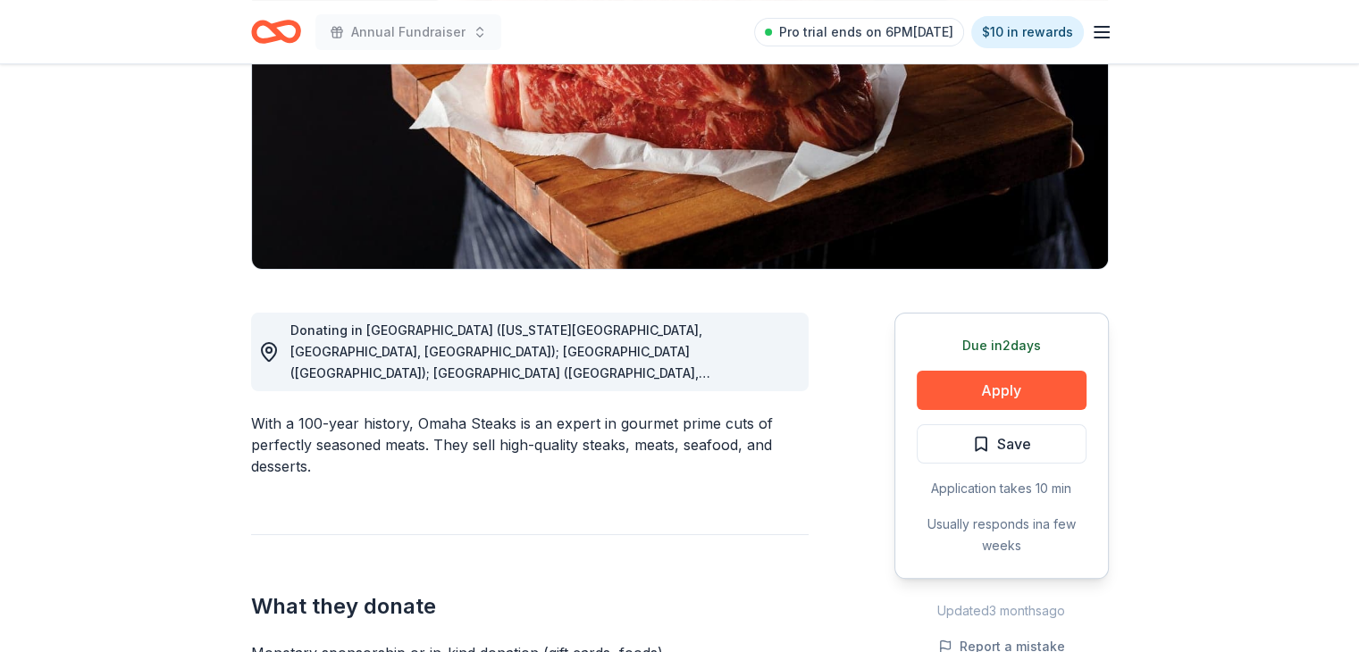
click at [710, 377] on span "Donating in [GEOGRAPHIC_DATA] ([US_STATE][GEOGRAPHIC_DATA], [GEOGRAPHIC_DATA], …" at bounding box center [500, 523] width 420 height 401
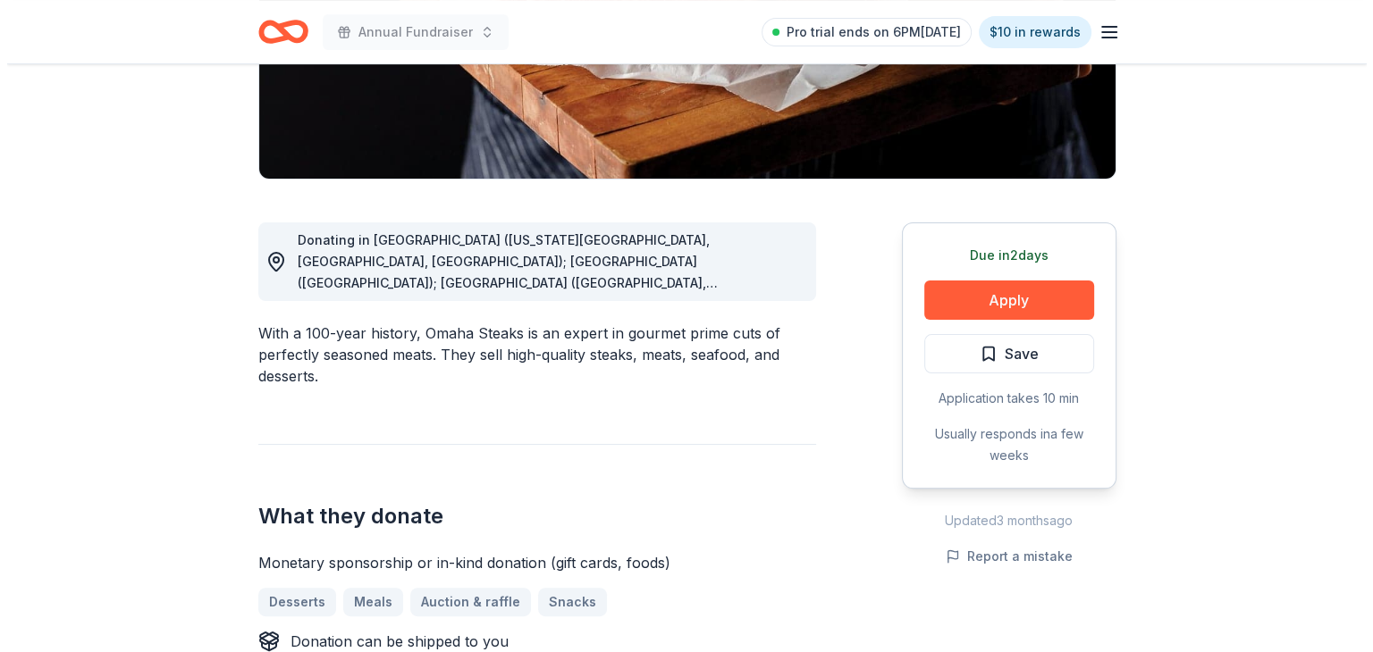
scroll to position [361, 0]
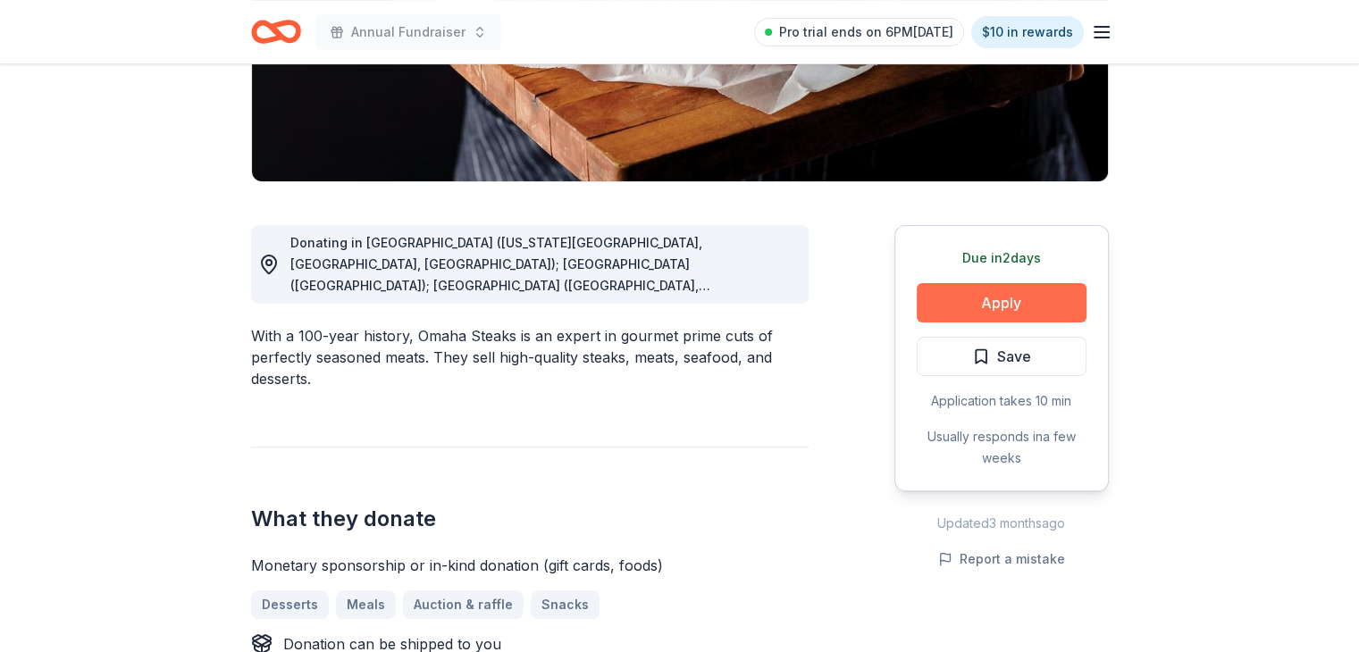
click at [998, 296] on button "Apply" at bounding box center [1002, 302] width 170 height 39
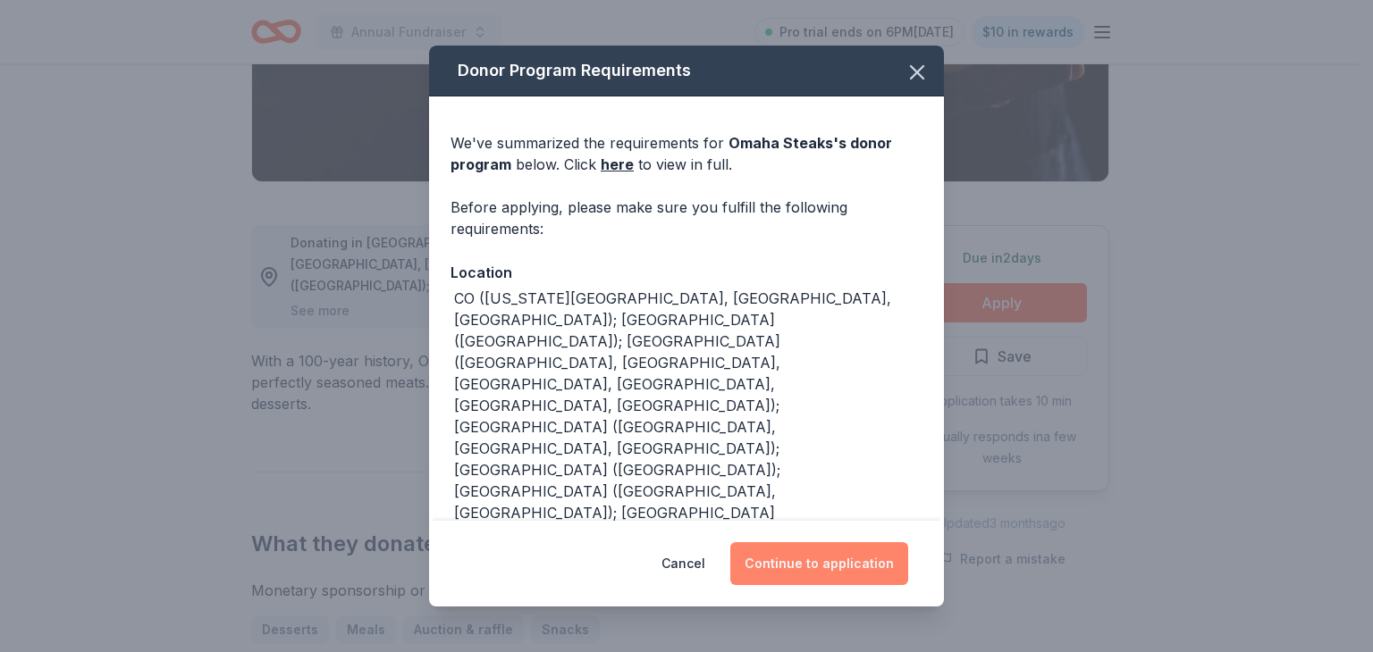
click at [831, 569] on button "Continue to application" at bounding box center [819, 563] width 178 height 43
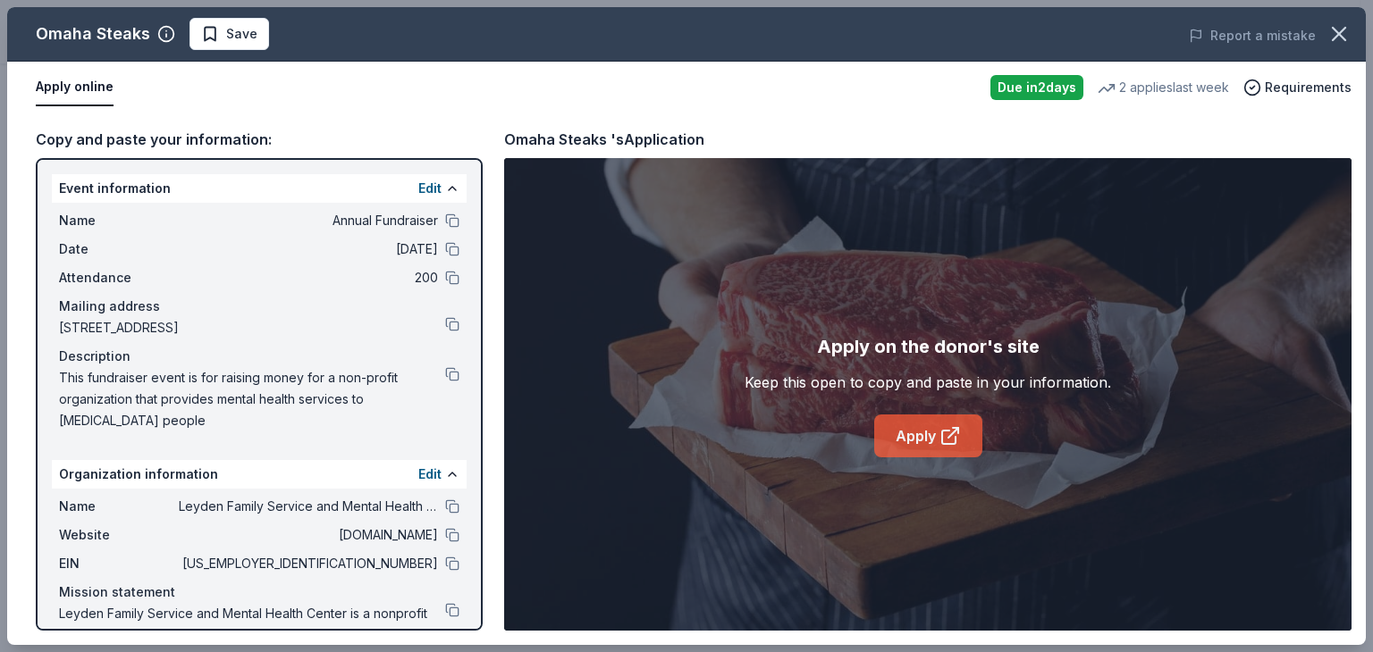
click at [939, 426] on icon at bounding box center [949, 435] width 21 height 21
click at [209, 33] on span "Save" at bounding box center [229, 33] width 56 height 21
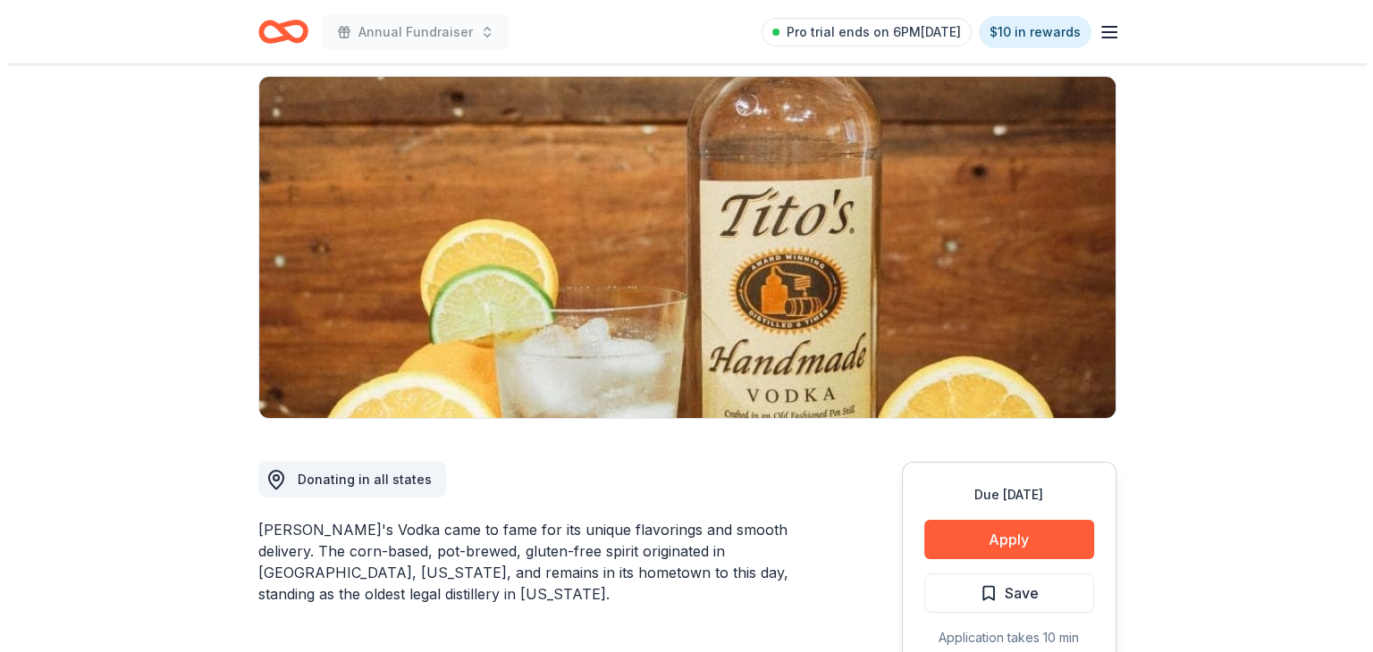
scroll to position [211, 0]
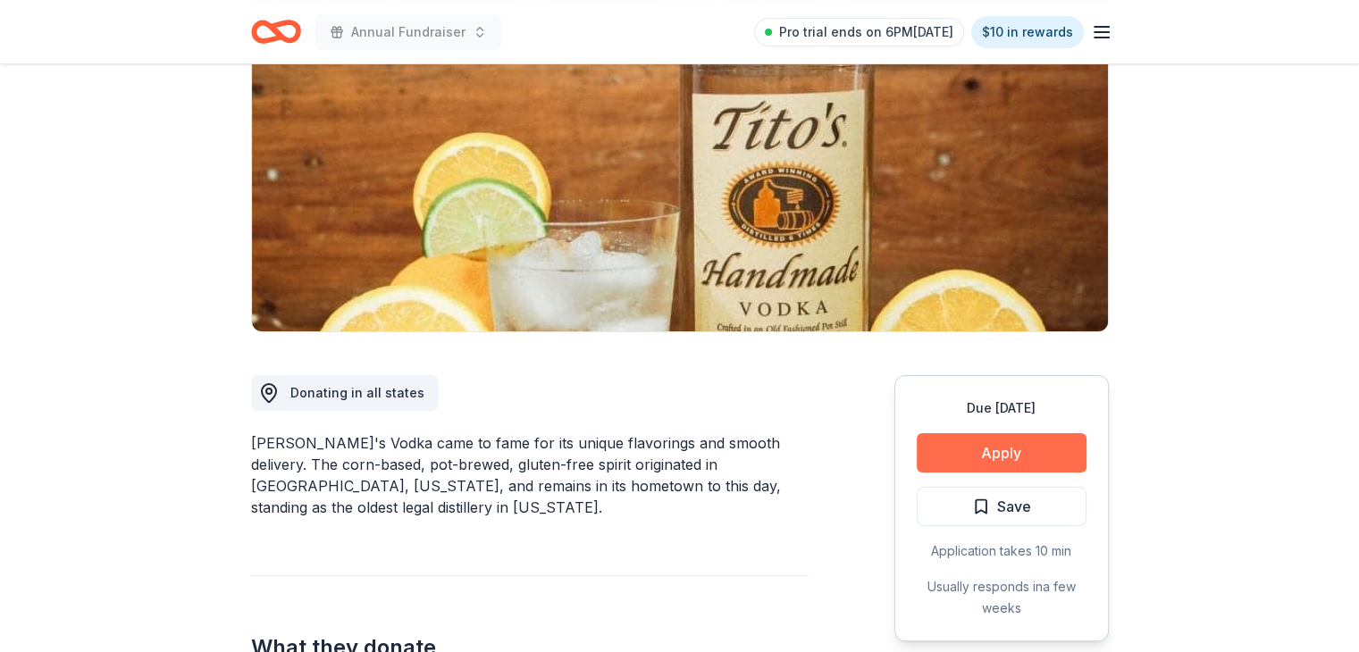
click at [996, 448] on button "Apply" at bounding box center [1002, 452] width 170 height 39
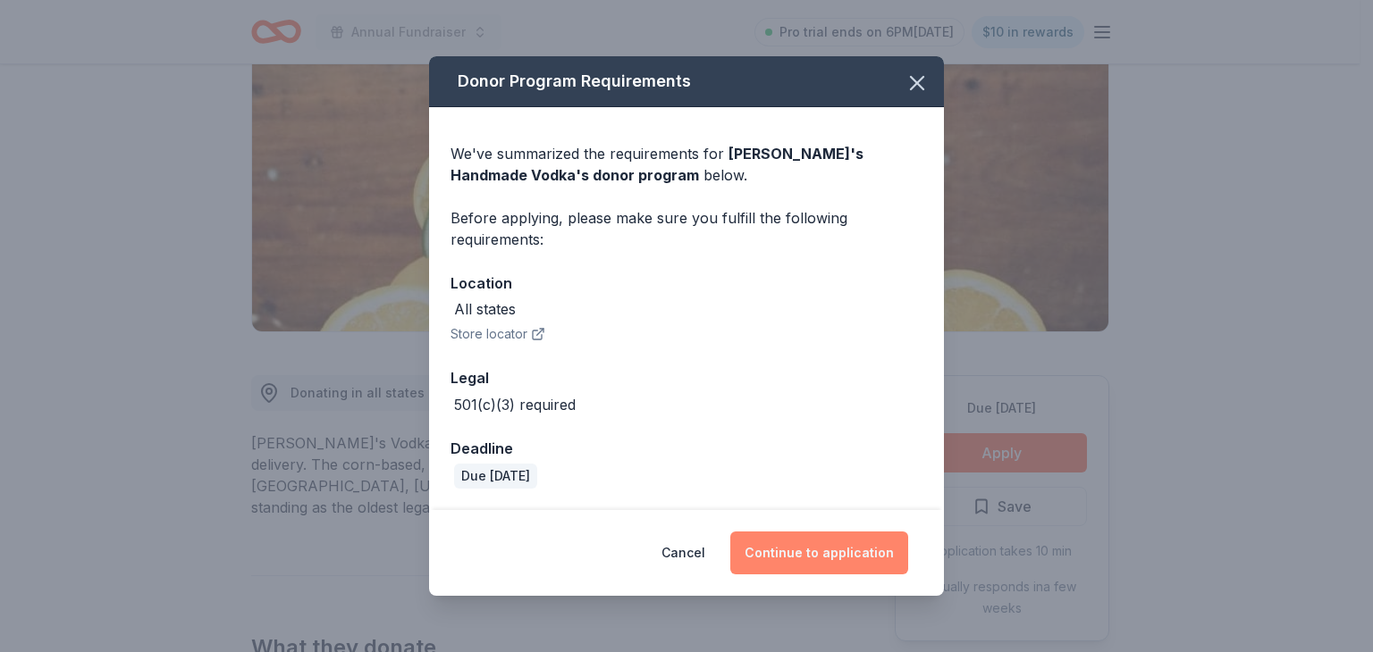
click at [829, 540] on button "Continue to application" at bounding box center [819, 553] width 178 height 43
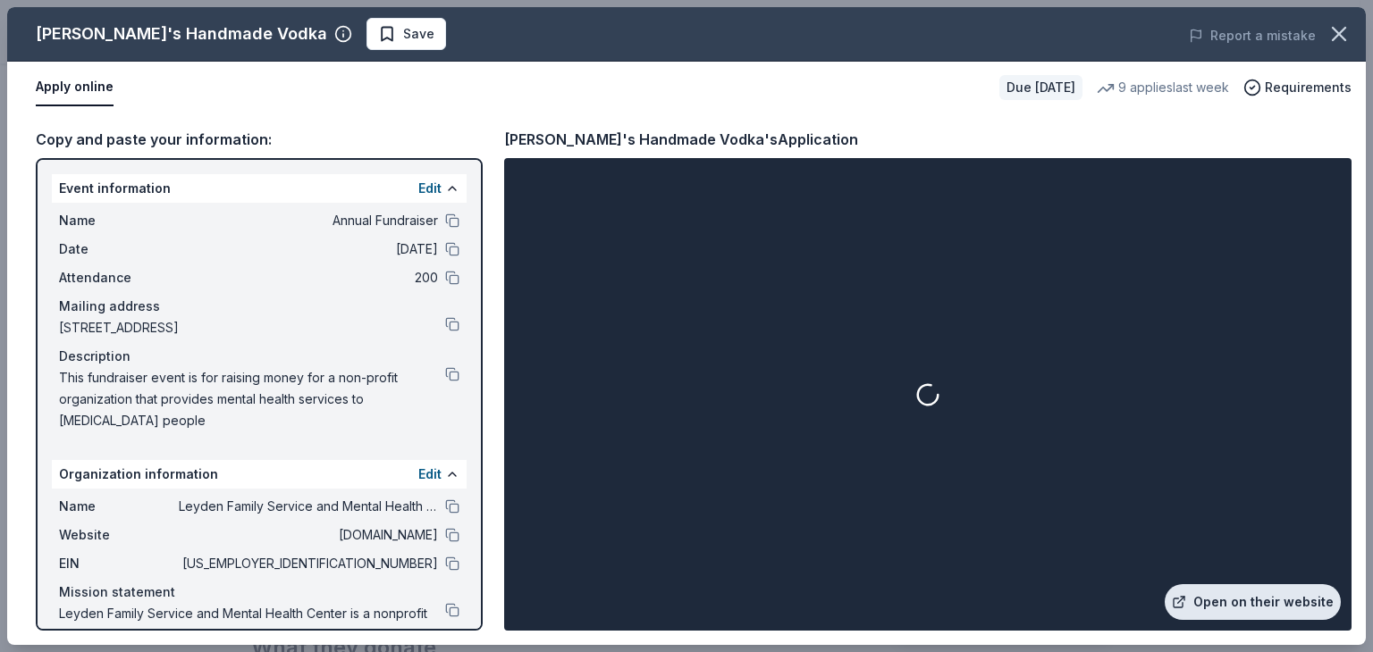
click at [1255, 592] on link "Open on their website" at bounding box center [1252, 602] width 176 height 36
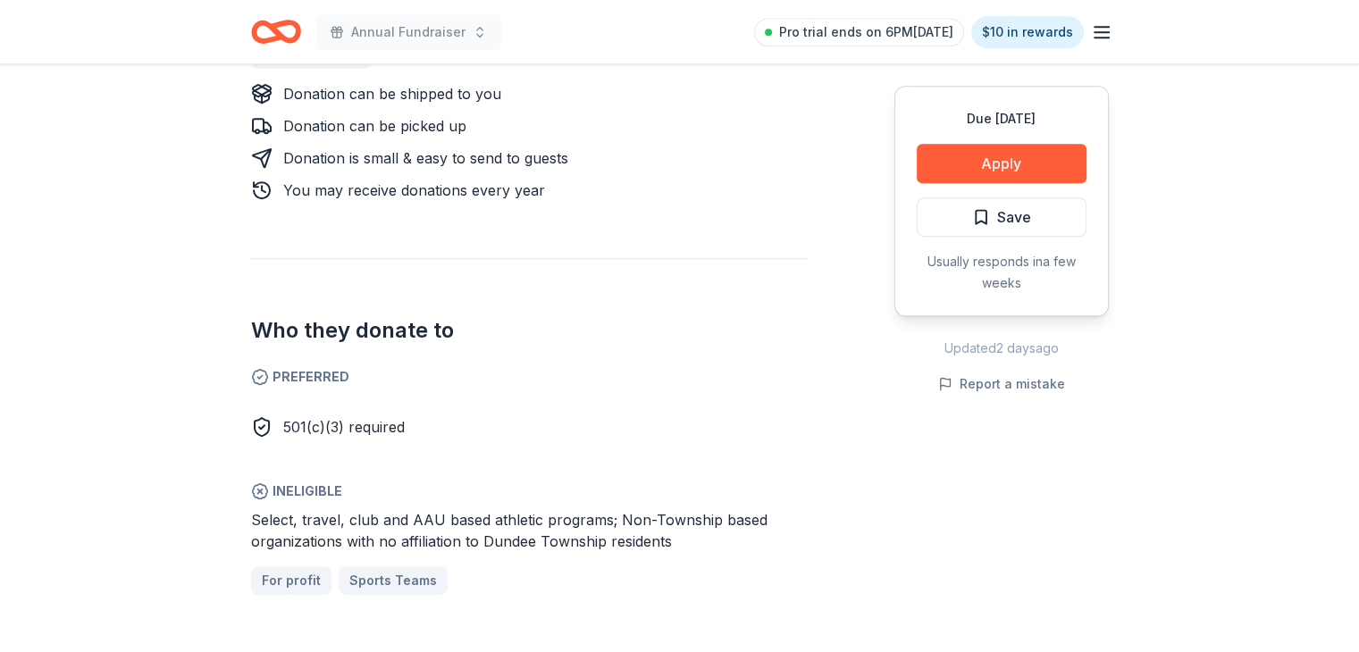
scroll to position [829, 0]
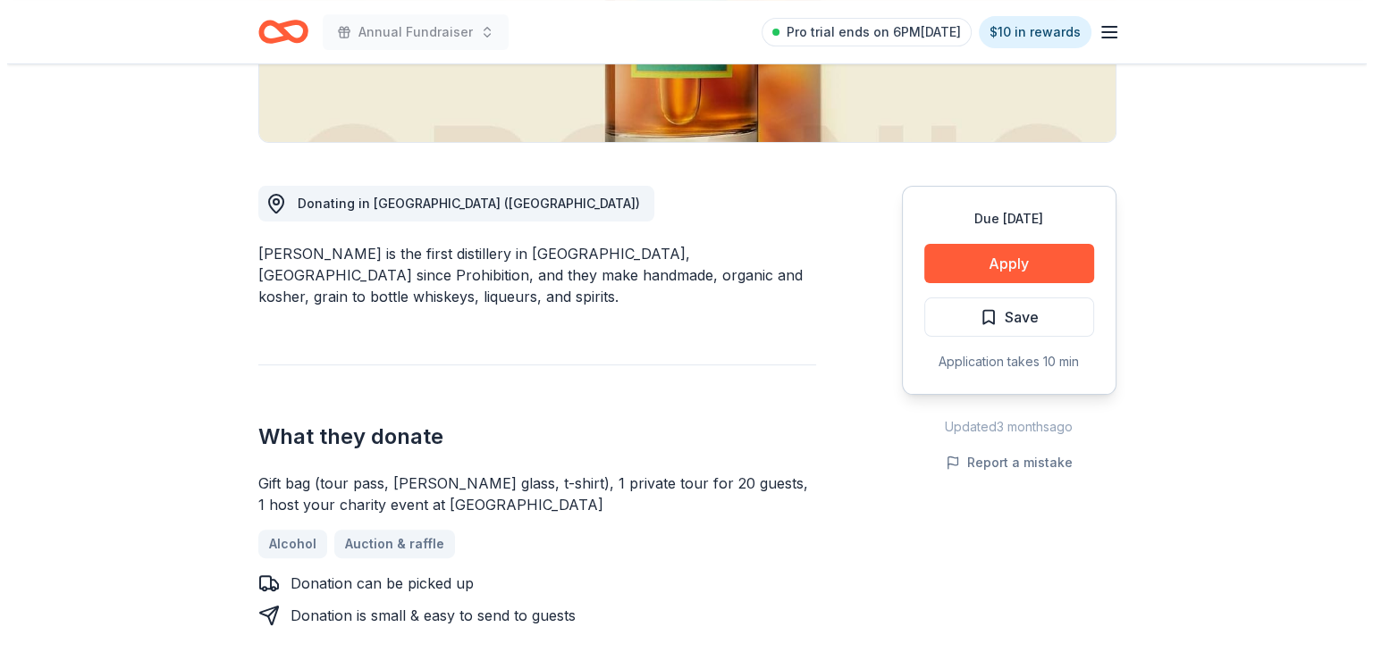
scroll to position [404, 0]
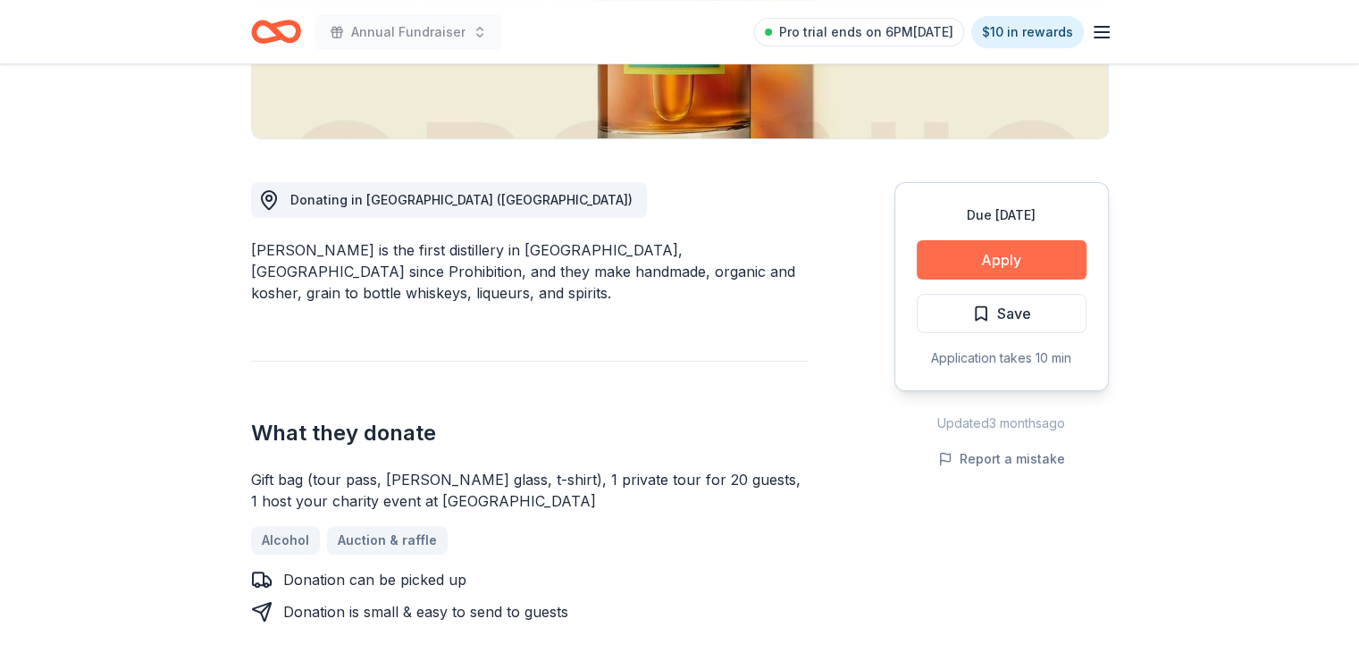
click at [970, 258] on button "Apply" at bounding box center [1002, 259] width 170 height 39
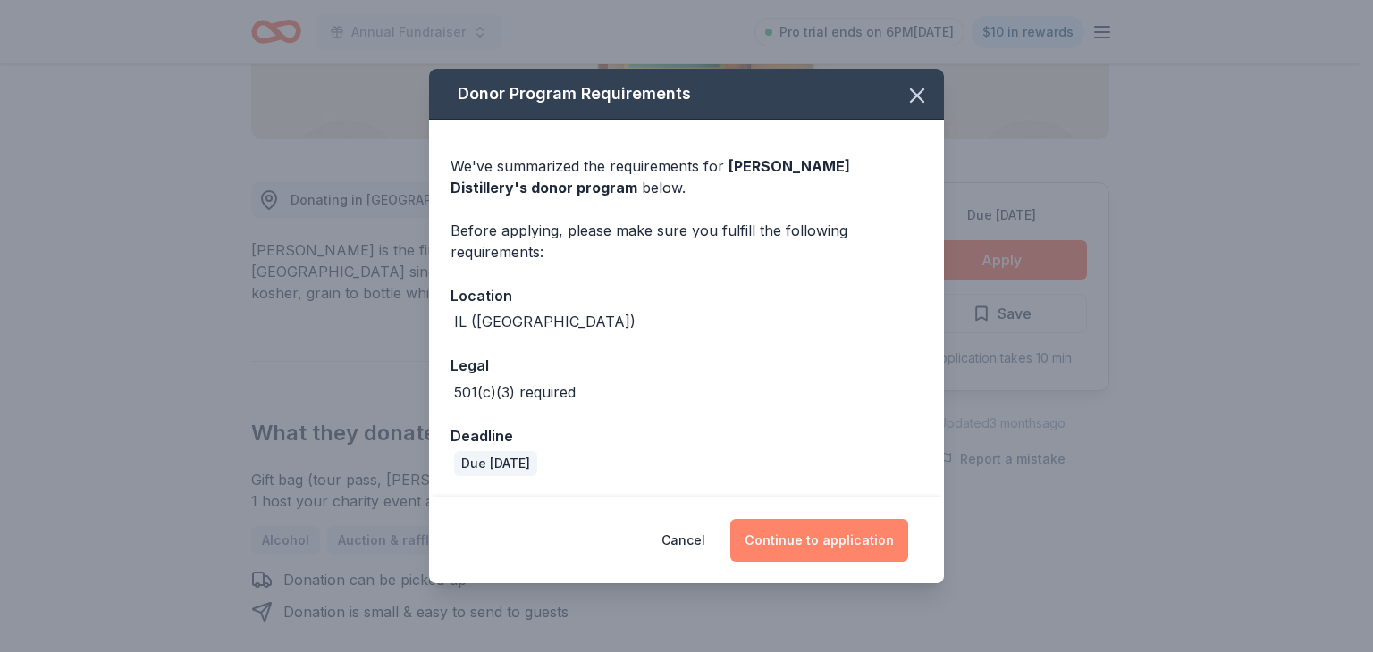
click at [821, 543] on button "Continue to application" at bounding box center [819, 540] width 178 height 43
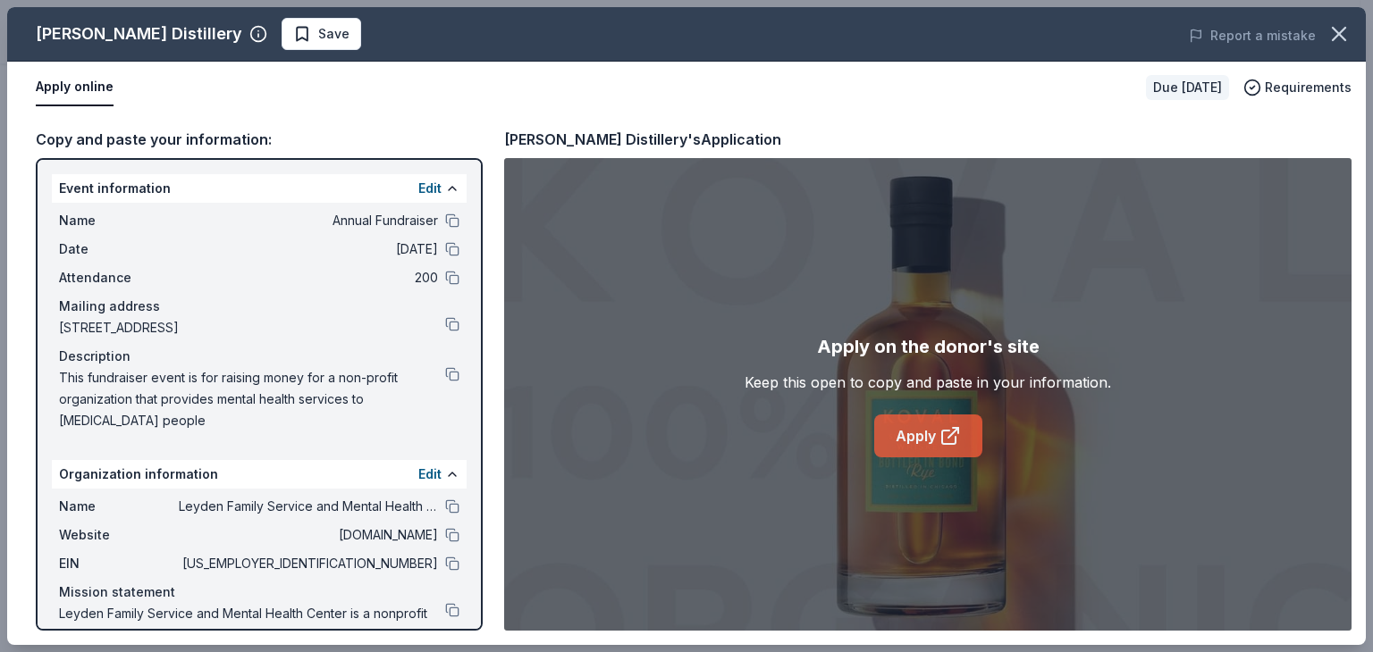
click at [940, 425] on icon at bounding box center [949, 435] width 21 height 21
click at [293, 33] on span "Save" at bounding box center [321, 33] width 56 height 21
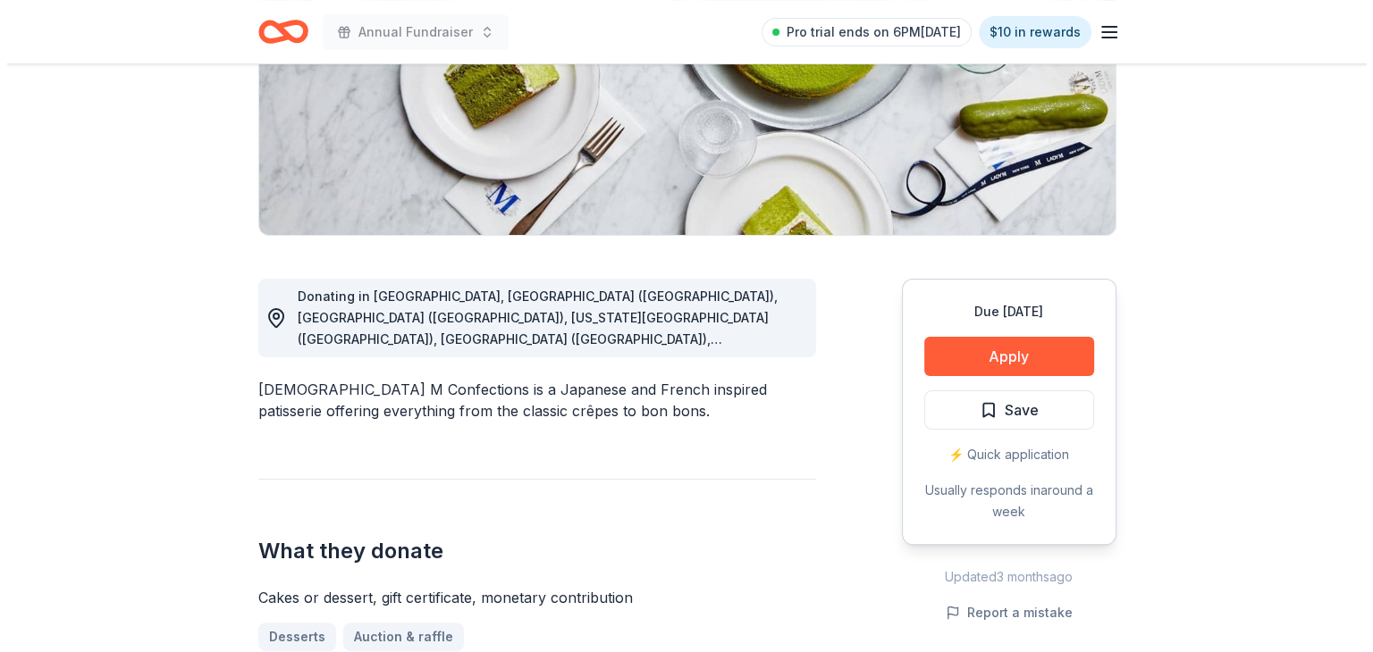
scroll to position [315, 0]
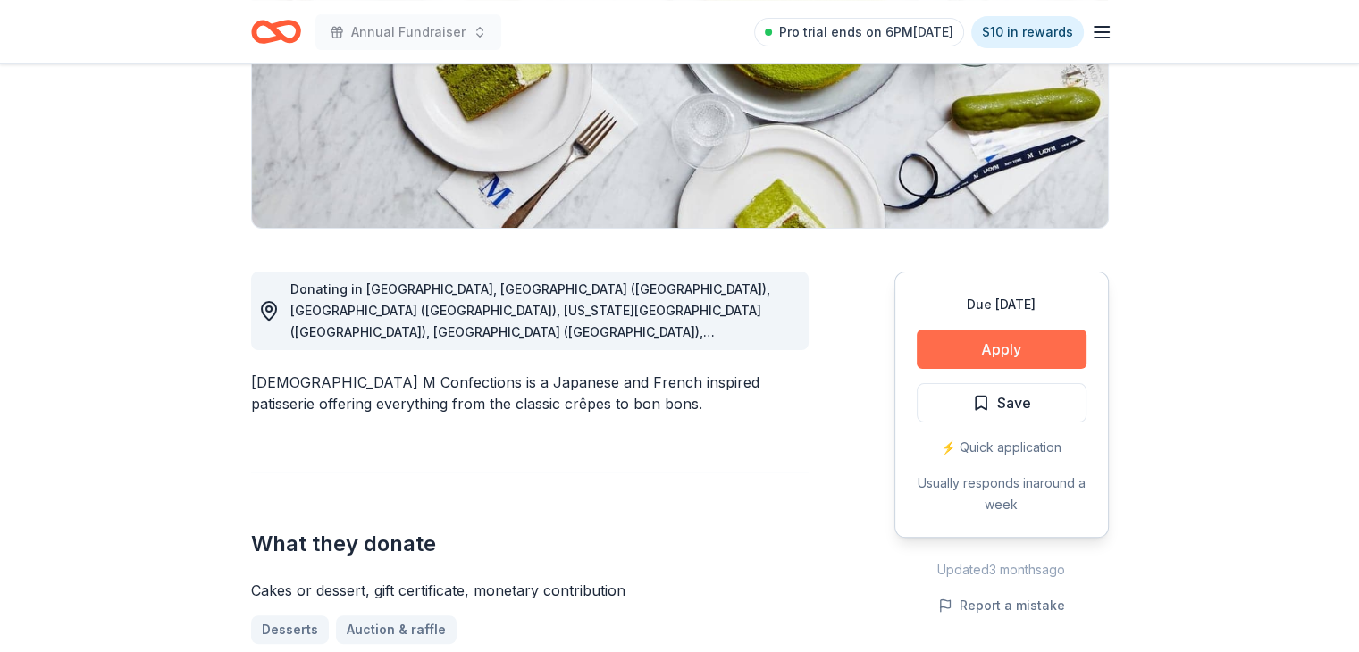
click at [988, 361] on button "Apply" at bounding box center [1002, 349] width 170 height 39
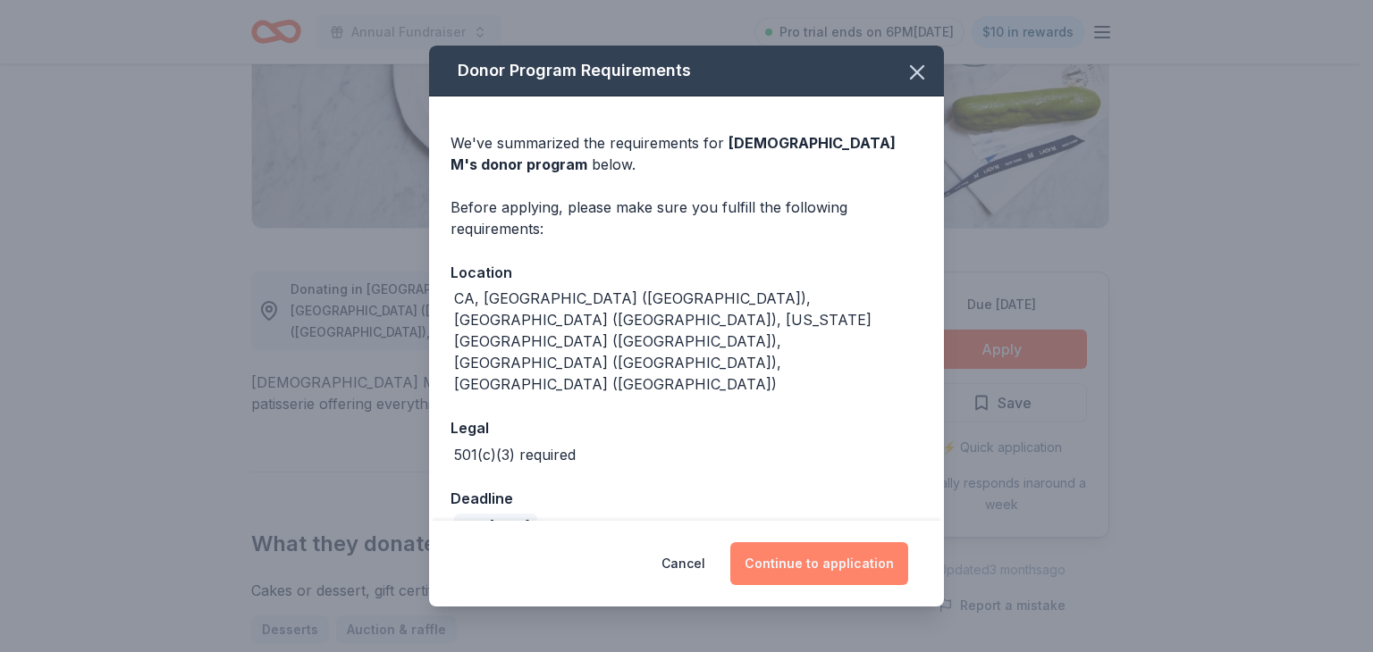
click at [813, 542] on button "Continue to application" at bounding box center [819, 563] width 178 height 43
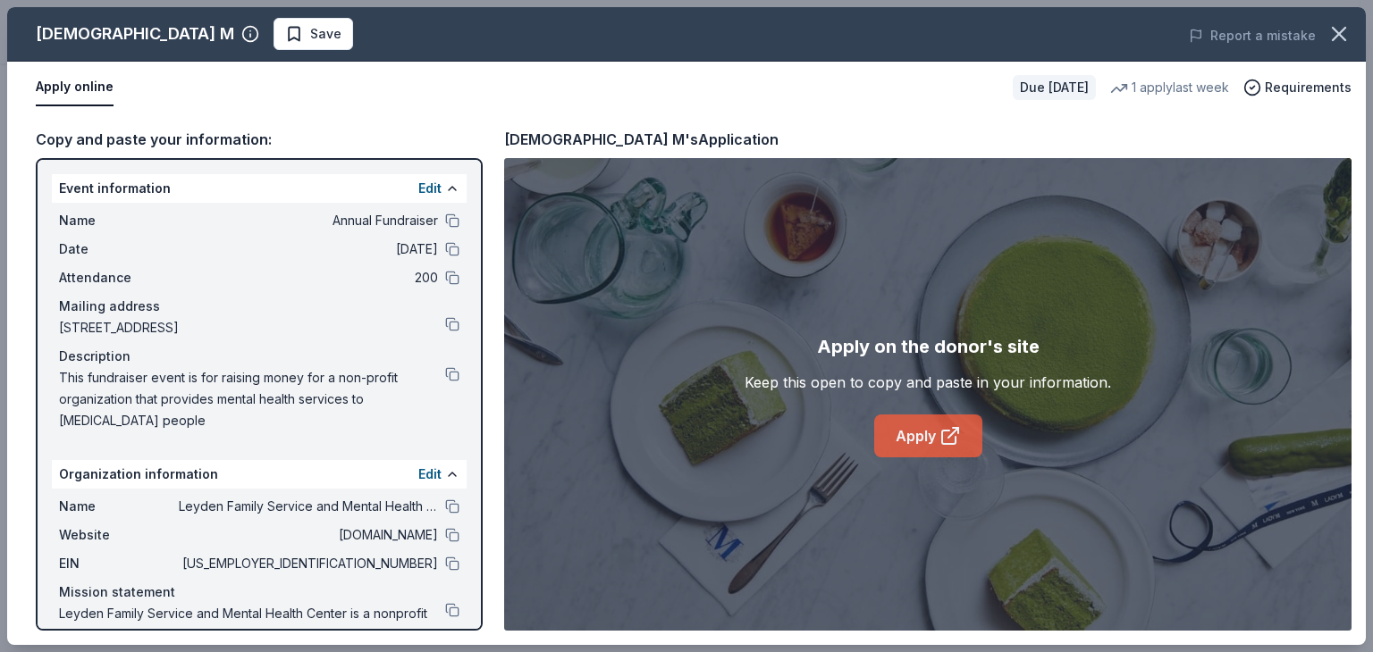
click at [928, 441] on link "Apply" at bounding box center [928, 436] width 108 height 43
click at [285, 33] on span "Save" at bounding box center [313, 33] width 56 height 21
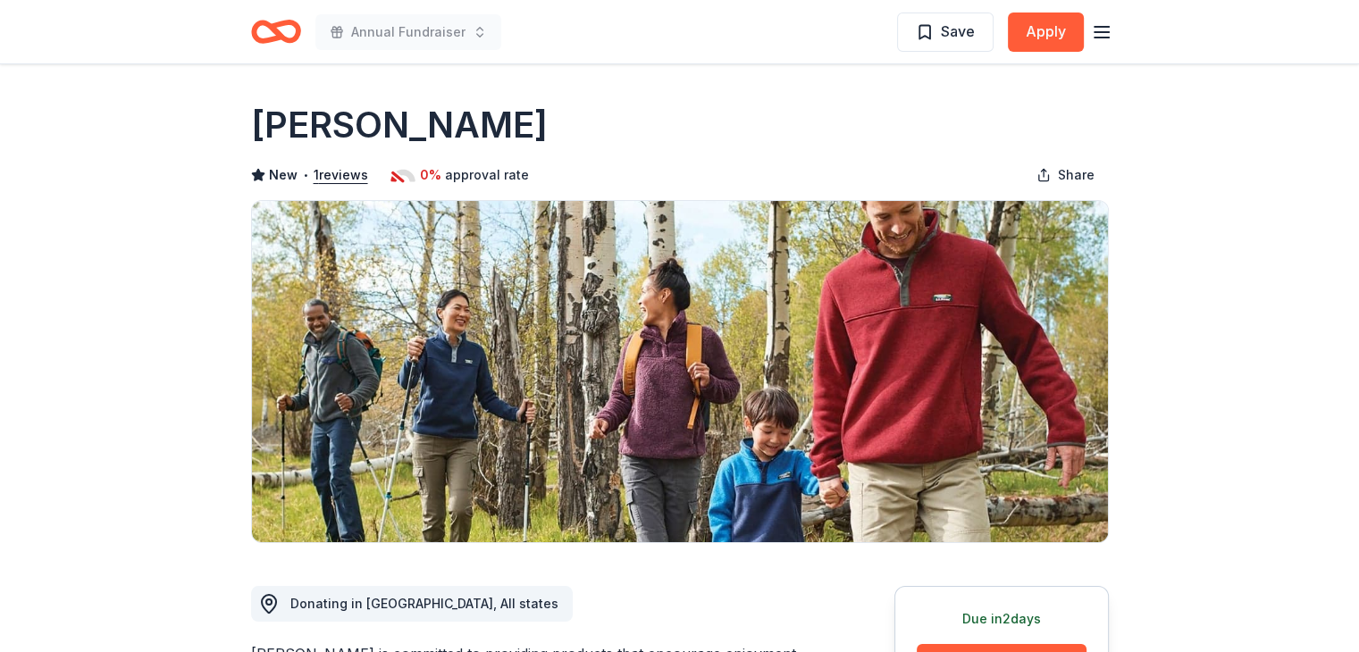
click at [411, 130] on div "[PERSON_NAME]" at bounding box center [680, 125] width 858 height 50
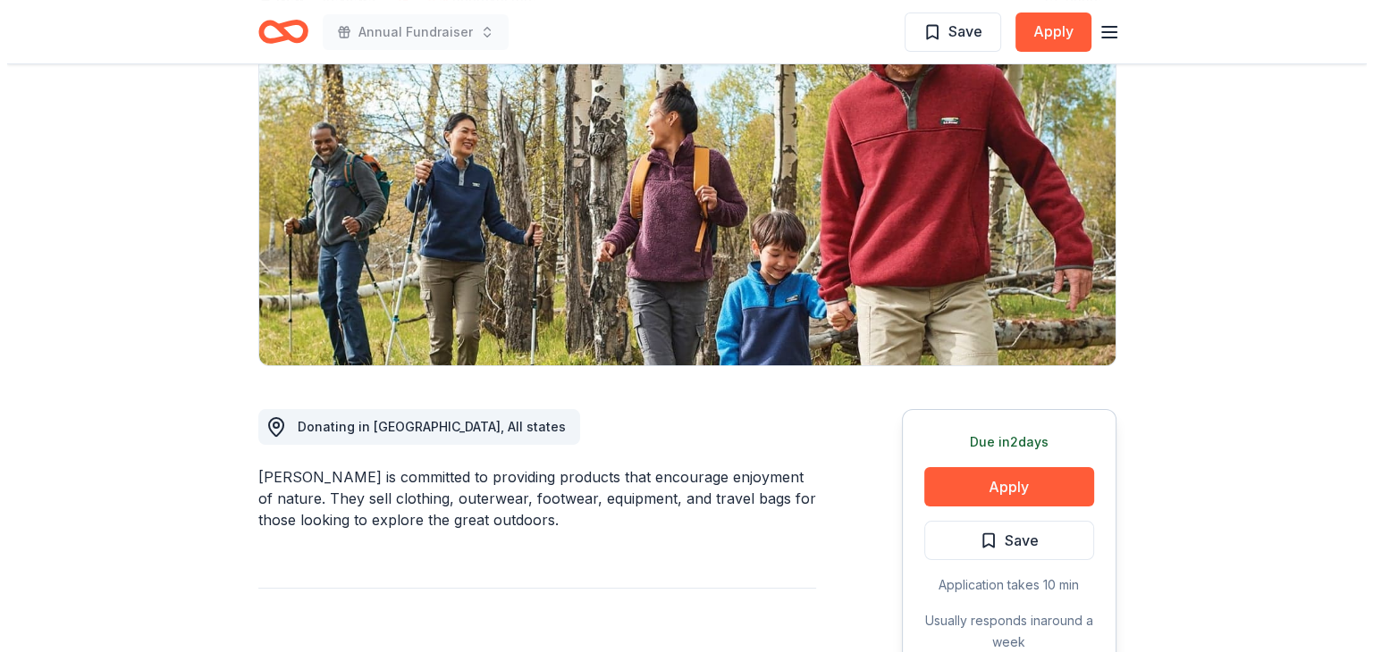
scroll to position [197, 0]
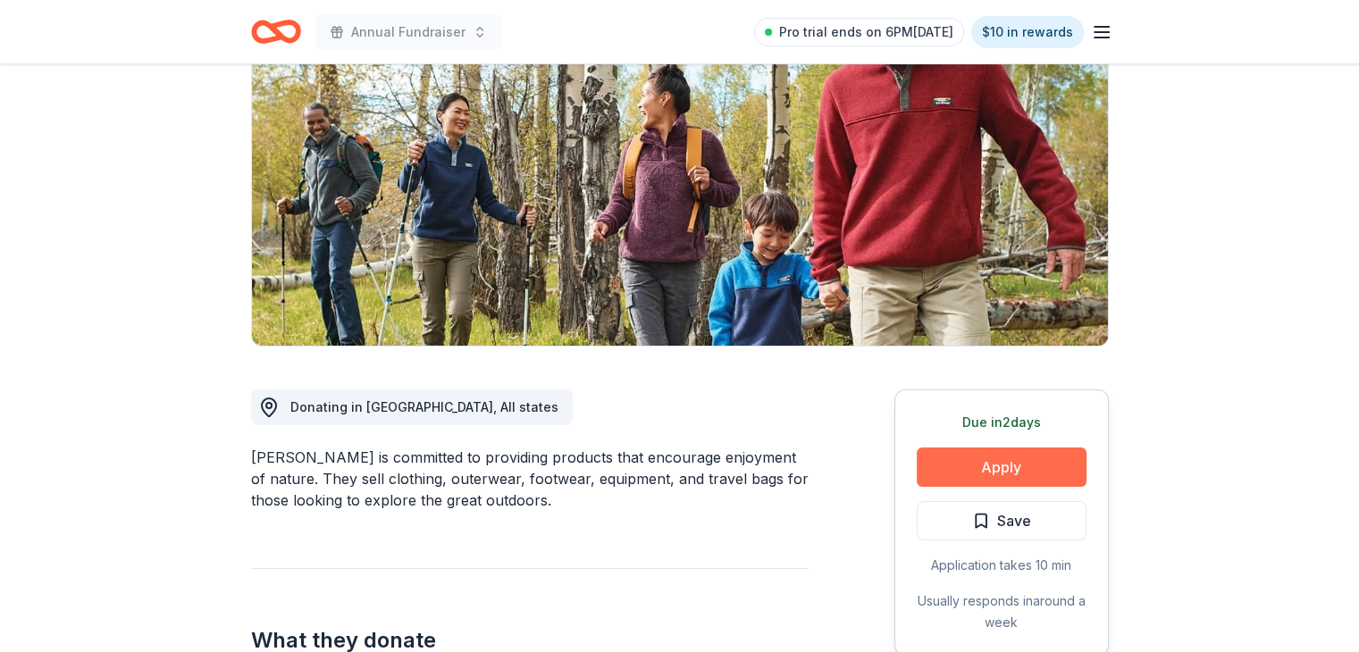
click at [1016, 459] on button "Apply" at bounding box center [1002, 467] width 170 height 39
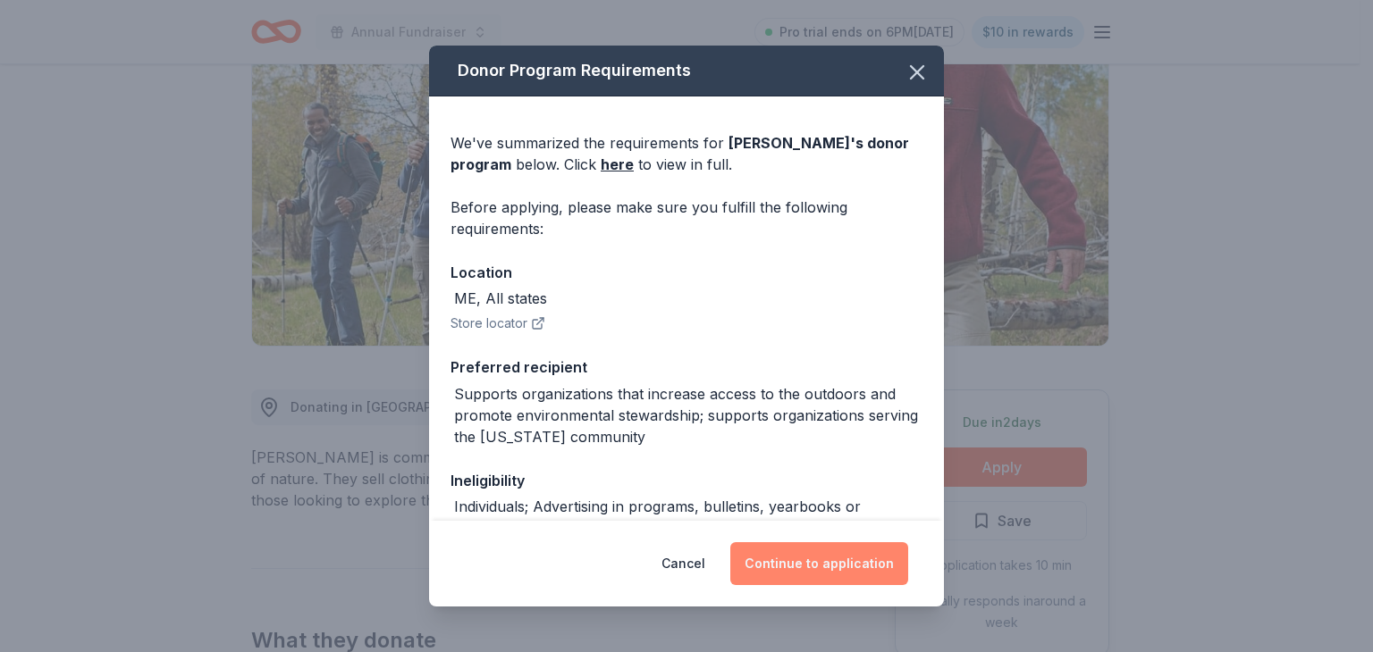
click at [821, 548] on button "Continue to application" at bounding box center [819, 563] width 178 height 43
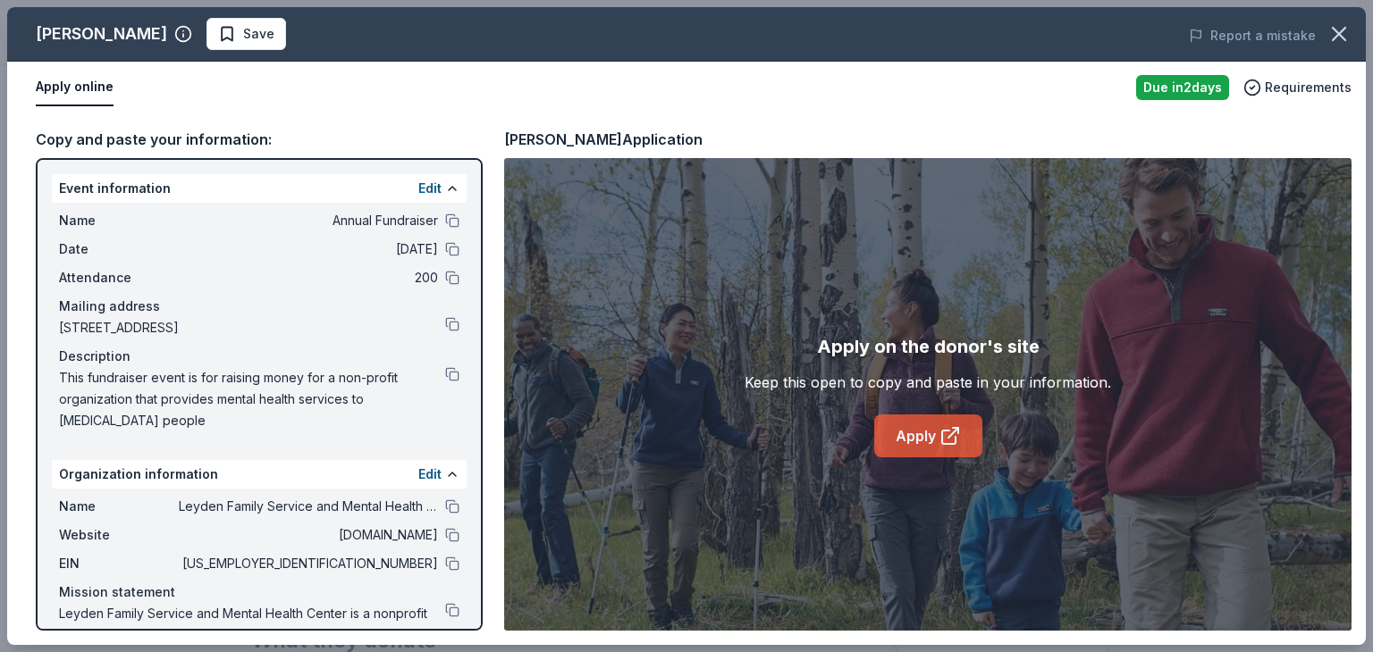
click at [947, 431] on icon at bounding box center [948, 437] width 13 height 13
click at [218, 33] on span "Save" at bounding box center [246, 33] width 56 height 21
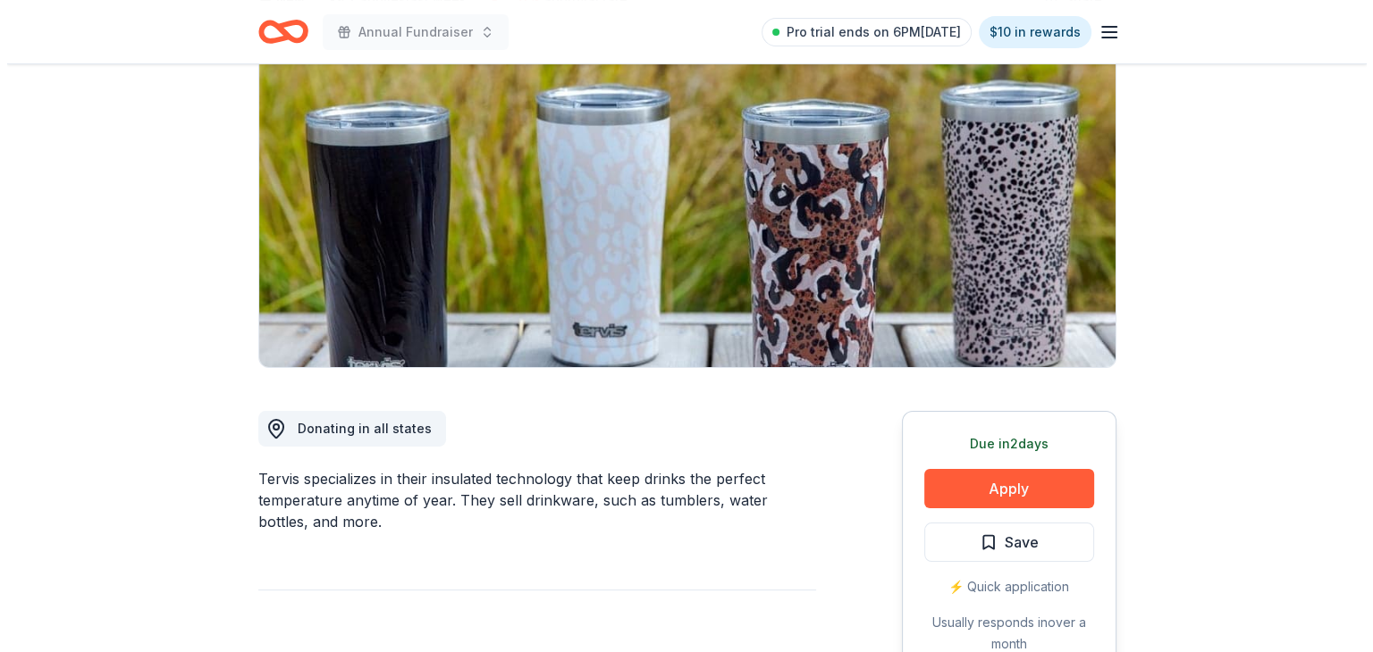
scroll to position [224, 0]
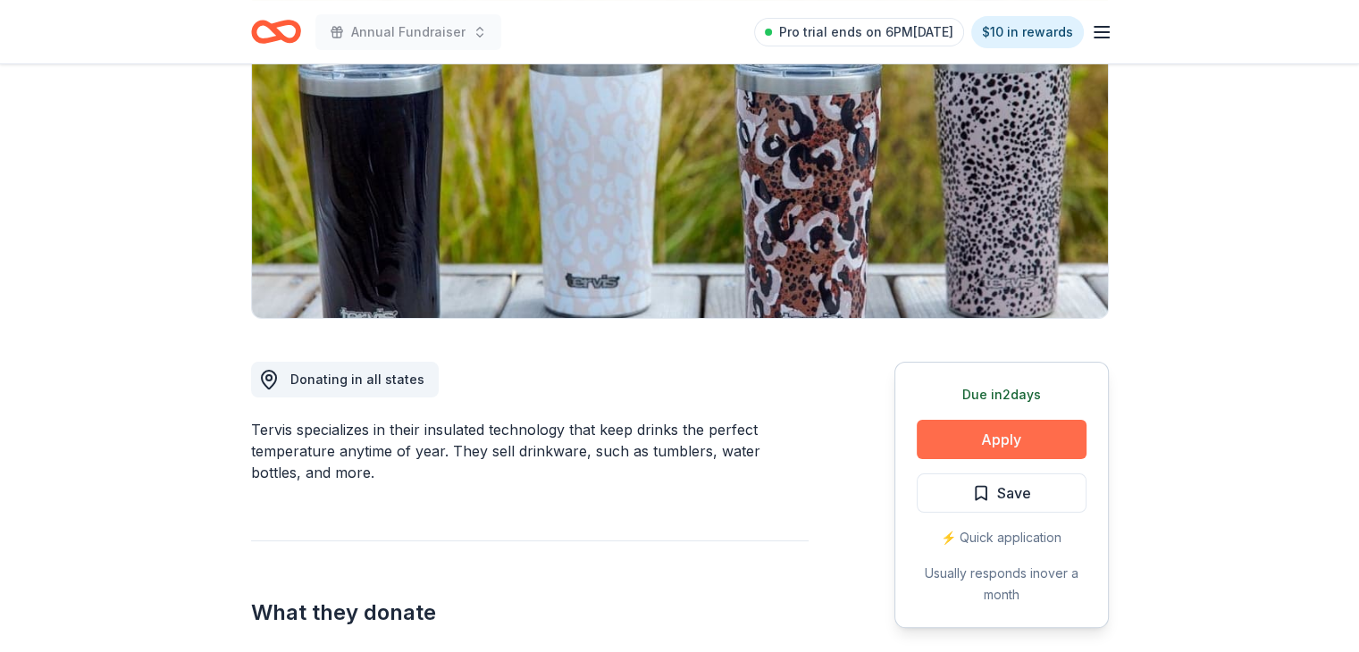
click at [949, 431] on button "Apply" at bounding box center [1002, 439] width 170 height 39
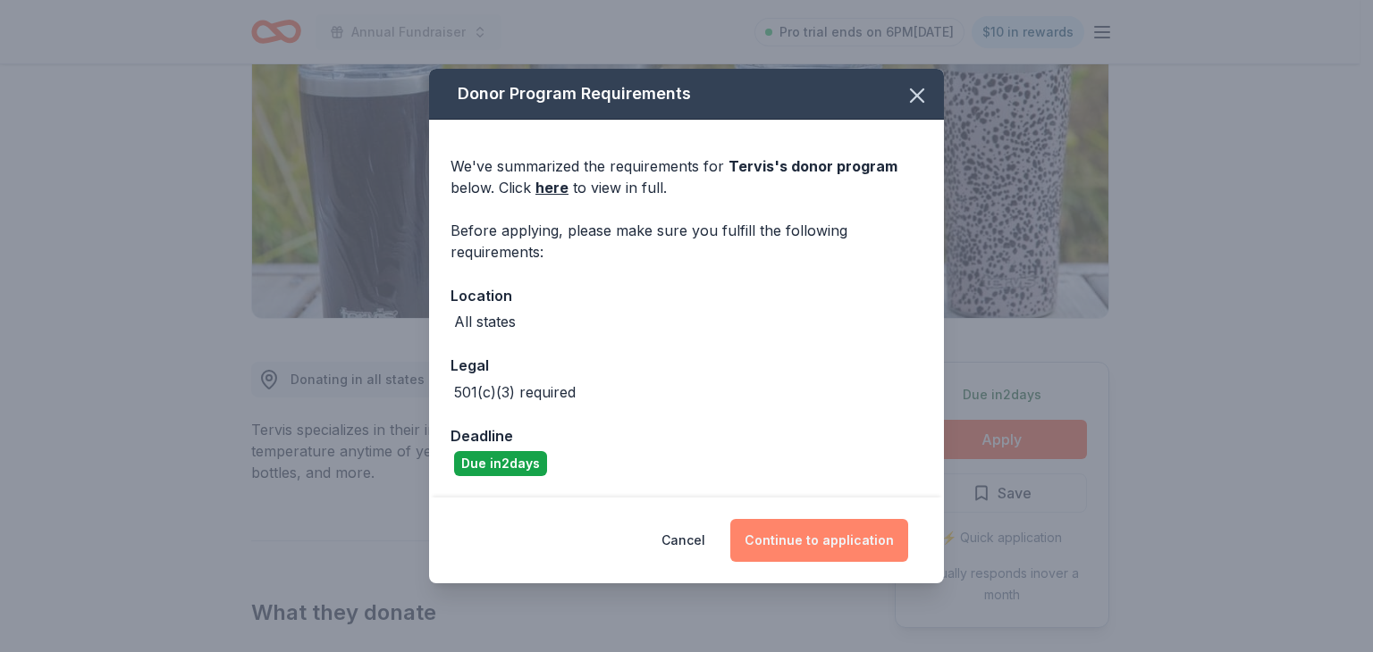
click at [866, 533] on button "Continue to application" at bounding box center [819, 540] width 178 height 43
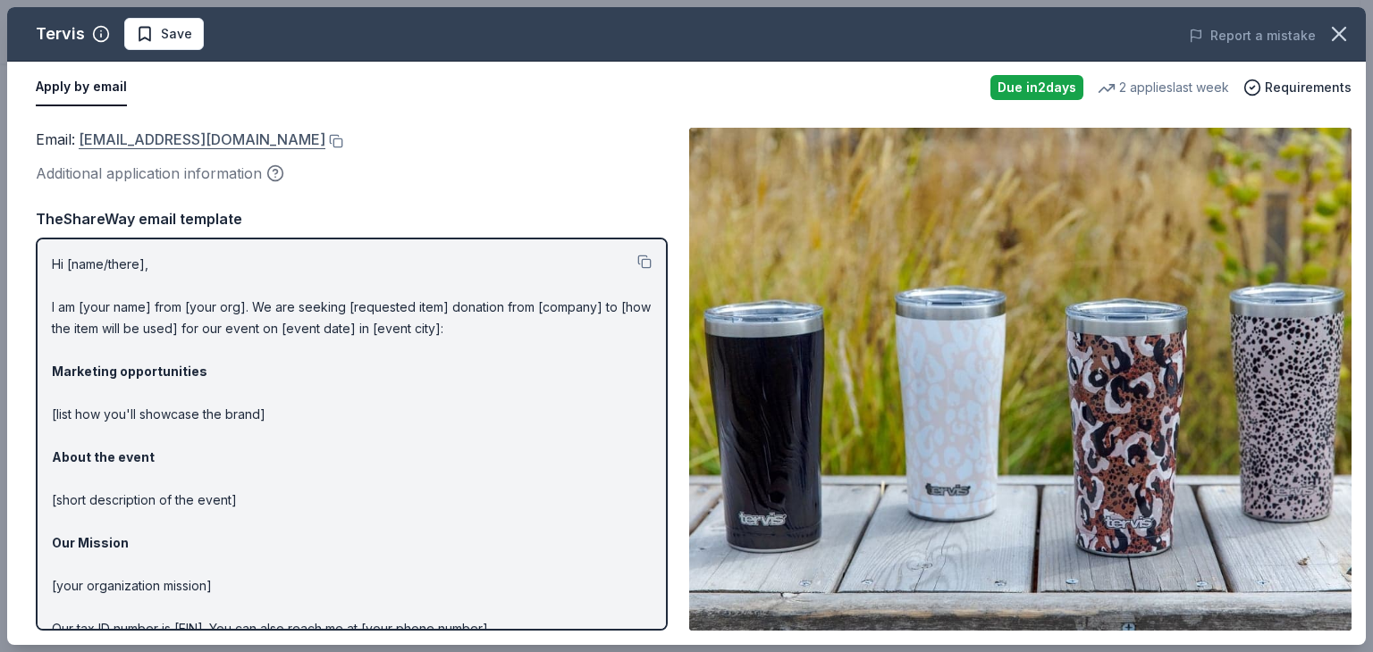
click at [200, 139] on link "[EMAIL_ADDRESS][DOMAIN_NAME]" at bounding box center [202, 139] width 247 height 23
click at [326, 154] on div "Email : [EMAIL_ADDRESS][DOMAIN_NAME] Additional application information" at bounding box center [352, 157] width 632 height 58
click at [325, 139] on button at bounding box center [334, 141] width 18 height 14
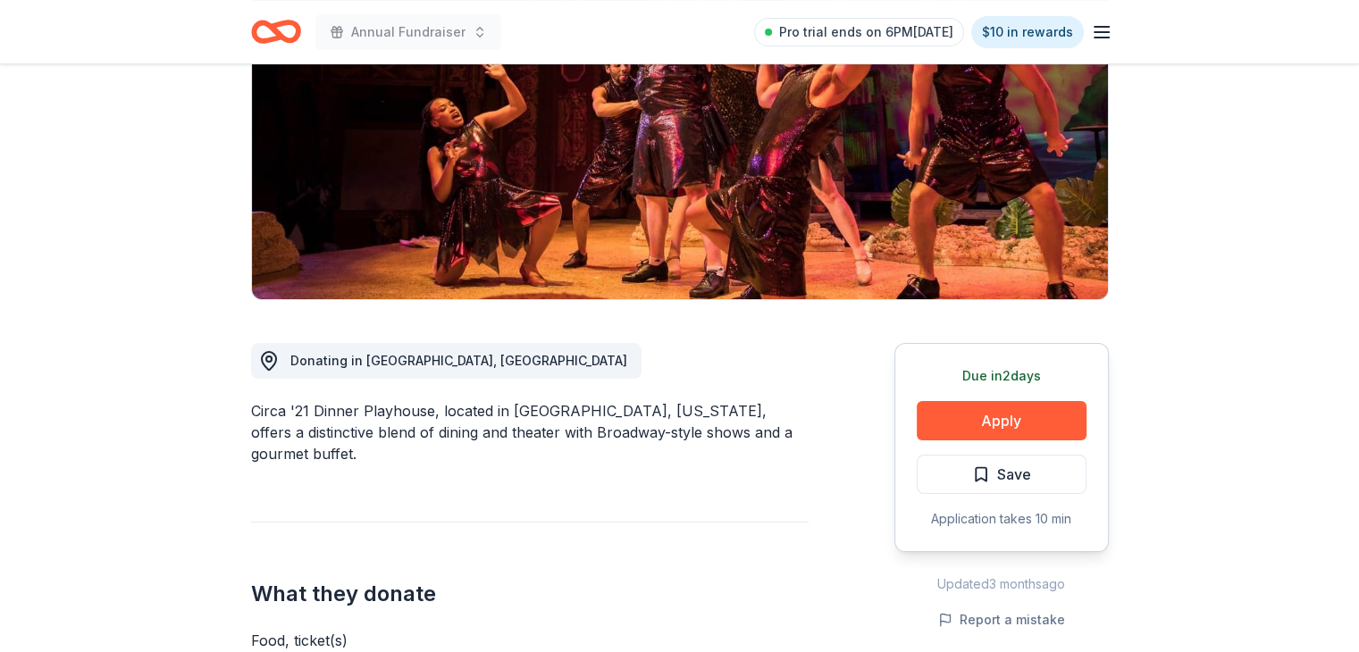
scroll to position [257, 0]
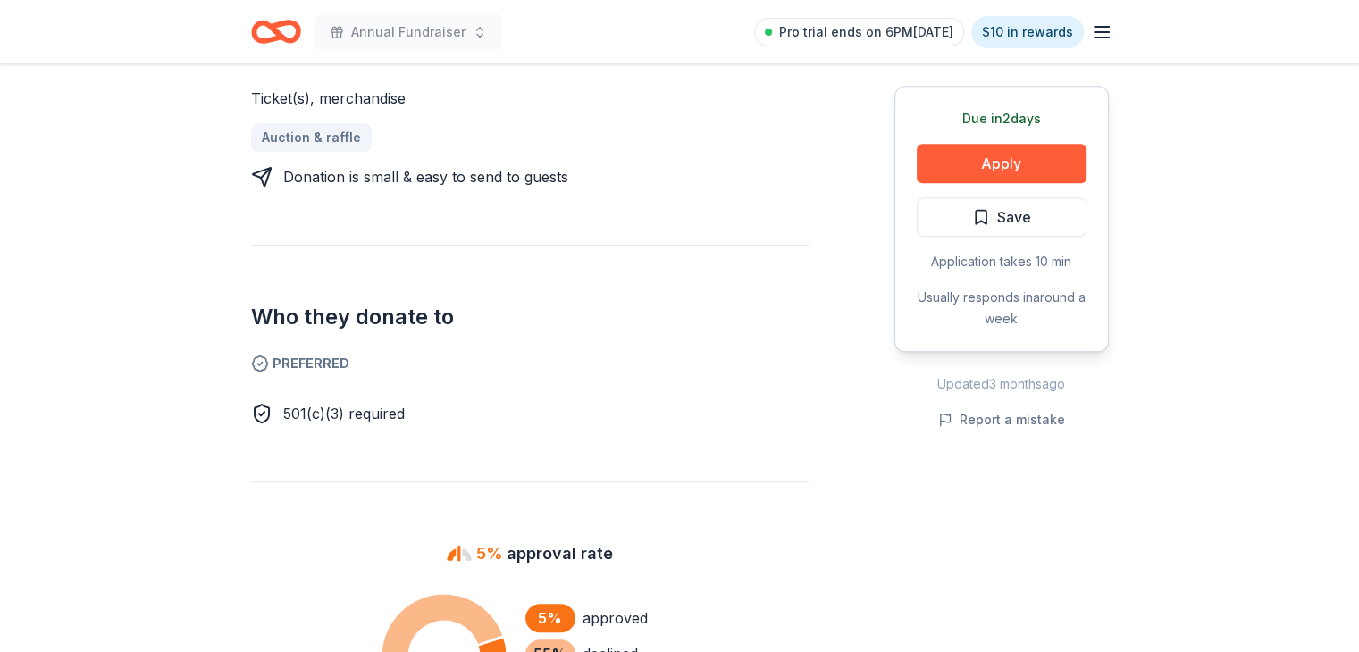
scroll to position [786, 0]
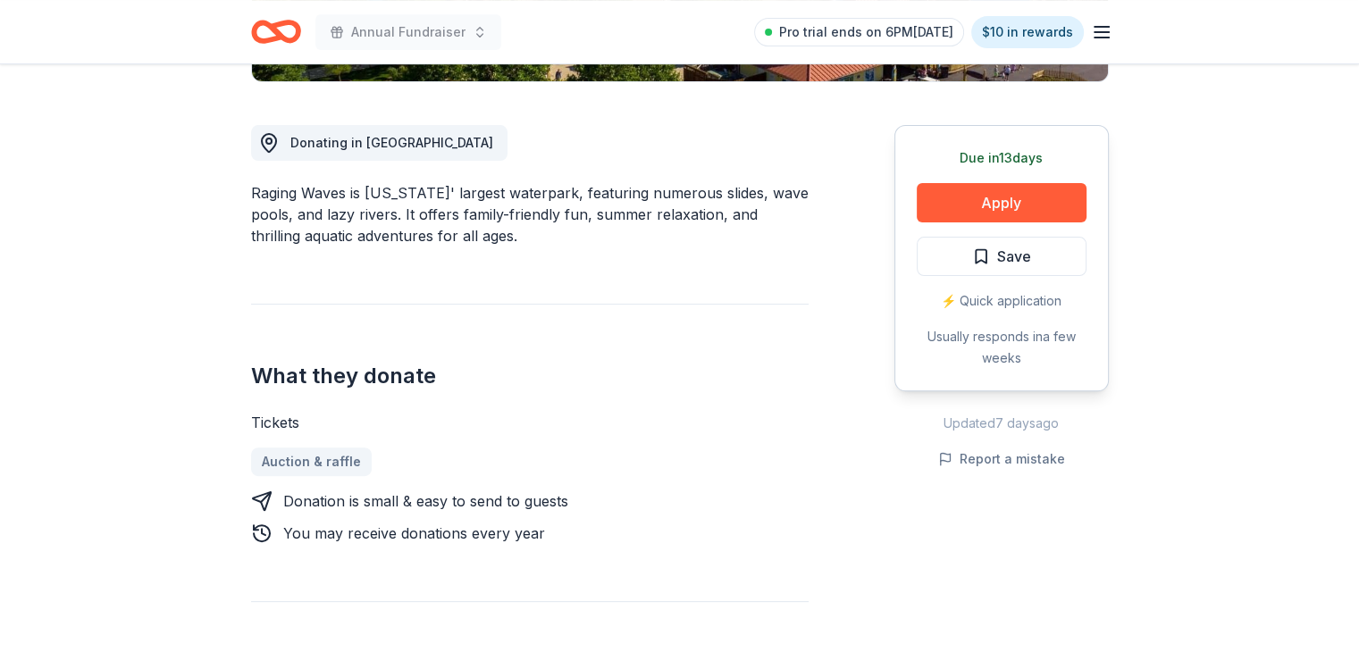
scroll to position [499, 0]
